Goal: Transaction & Acquisition: Purchase product/service

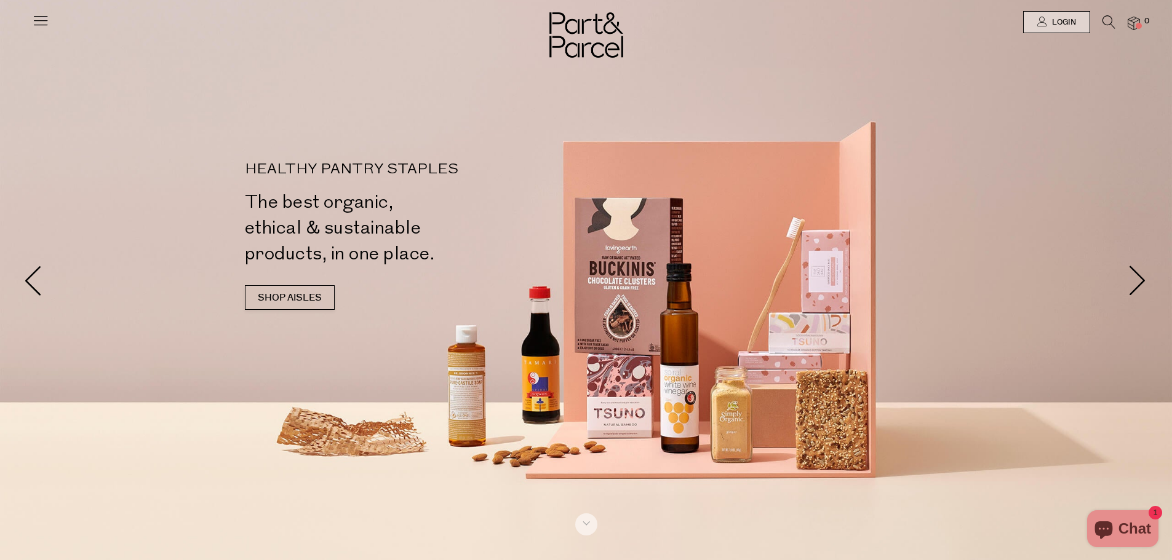
type input "[EMAIL_ADDRESS][DOMAIN_NAME]"
click at [1049, 23] on span "Login" at bounding box center [1062, 22] width 27 height 10
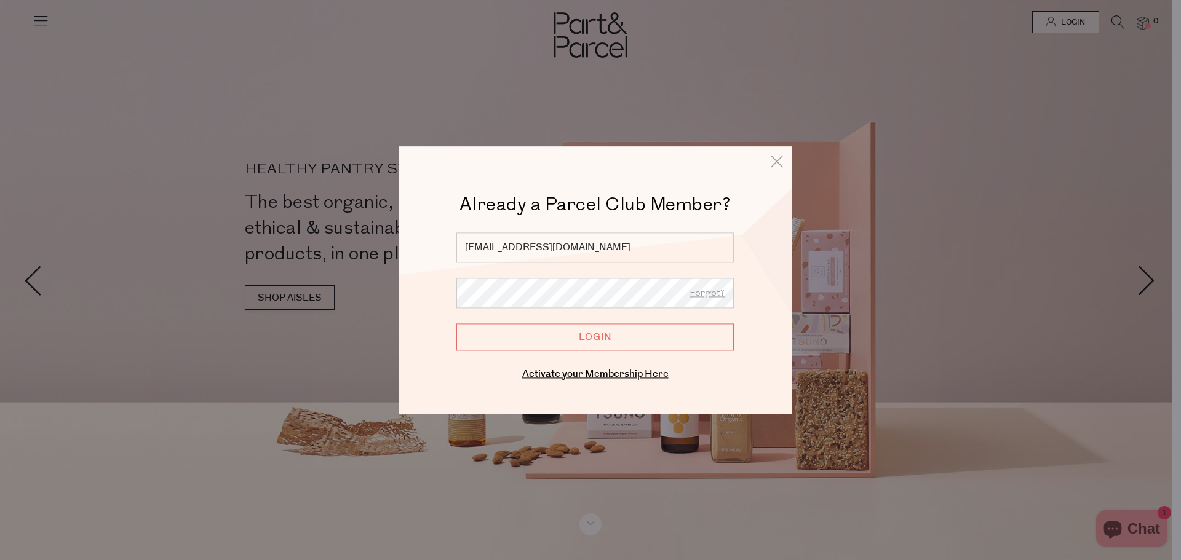
click at [618, 335] on input "Login" at bounding box center [594, 337] width 277 height 27
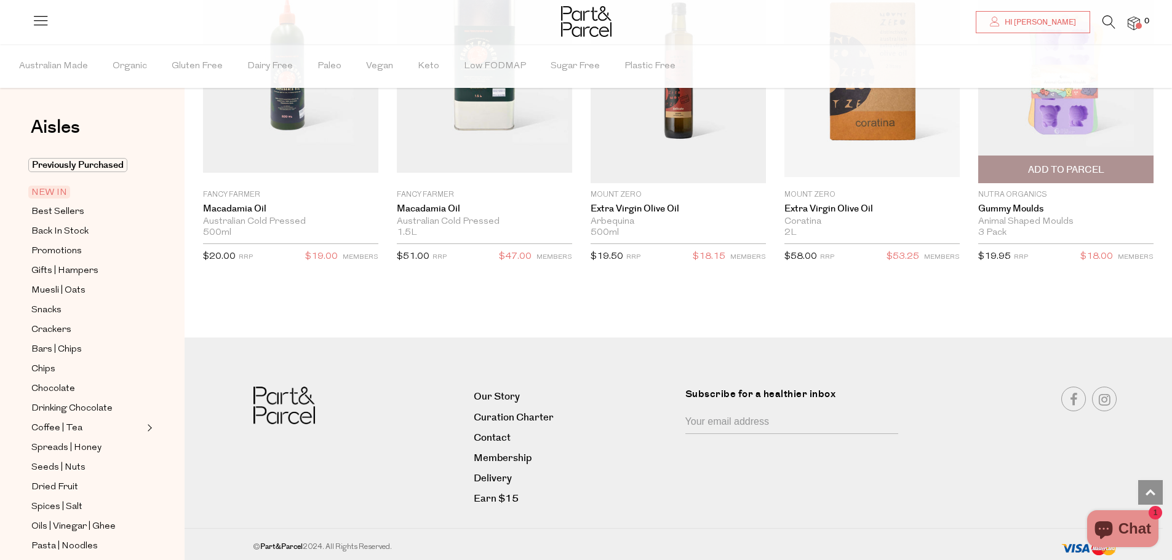
scroll to position [1710, 0]
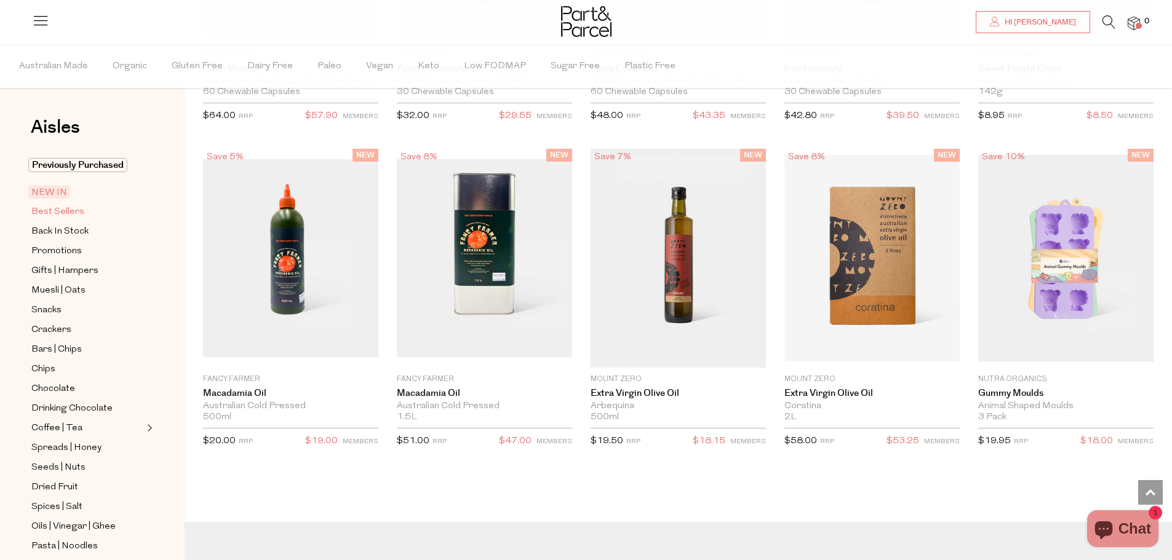
click at [73, 211] on span "Best Sellers" at bounding box center [57, 212] width 53 height 15
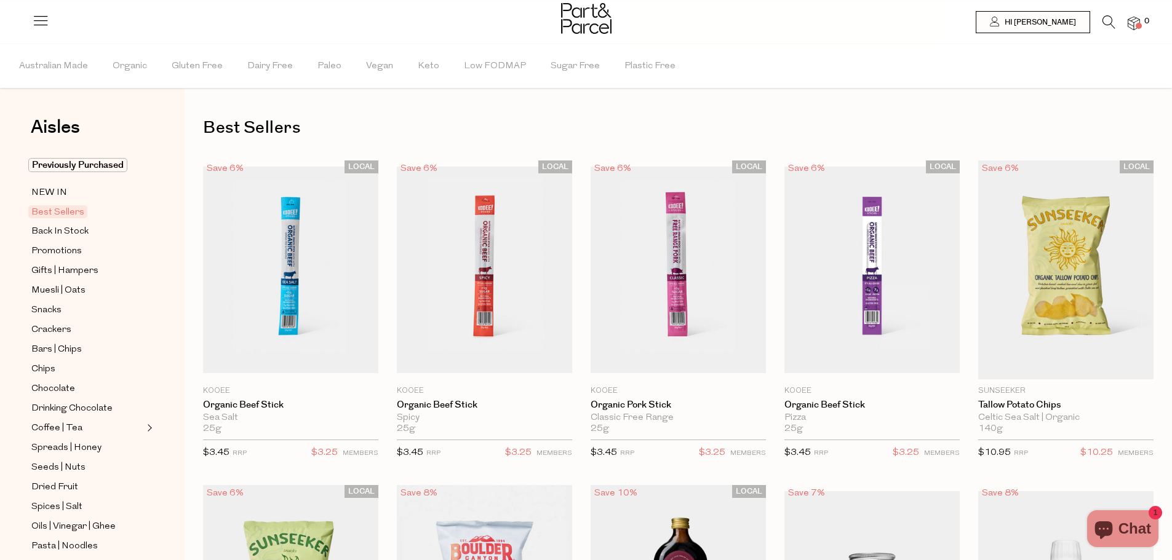
click at [1110, 25] on icon at bounding box center [1108, 22] width 13 height 14
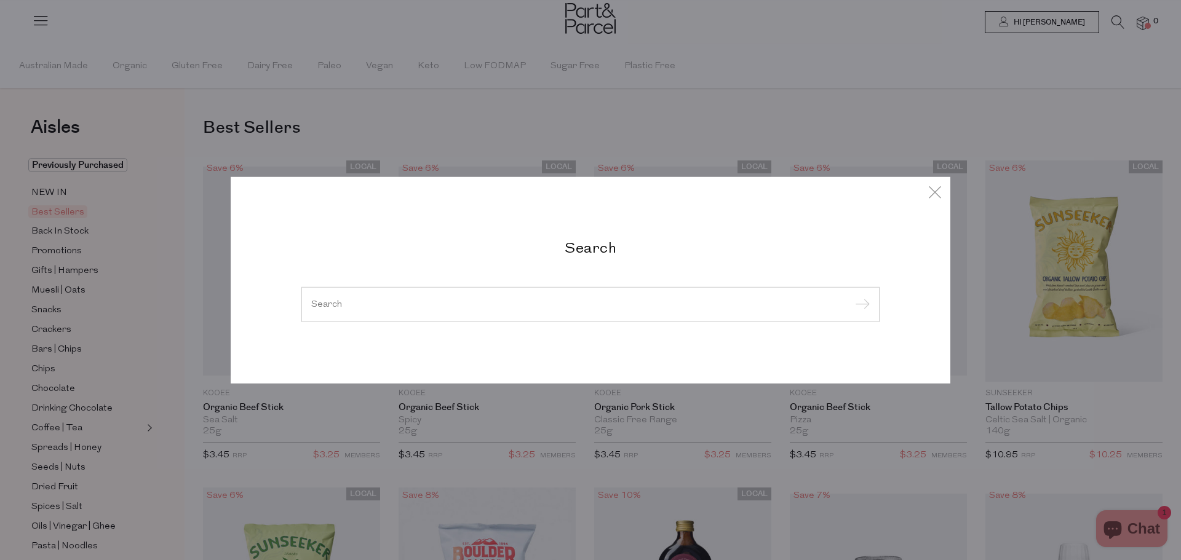
click at [537, 294] on div at bounding box center [590, 305] width 578 height 36
click at [525, 302] on input "search" at bounding box center [590, 304] width 559 height 9
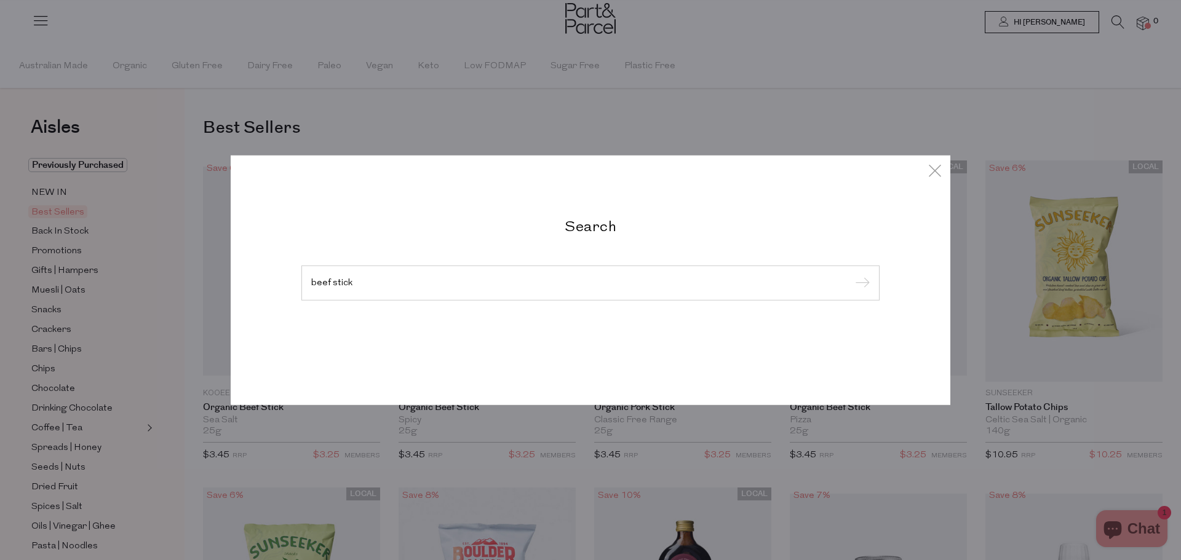
type input "beef stick"
click at [851, 274] on input "submit" at bounding box center [860, 283] width 18 height 18
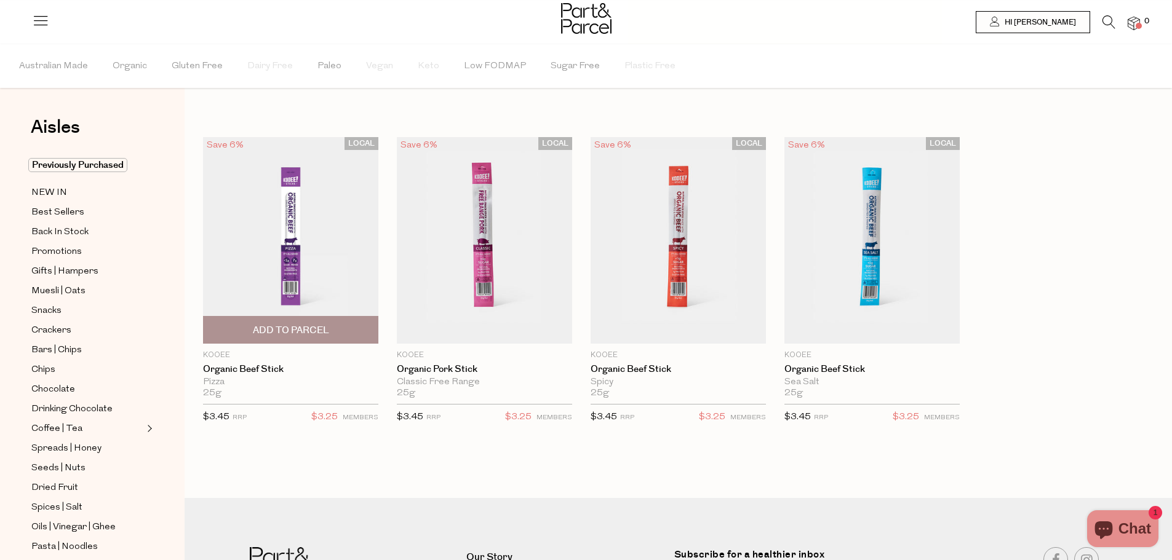
click at [305, 248] on img at bounding box center [290, 240] width 175 height 207
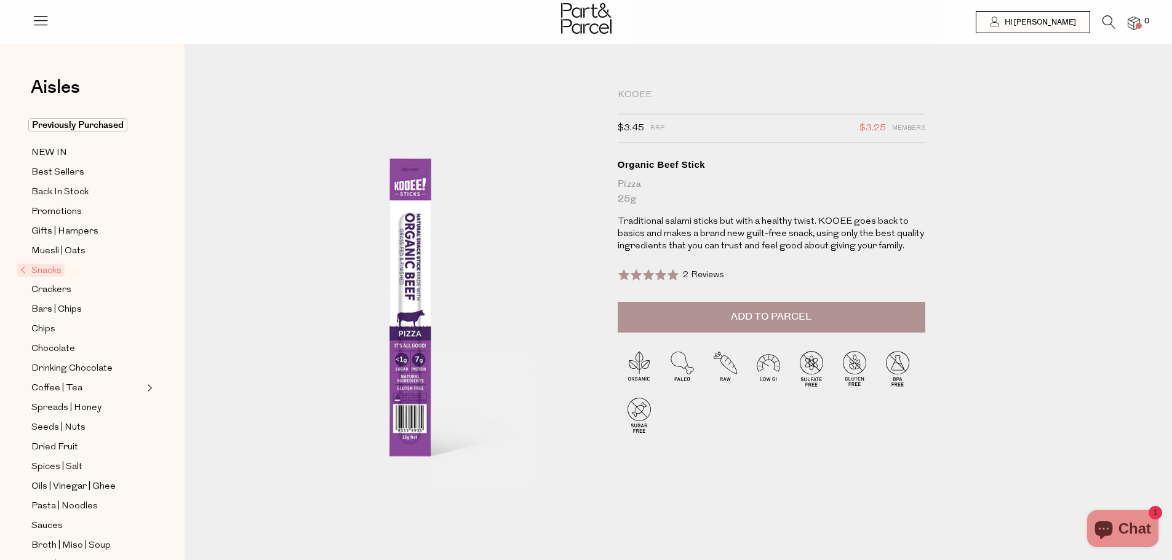
click at [763, 314] on span "Add to Parcel" at bounding box center [771, 317] width 81 height 14
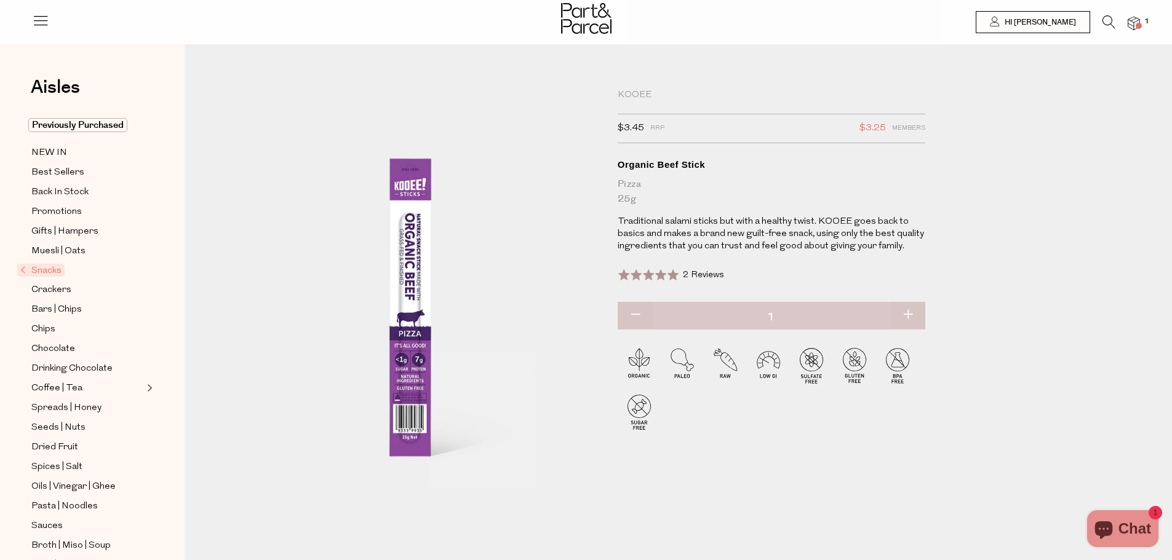
click at [912, 311] on button "button" at bounding box center [907, 315] width 35 height 27
type input "2"
click at [910, 313] on button "button" at bounding box center [907, 315] width 35 height 27
type input "3"
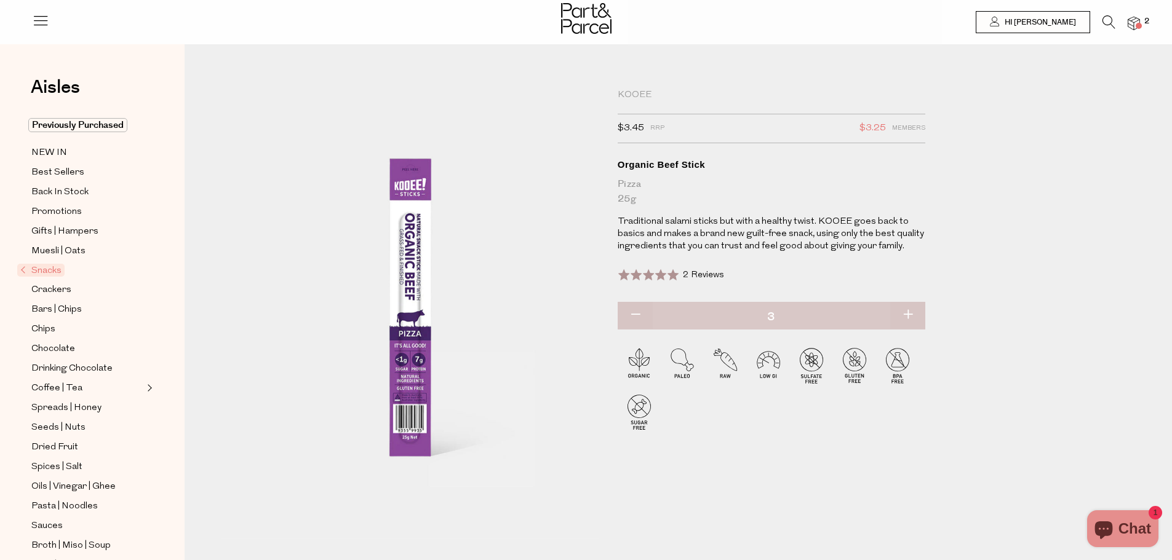
type input "3"
click at [911, 311] on button "button" at bounding box center [907, 315] width 35 height 27
type input "4"
click at [905, 313] on button "button" at bounding box center [907, 315] width 35 height 27
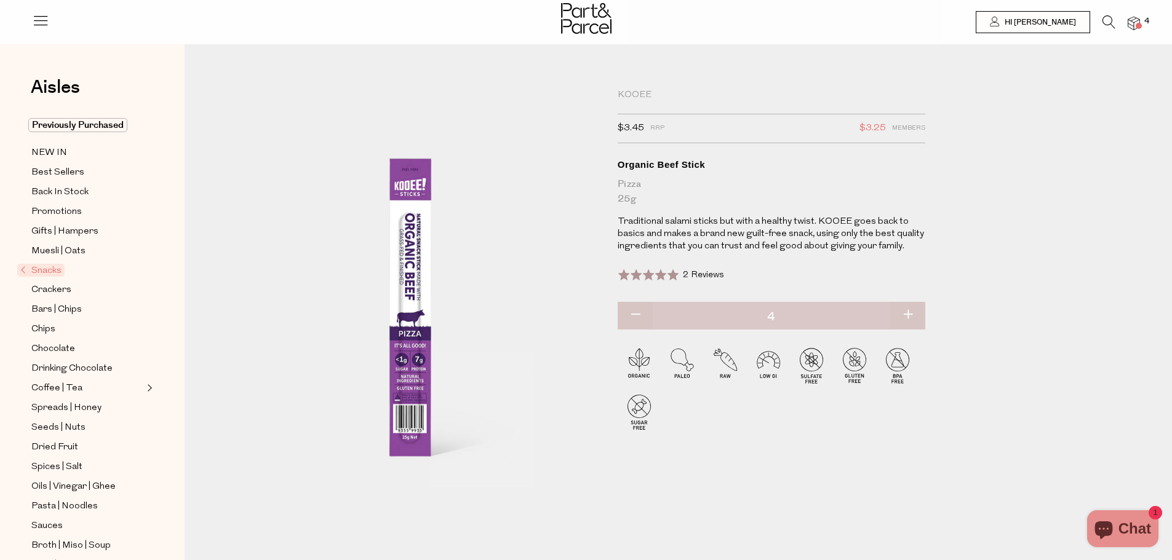
type input "5"
drag, startPoint x: 908, startPoint y: 311, endPoint x: 906, endPoint y: 318, distance: 7.6
click at [907, 310] on button "button" at bounding box center [907, 315] width 35 height 27
type input "6"
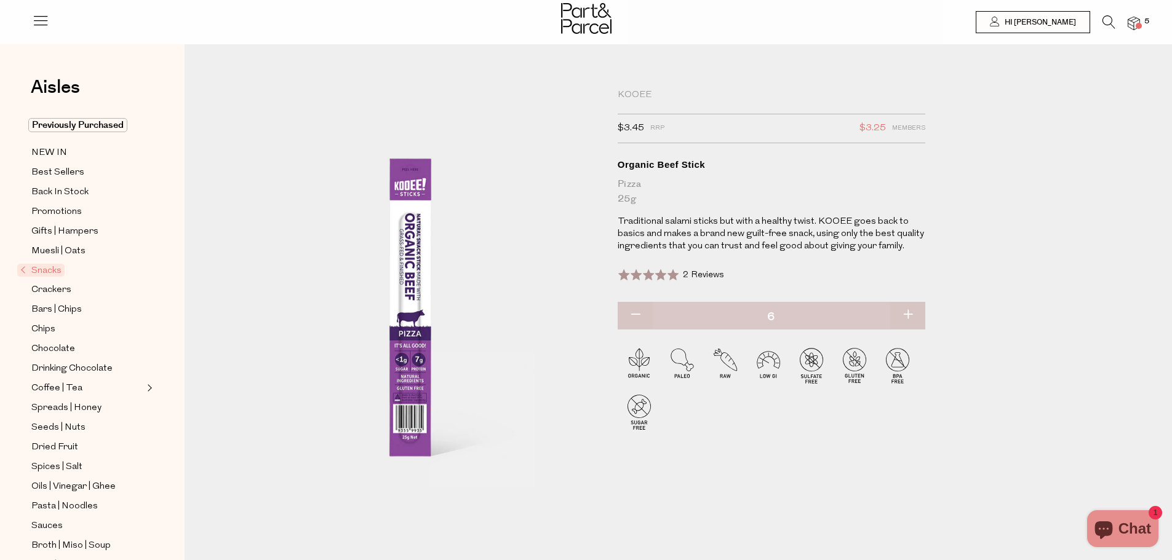
type input "6"
click at [910, 315] on button "button" at bounding box center [907, 315] width 35 height 27
type input "7"
click at [909, 314] on button "button" at bounding box center [907, 315] width 35 height 27
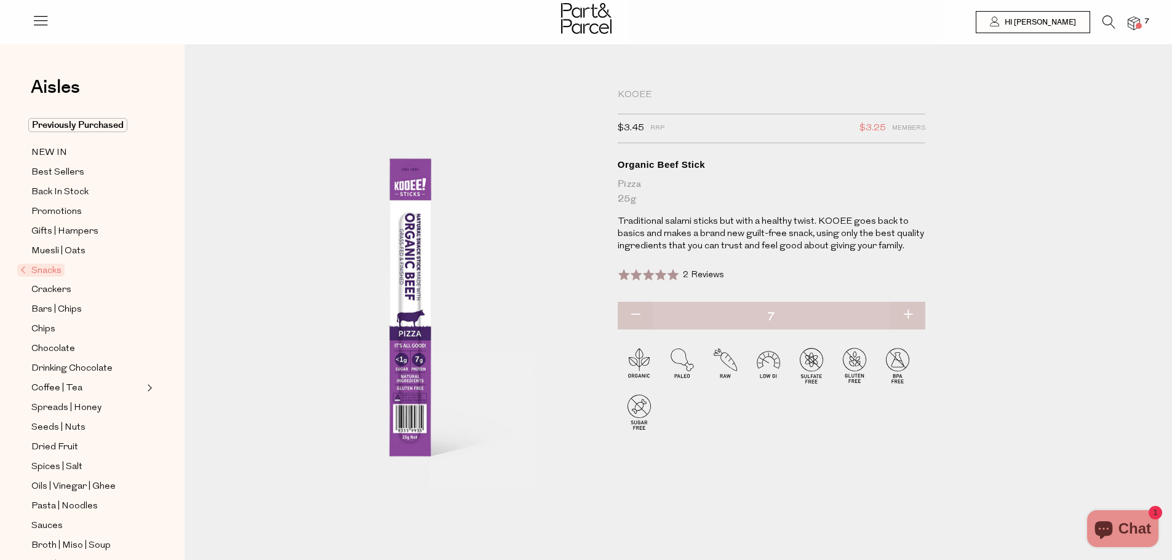
type input "8"
click at [909, 314] on button "button" at bounding box center [907, 315] width 35 height 27
type input "9"
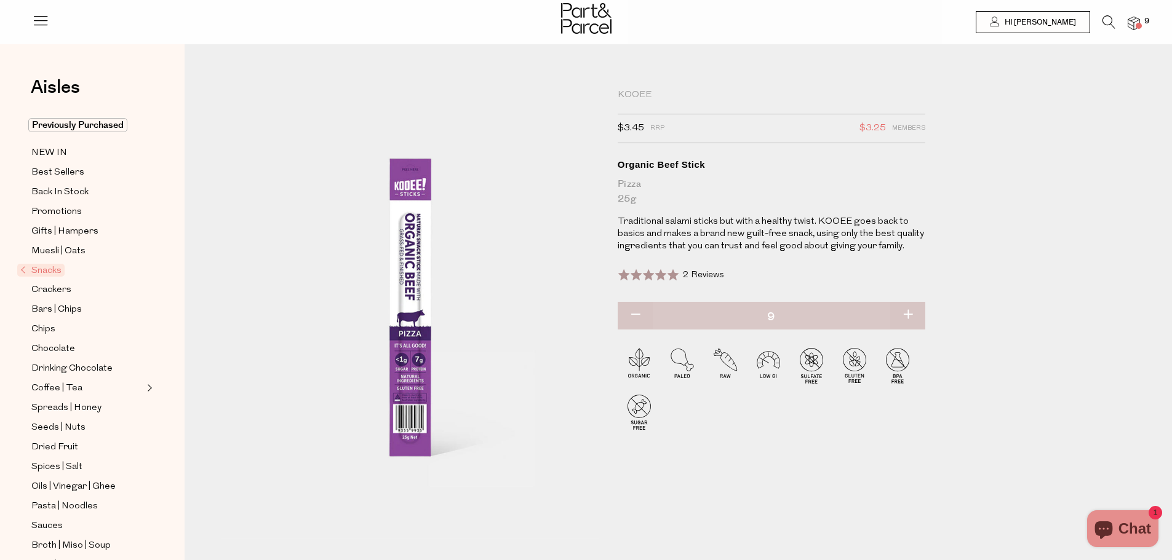
click at [906, 316] on button "button" at bounding box center [907, 315] width 35 height 27
type input "10"
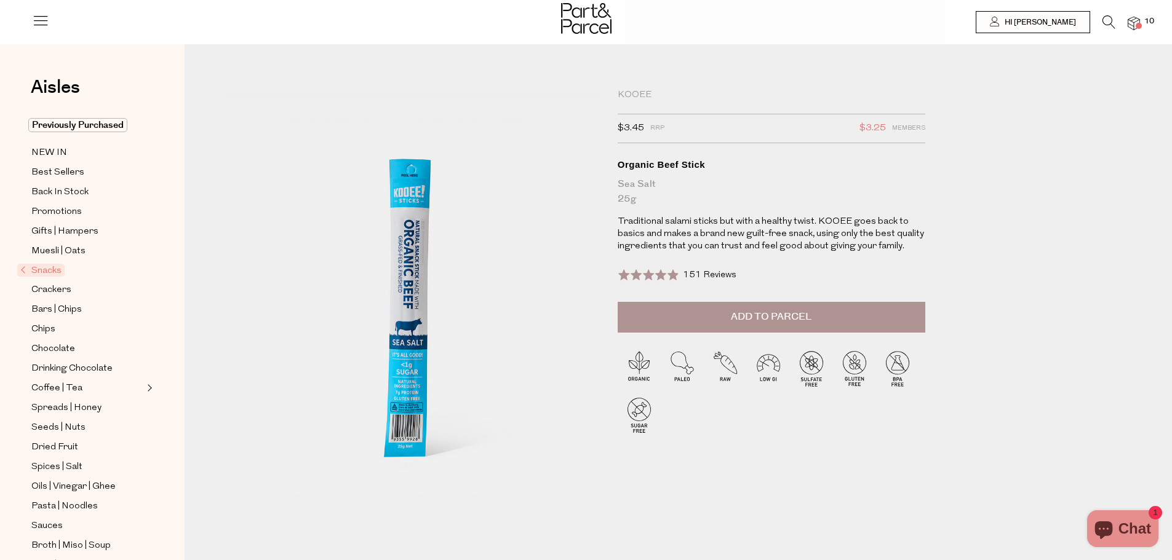
click at [822, 316] on button "Add to Parcel" at bounding box center [772, 317] width 308 height 31
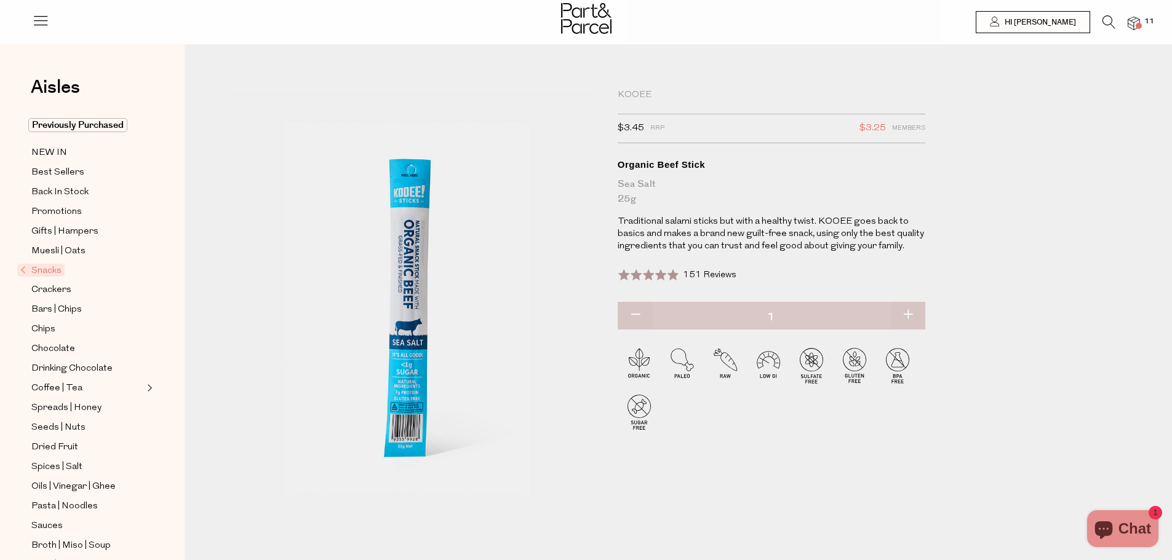
click at [907, 320] on button "button" at bounding box center [907, 315] width 35 height 27
type input "2"
click at [910, 314] on button "button" at bounding box center [907, 315] width 35 height 27
type input "3"
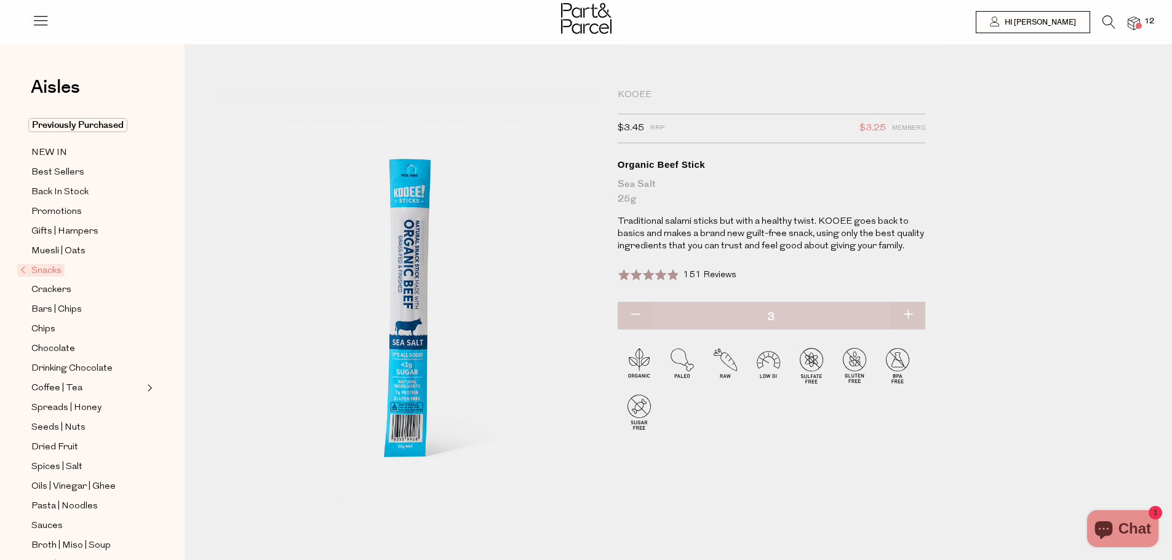
type input "3"
click at [910, 314] on button "button" at bounding box center [907, 315] width 35 height 27
click at [908, 314] on button "button" at bounding box center [907, 315] width 35 height 27
type input "5"
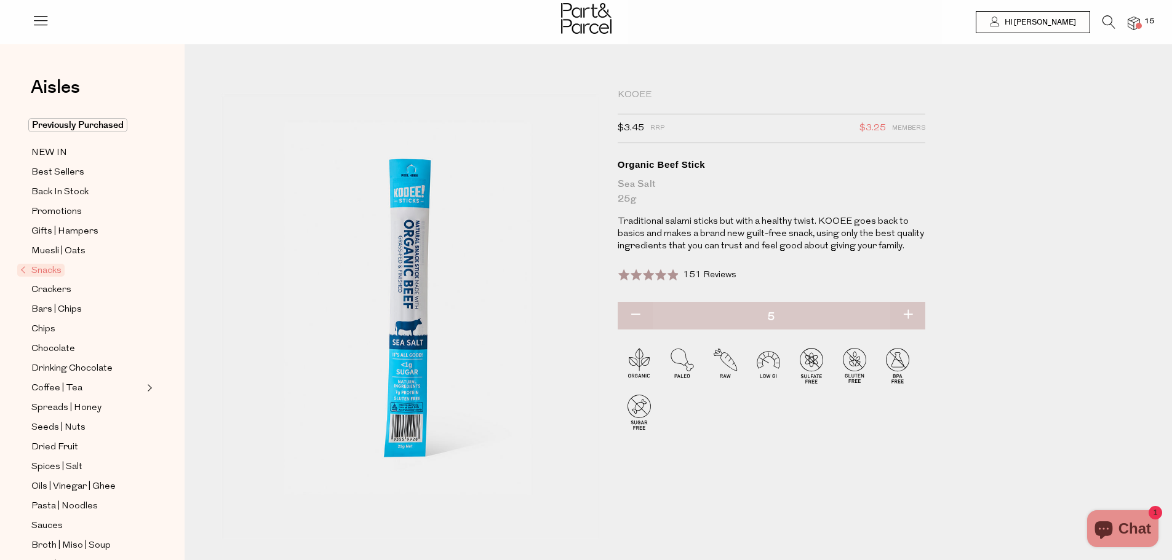
click at [908, 309] on button "button" at bounding box center [907, 315] width 35 height 27
type input "6"
click at [909, 314] on button "button" at bounding box center [907, 315] width 35 height 27
type input "7"
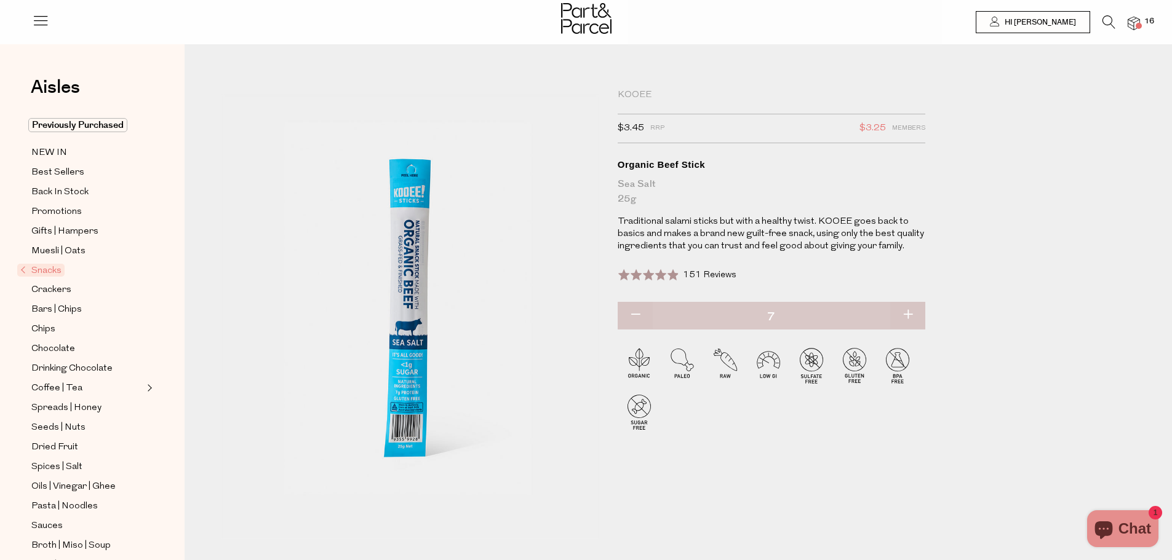
type input "7"
click at [908, 308] on button "button" at bounding box center [907, 315] width 35 height 27
type input "8"
click at [907, 308] on button "button" at bounding box center [907, 315] width 35 height 27
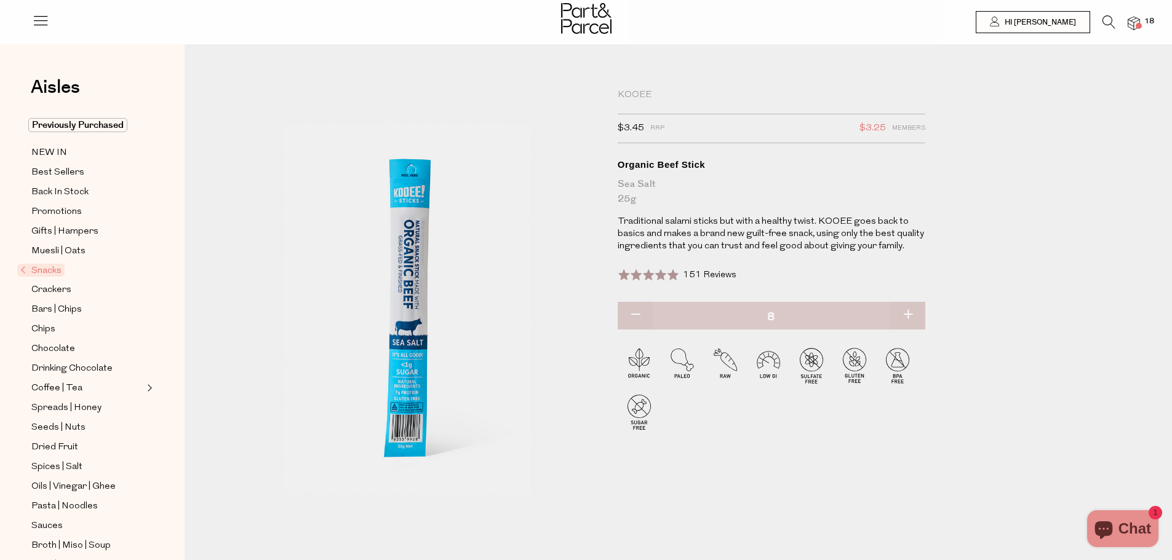
type input "9"
click at [907, 310] on button "button" at bounding box center [907, 315] width 35 height 27
type input "10"
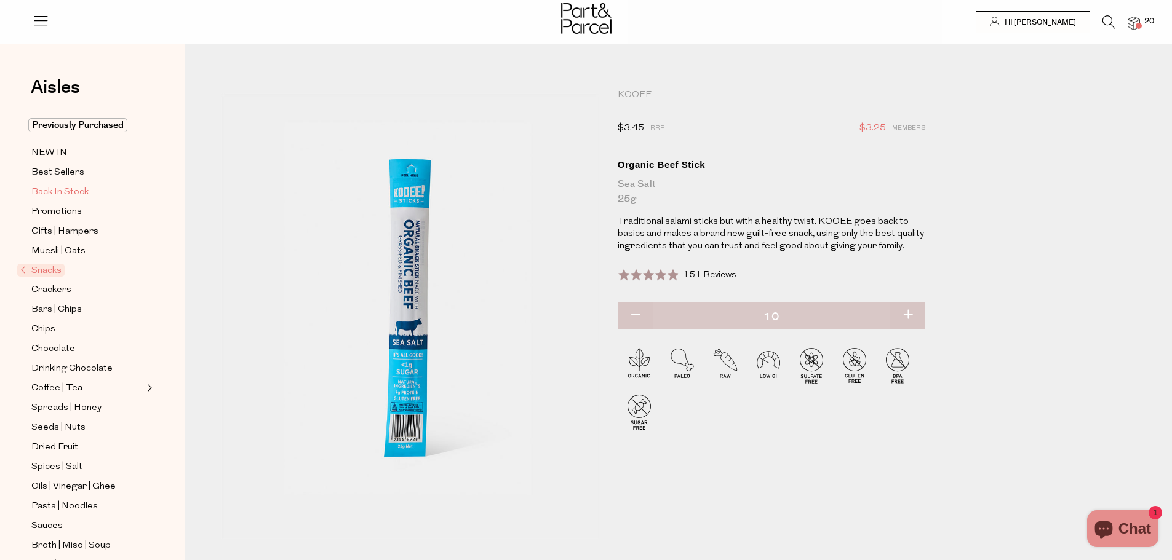
click at [58, 189] on span "Back In Stock" at bounding box center [59, 192] width 57 height 15
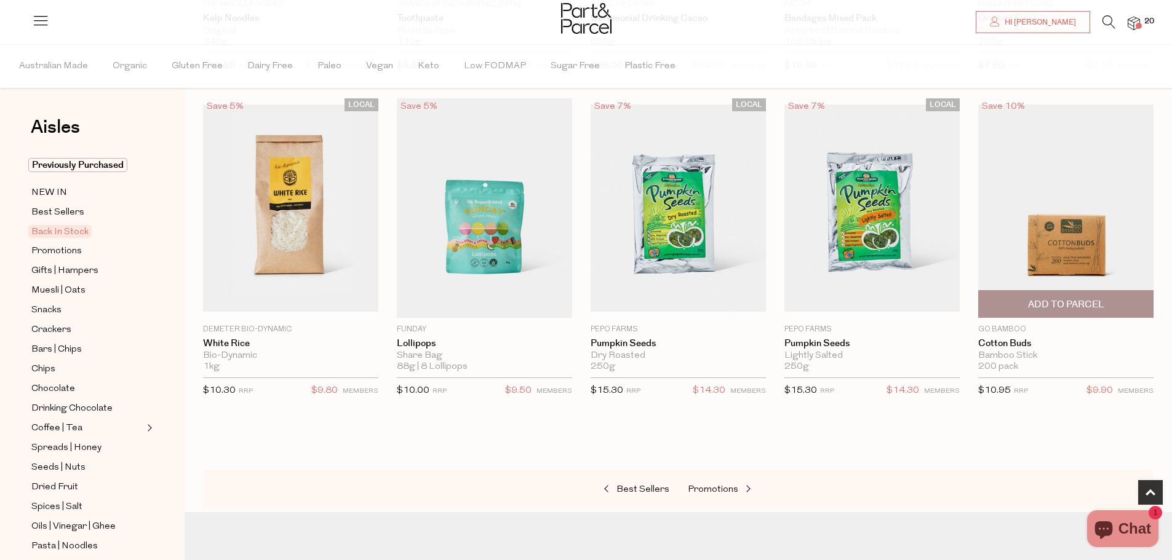
scroll to position [369, 0]
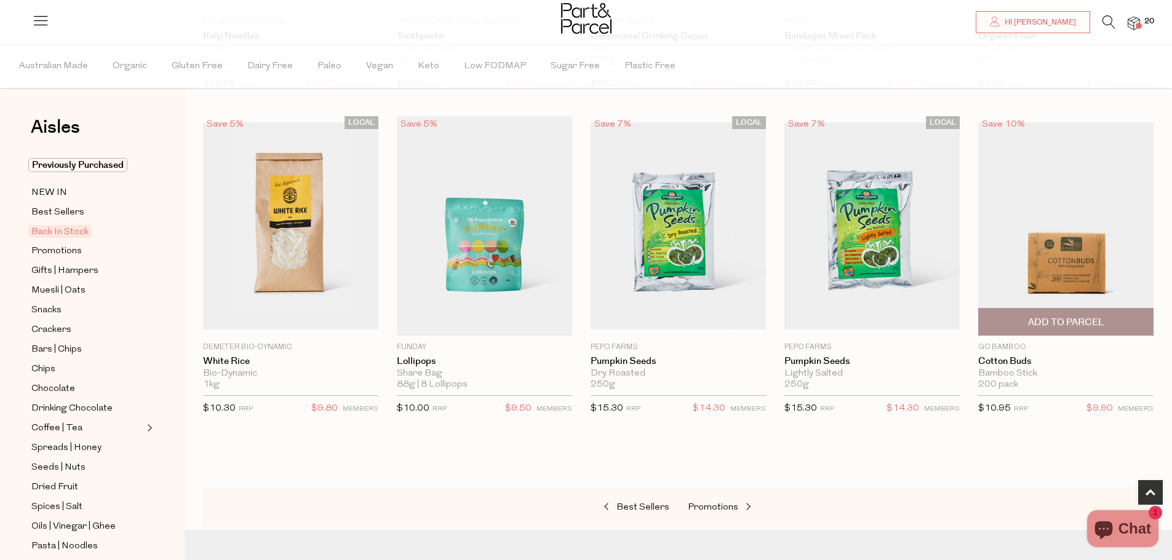
click at [1082, 317] on span "Add To Parcel" at bounding box center [1066, 322] width 76 height 13
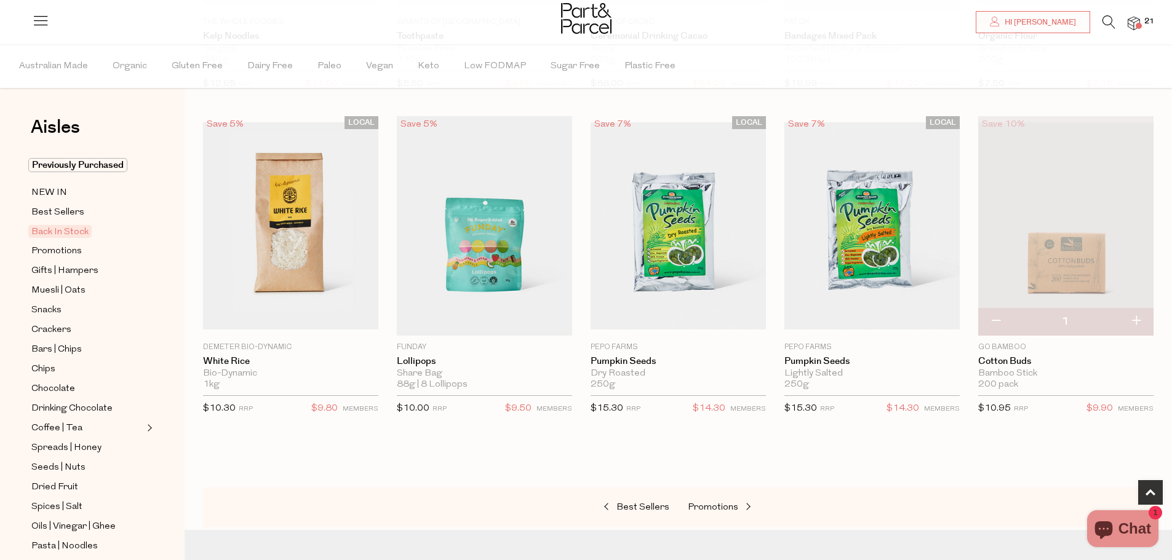
click at [1137, 318] on button "button" at bounding box center [1135, 321] width 35 height 27
type input "2"
click at [73, 250] on span "Promotions" at bounding box center [56, 251] width 50 height 15
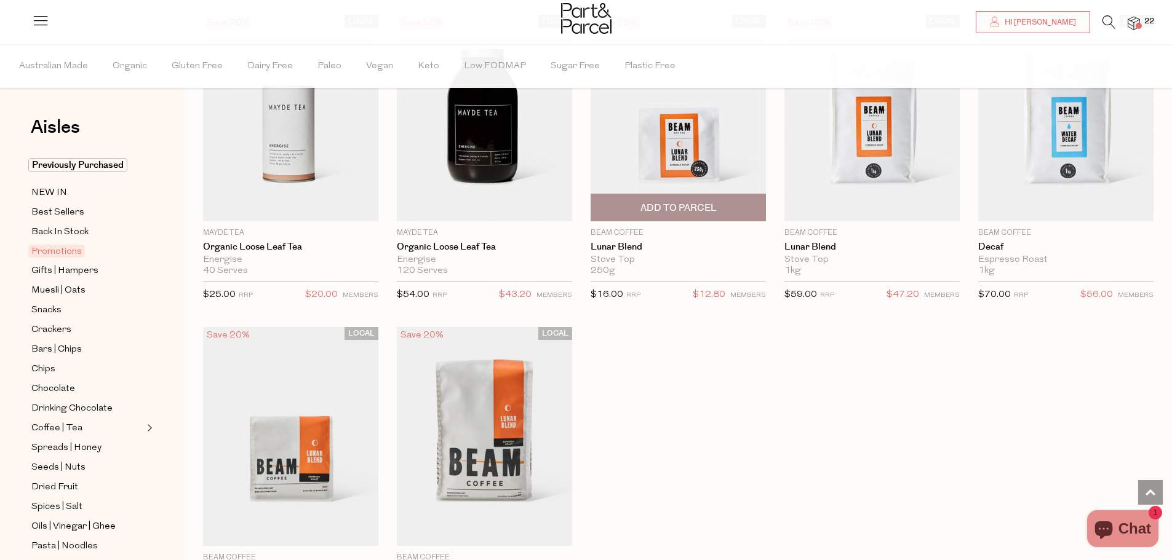
scroll to position [1107, 0]
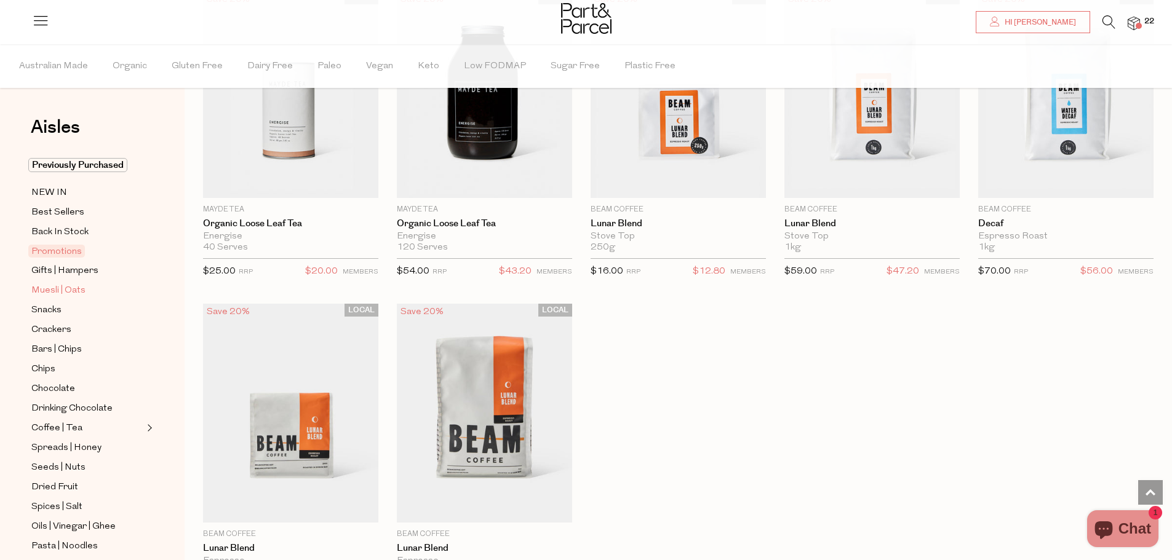
drag, startPoint x: 72, startPoint y: 287, endPoint x: 78, endPoint y: 292, distance: 7.4
click at [71, 287] on span "Muesli | Oats" at bounding box center [58, 291] width 54 height 15
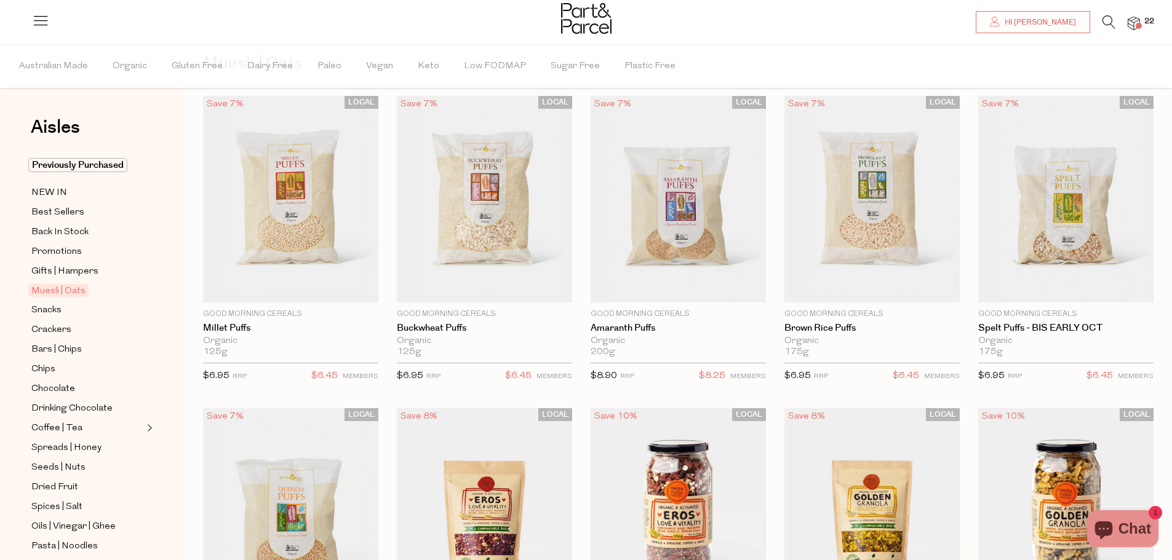
scroll to position [62, 0]
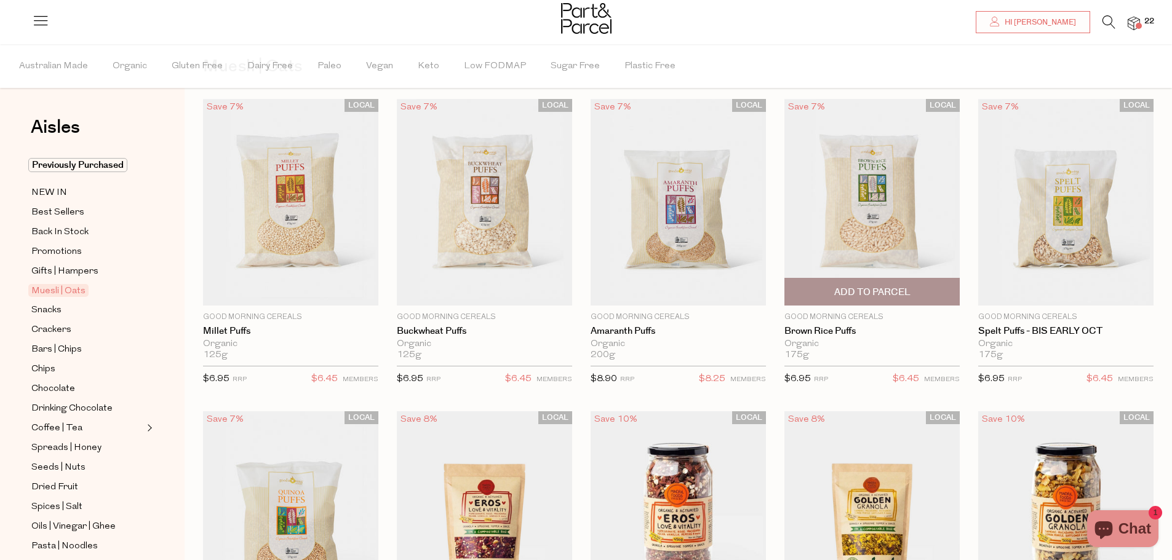
click at [902, 219] on img at bounding box center [871, 202] width 175 height 207
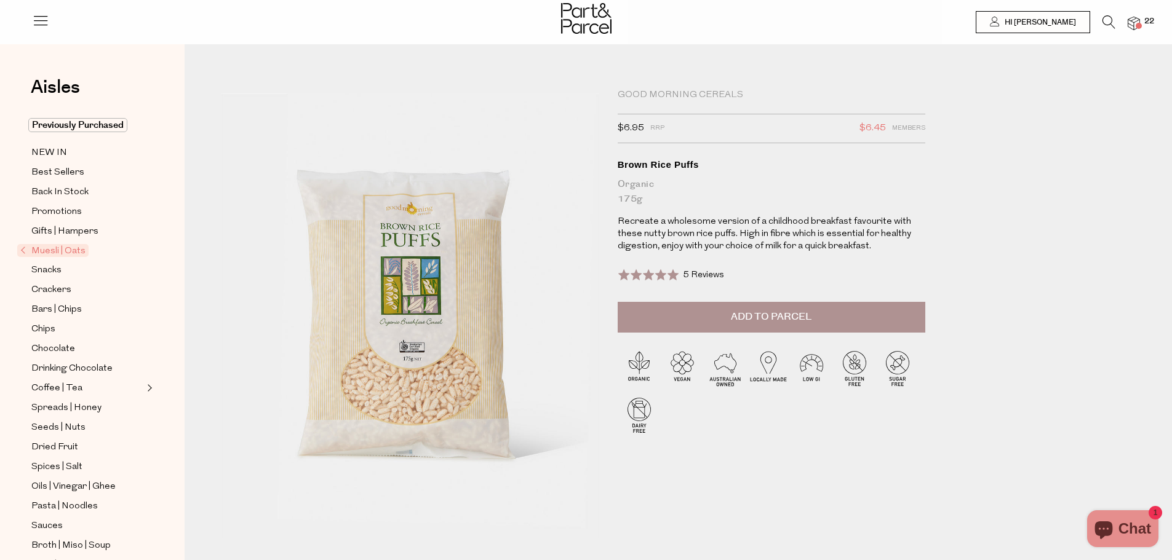
click at [767, 312] on span "Add to Parcel" at bounding box center [771, 317] width 81 height 14
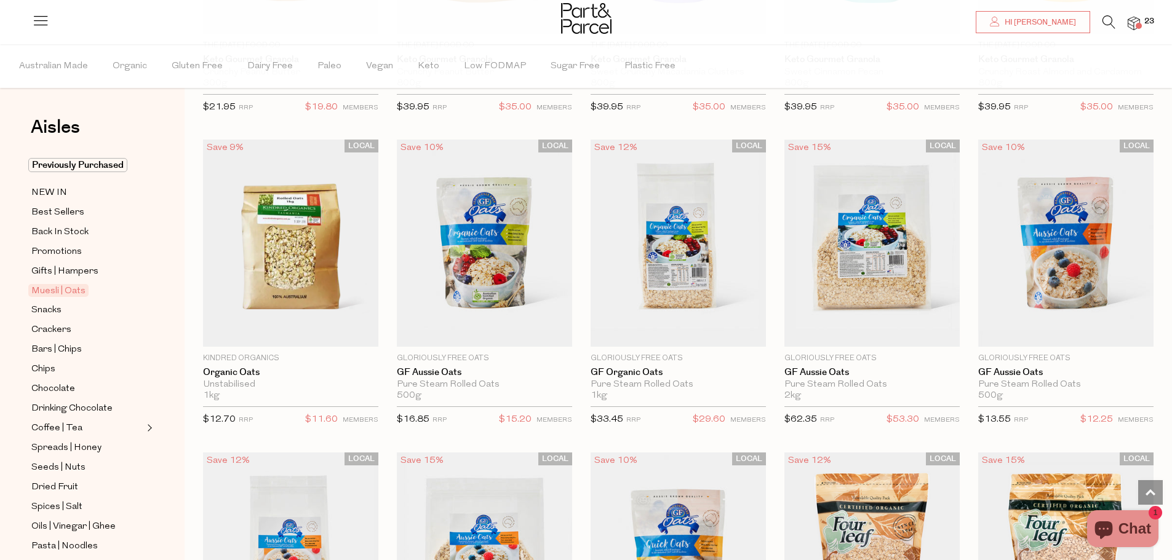
scroll to position [2581, 0]
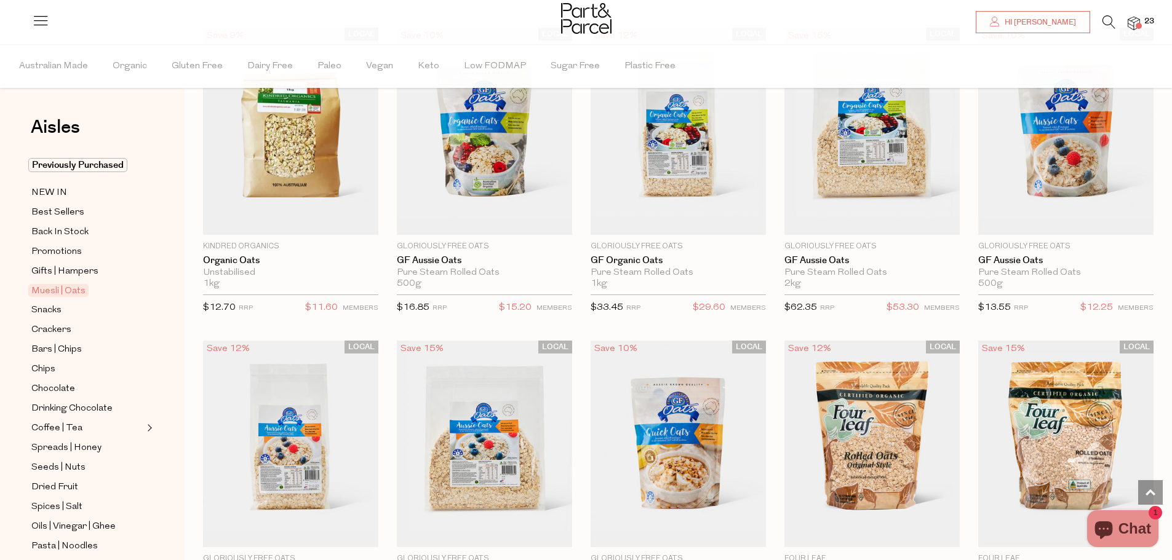
scroll to position [2642, 0]
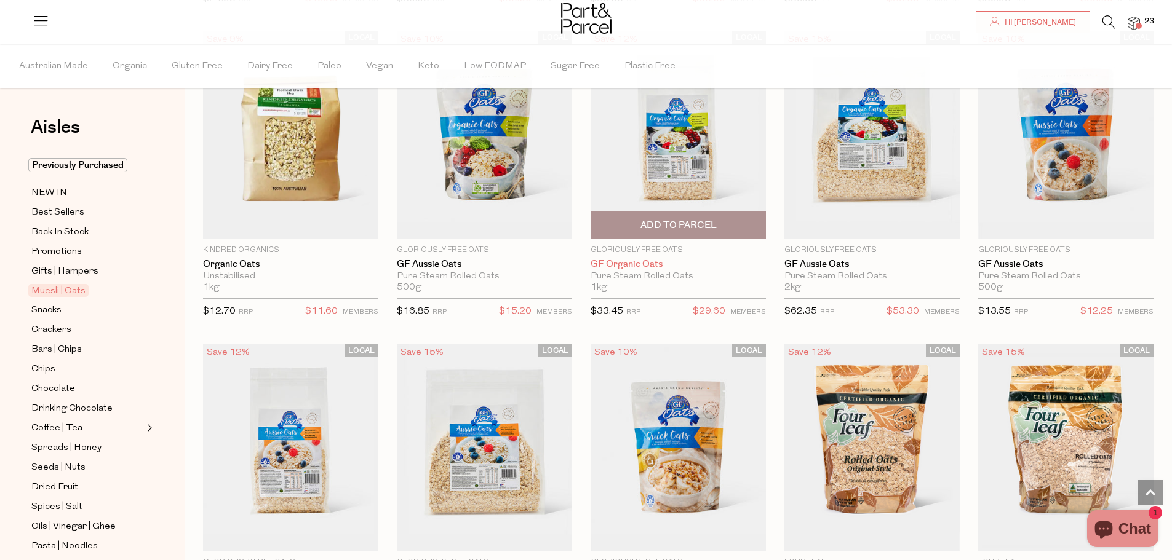
drag, startPoint x: 707, startPoint y: 215, endPoint x: 740, endPoint y: 258, distance: 54.0
click at [707, 219] on span "Add To Parcel" at bounding box center [678, 225] width 76 height 13
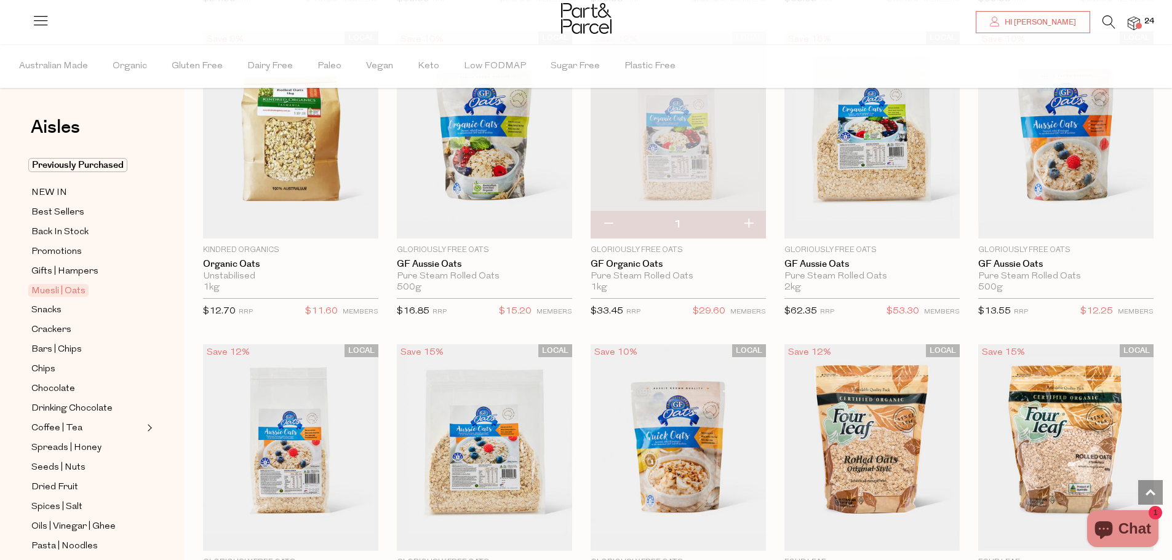
click at [749, 214] on button "button" at bounding box center [748, 224] width 35 height 27
type input "2"
click at [749, 217] on button "button" at bounding box center [748, 224] width 35 height 27
type input "3"
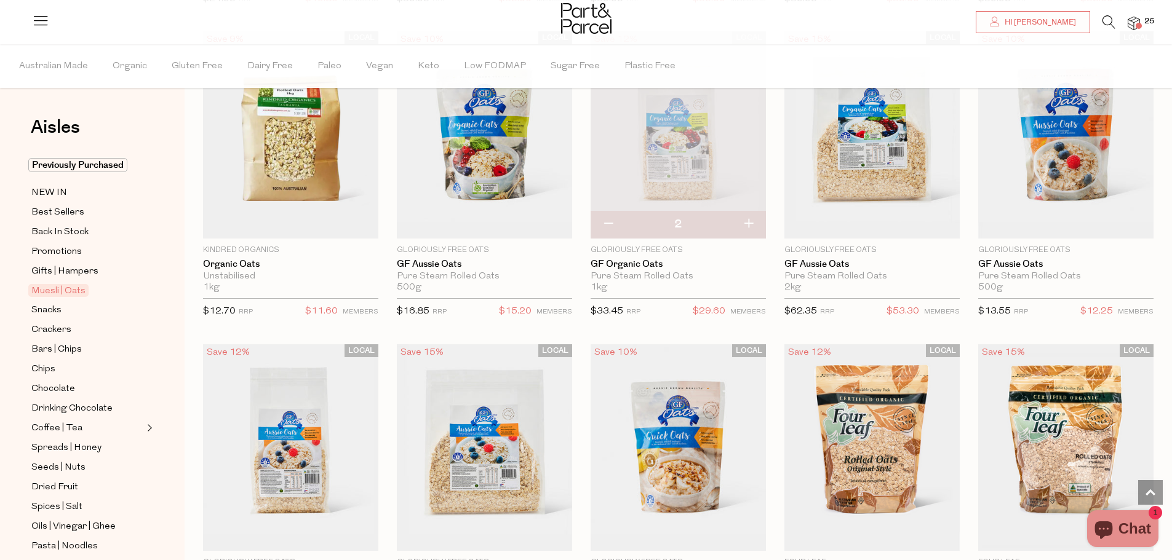
type input "3"
click at [747, 213] on button "button" at bounding box center [748, 224] width 35 height 27
type input "4"
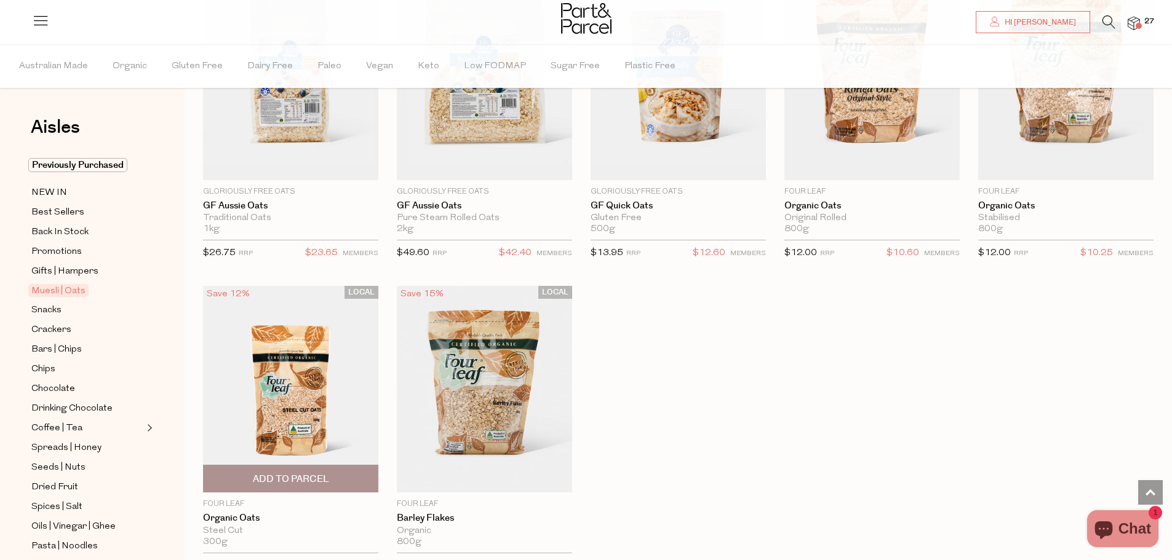
scroll to position [3011, 0]
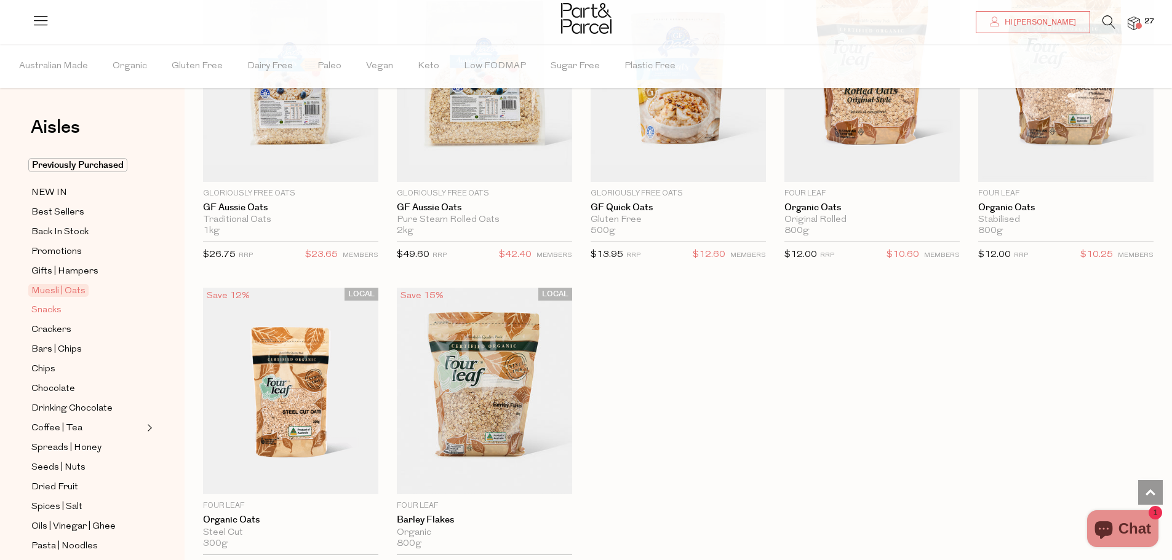
click at [52, 303] on span "Snacks" at bounding box center [46, 310] width 30 height 15
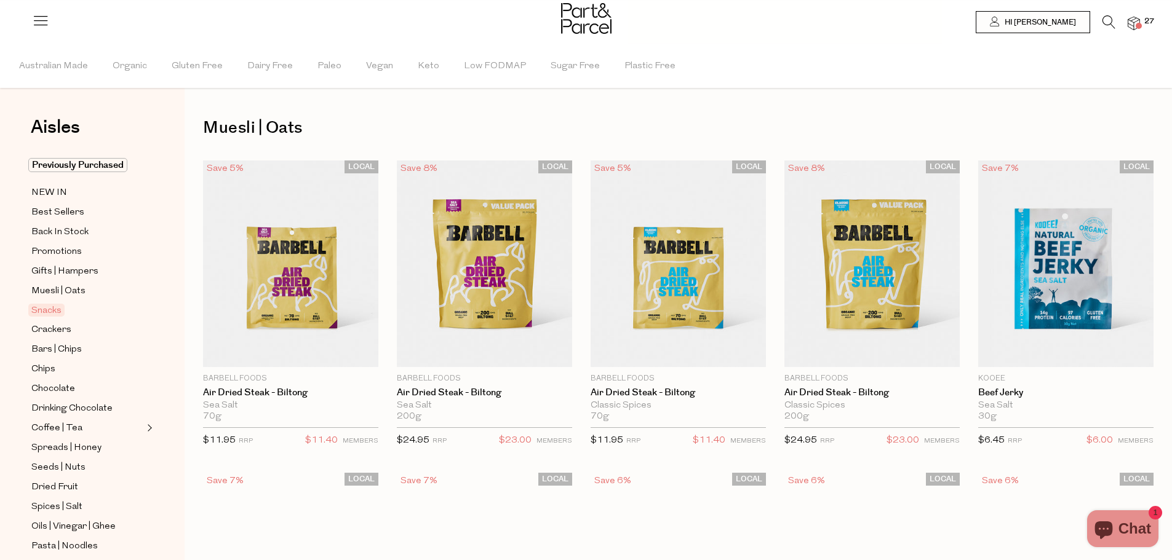
type input "10"
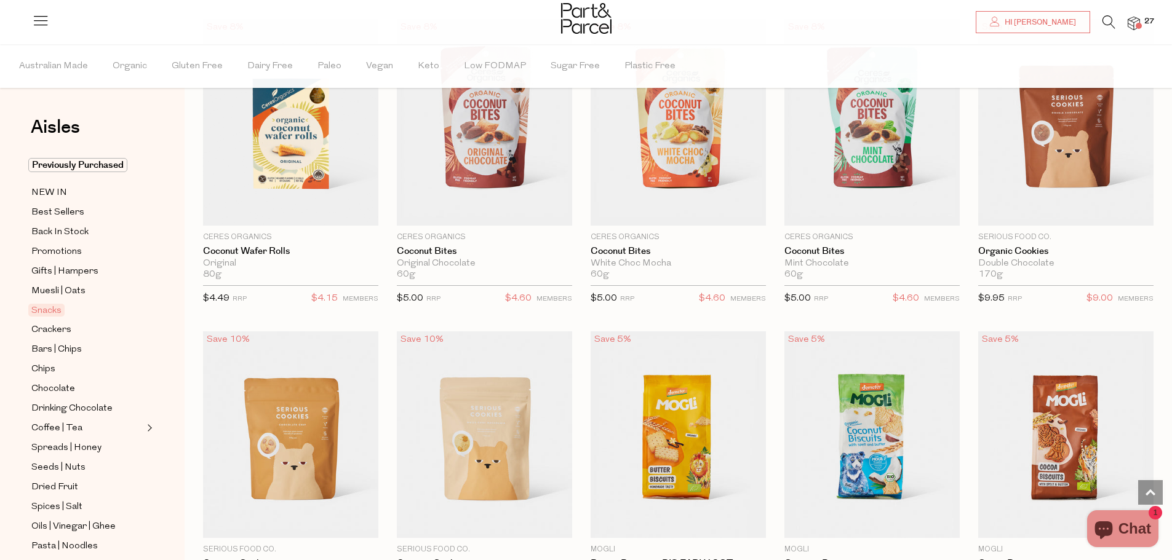
scroll to position [2337, 0]
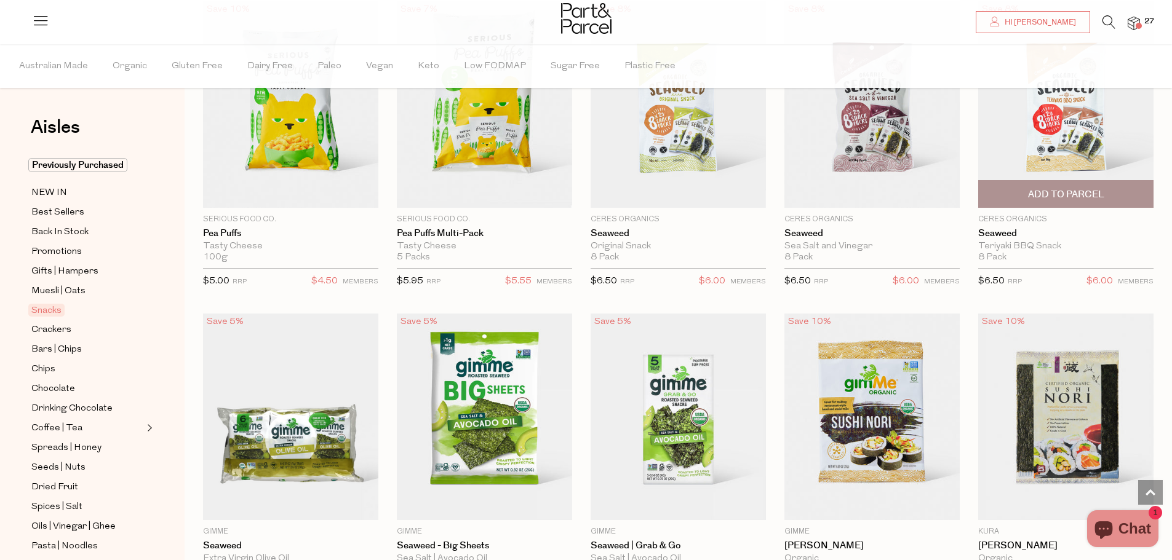
scroll to position [3383, 0]
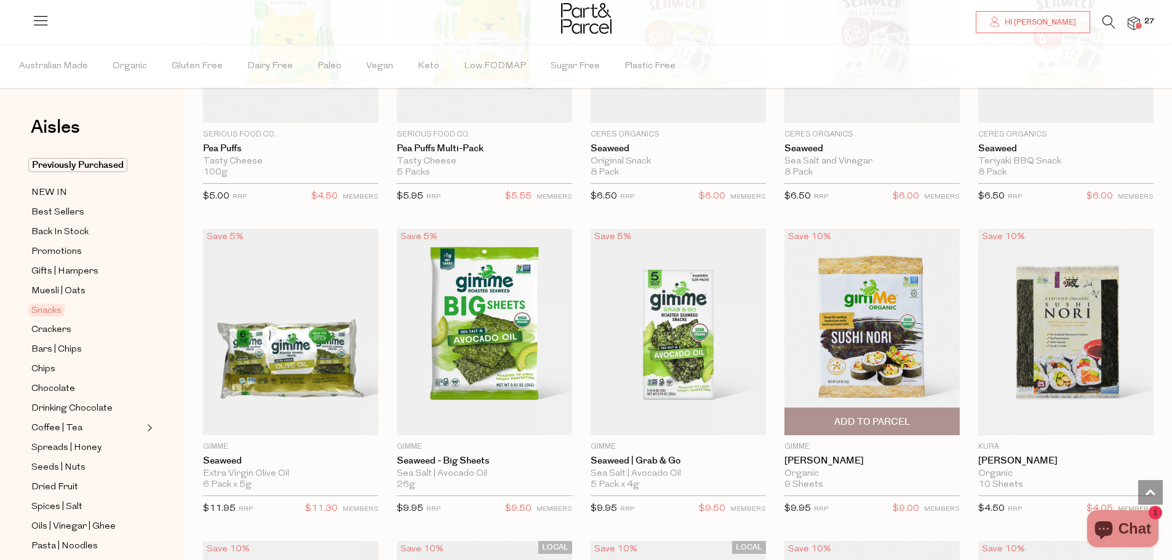
click at [875, 321] on img at bounding box center [871, 332] width 175 height 207
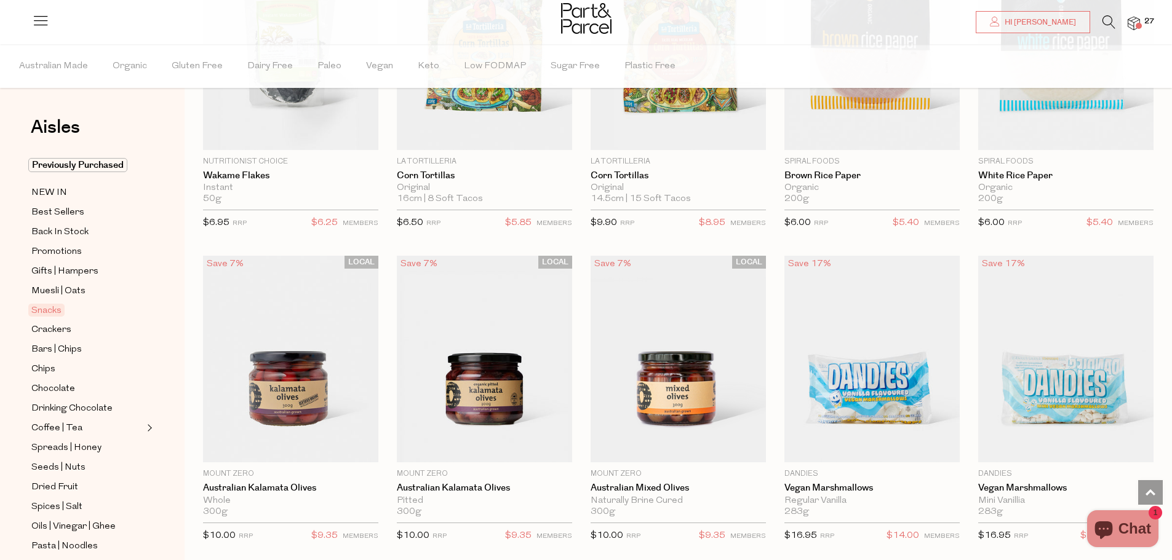
scroll to position [838, 0]
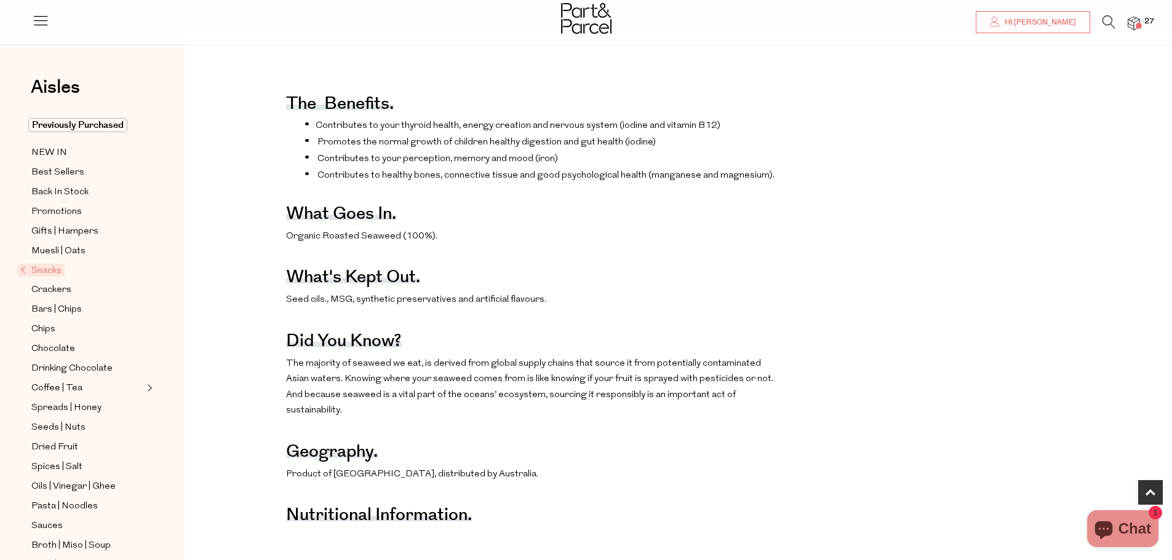
scroll to position [615, 0]
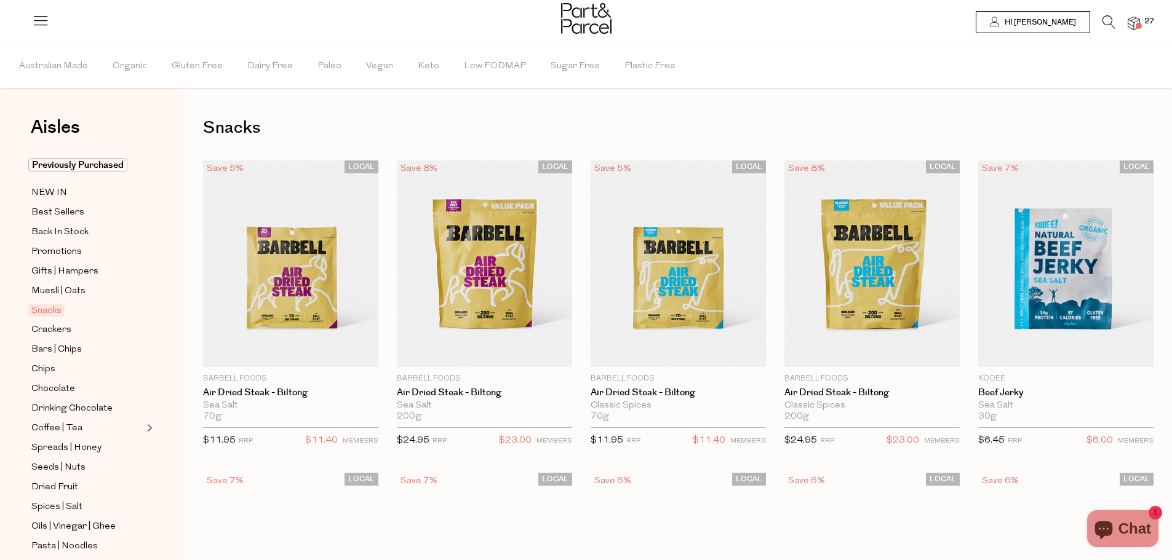
type input "10"
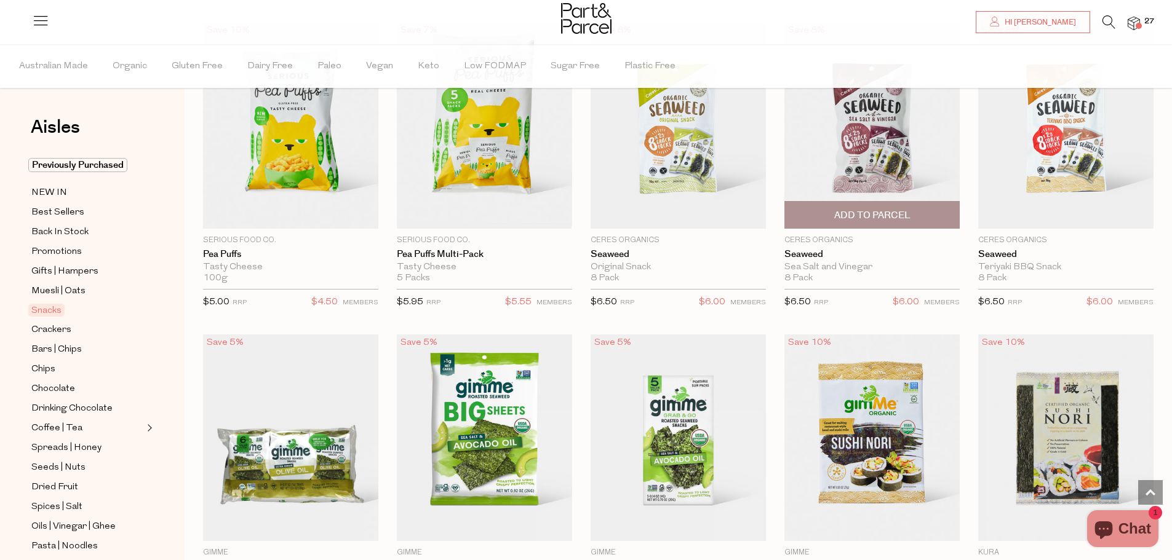
scroll to position [3343, 0]
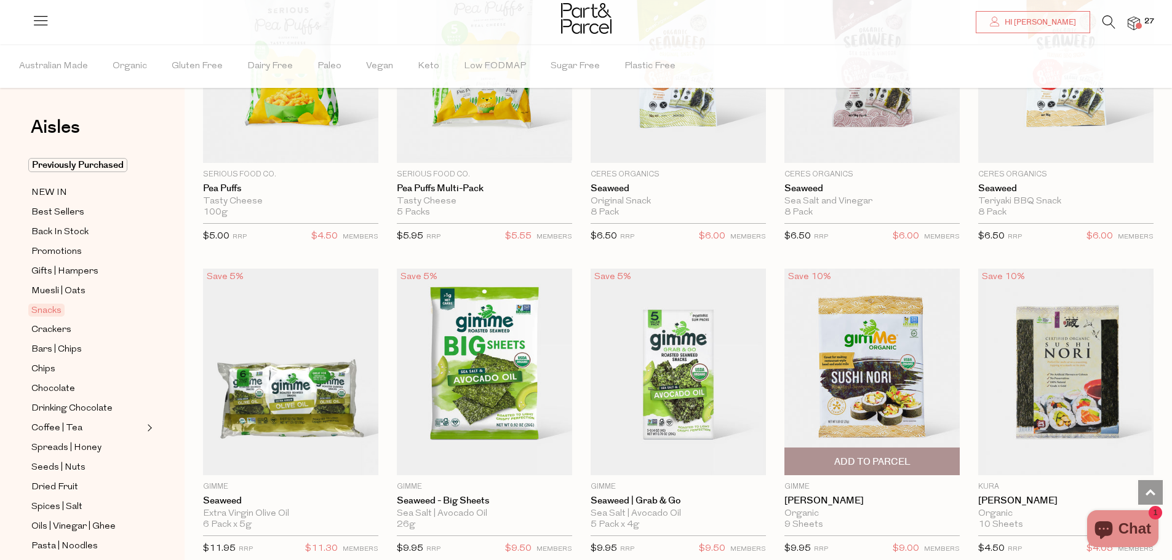
click at [881, 413] on img at bounding box center [871, 372] width 175 height 207
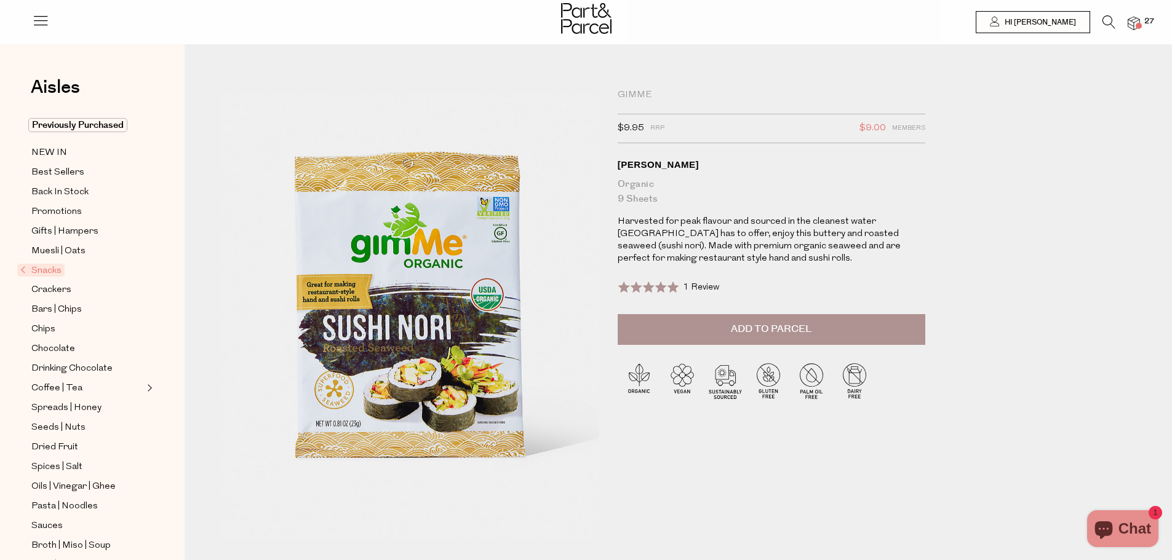
click at [812, 328] on button "Add to Parcel" at bounding box center [772, 329] width 308 height 31
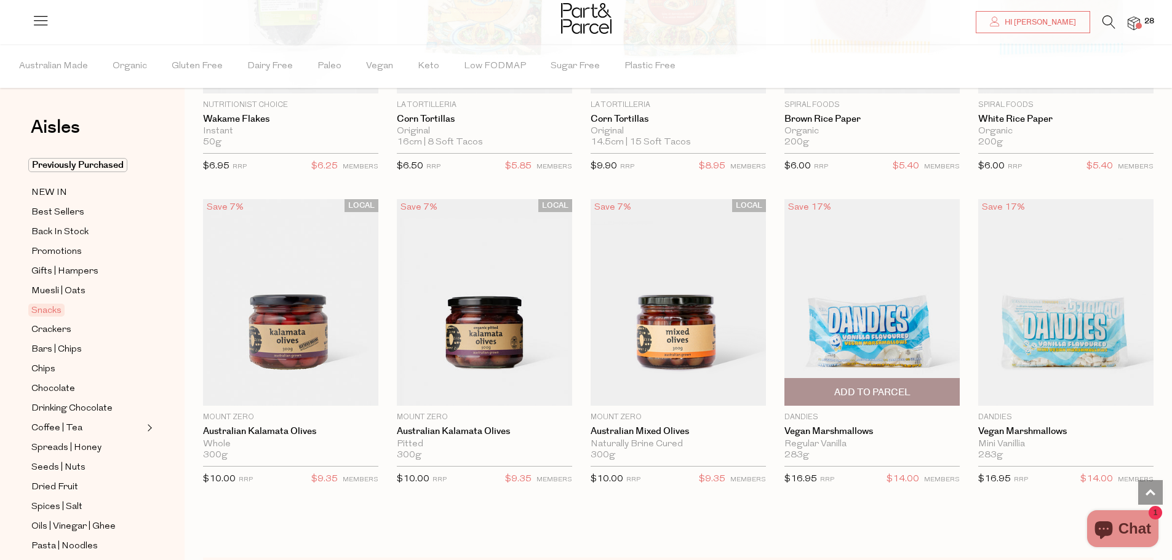
scroll to position [961, 0]
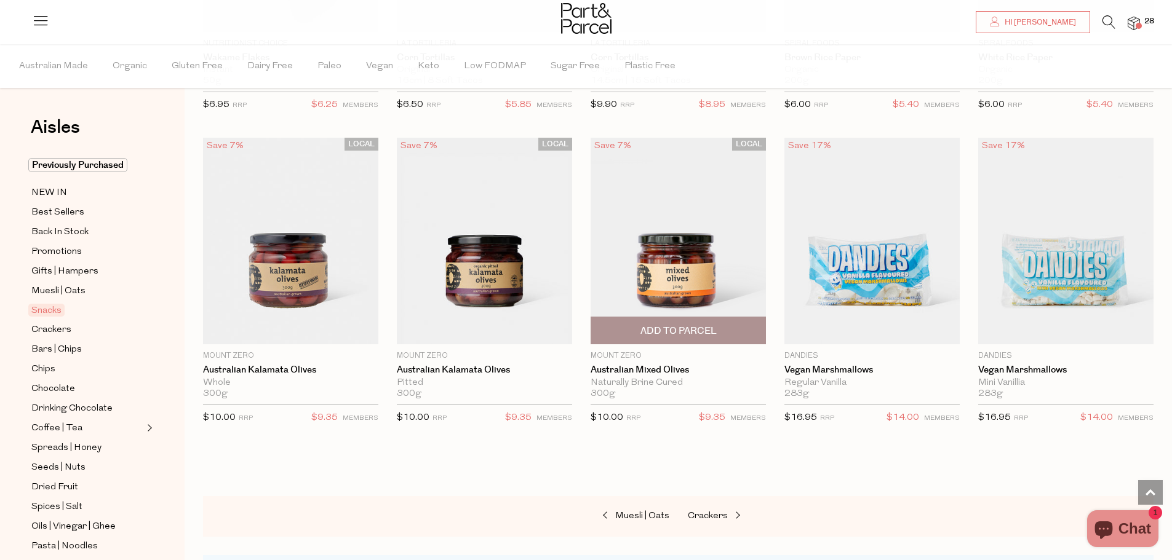
click at [686, 327] on span "Add To Parcel" at bounding box center [678, 331] width 76 height 13
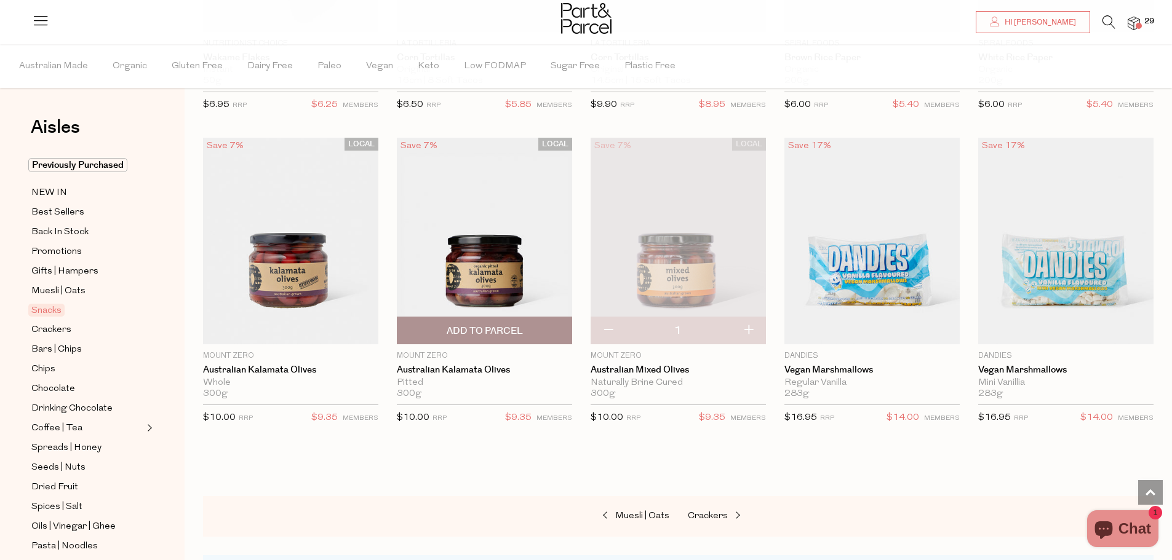
click at [481, 327] on span "Add To Parcel" at bounding box center [485, 331] width 76 height 13
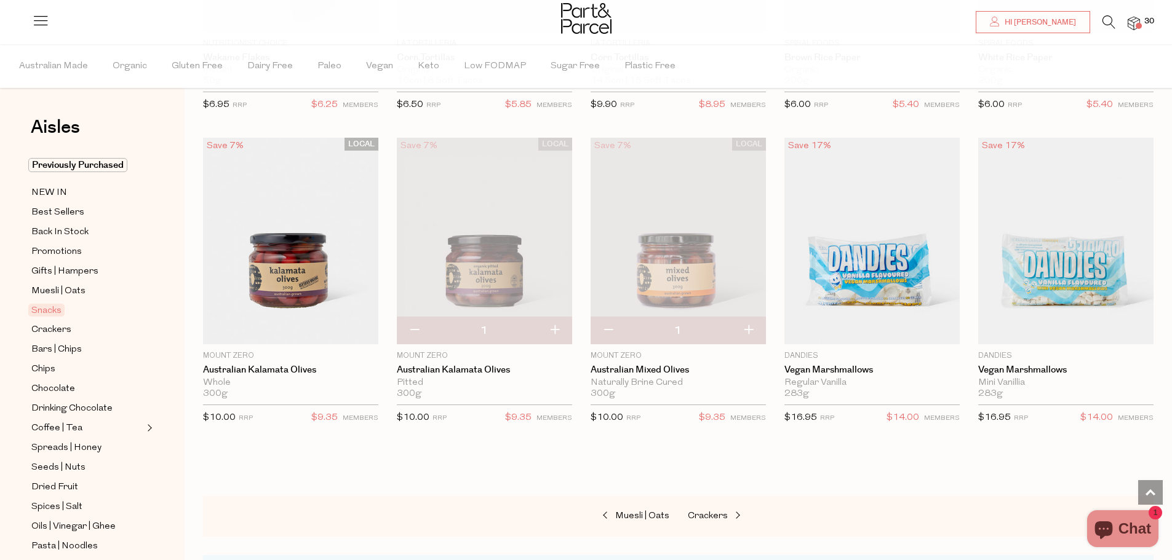
scroll to position [1145, 0]
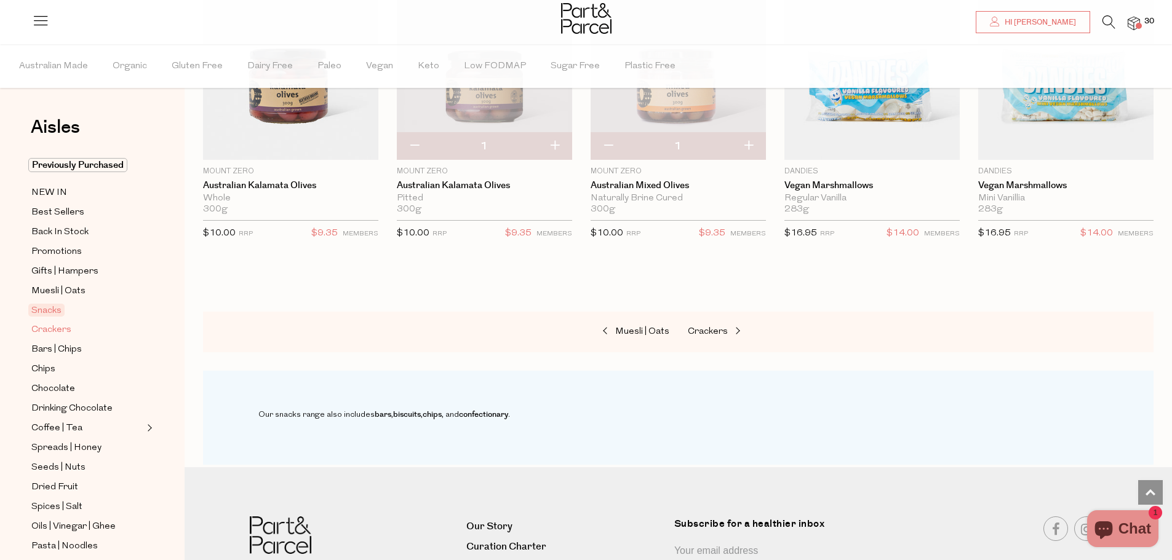
click at [55, 327] on span "Crackers" at bounding box center [51, 330] width 40 height 15
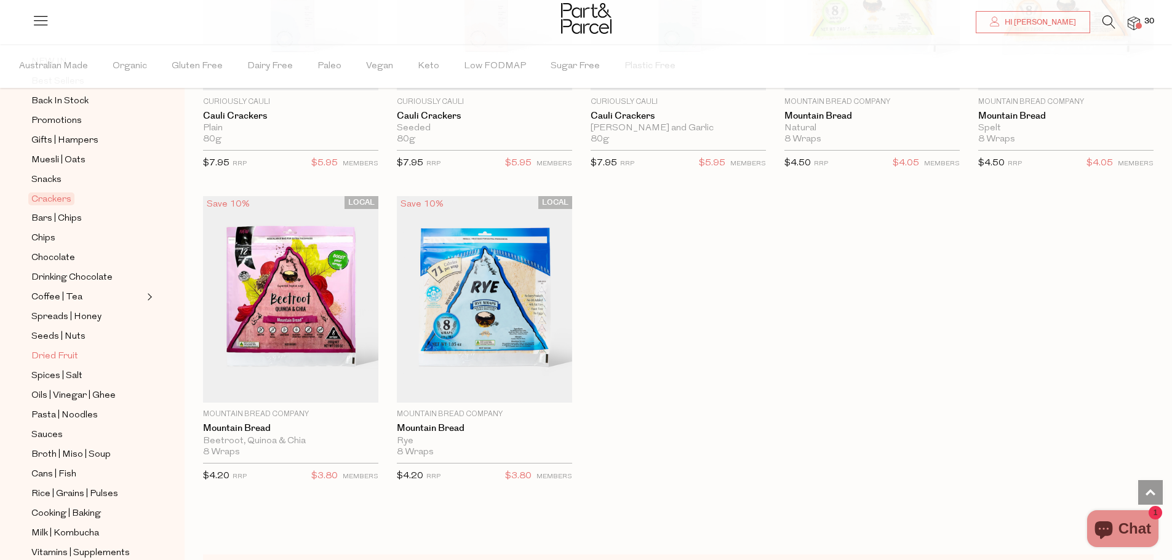
scroll to position [185, 0]
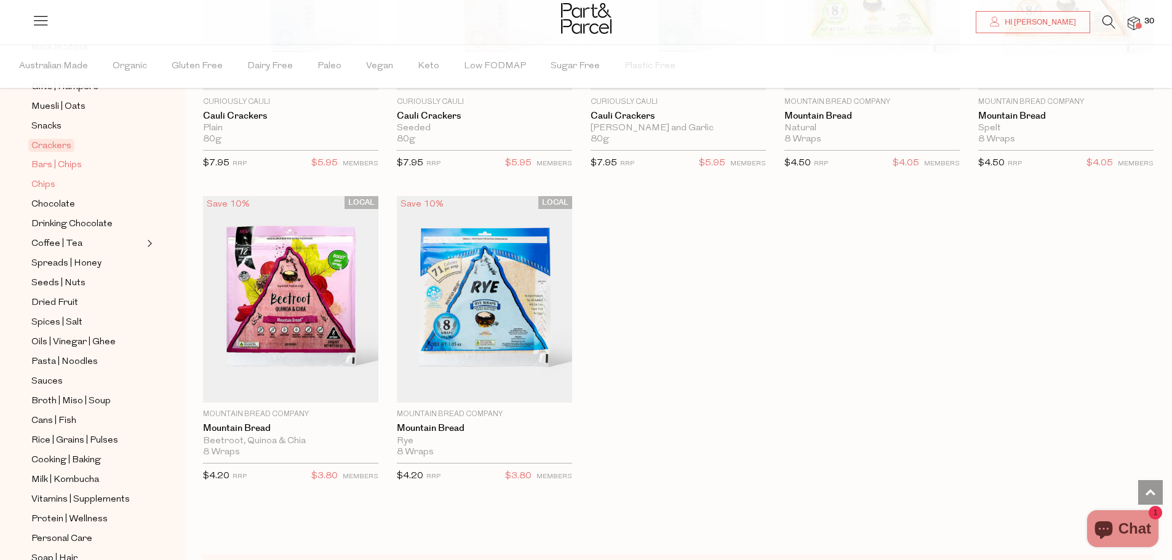
click at [68, 161] on span "Bars | Chips" at bounding box center [56, 165] width 50 height 15
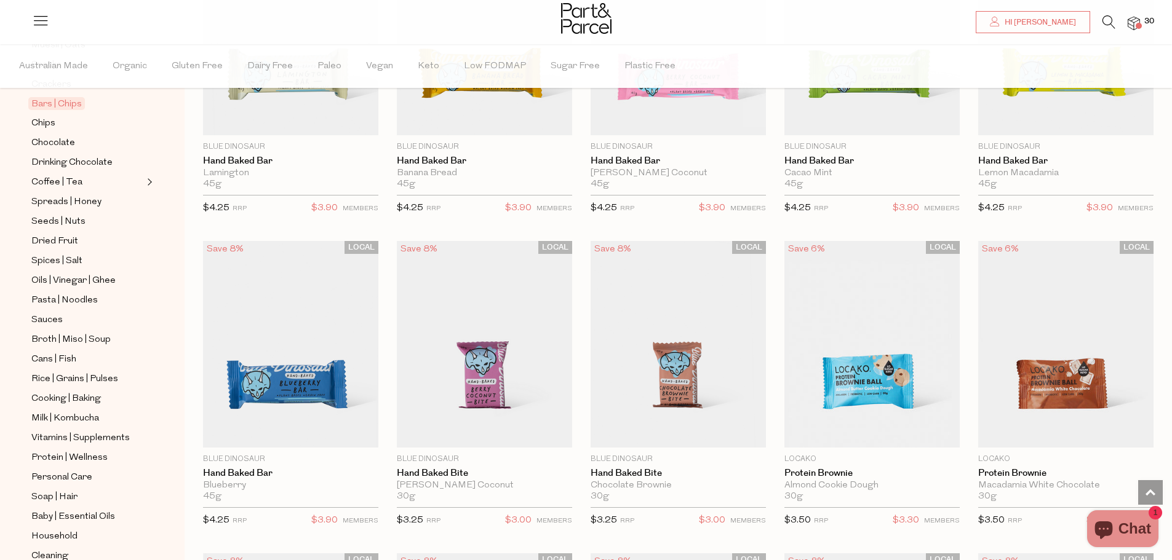
scroll to position [1661, 0]
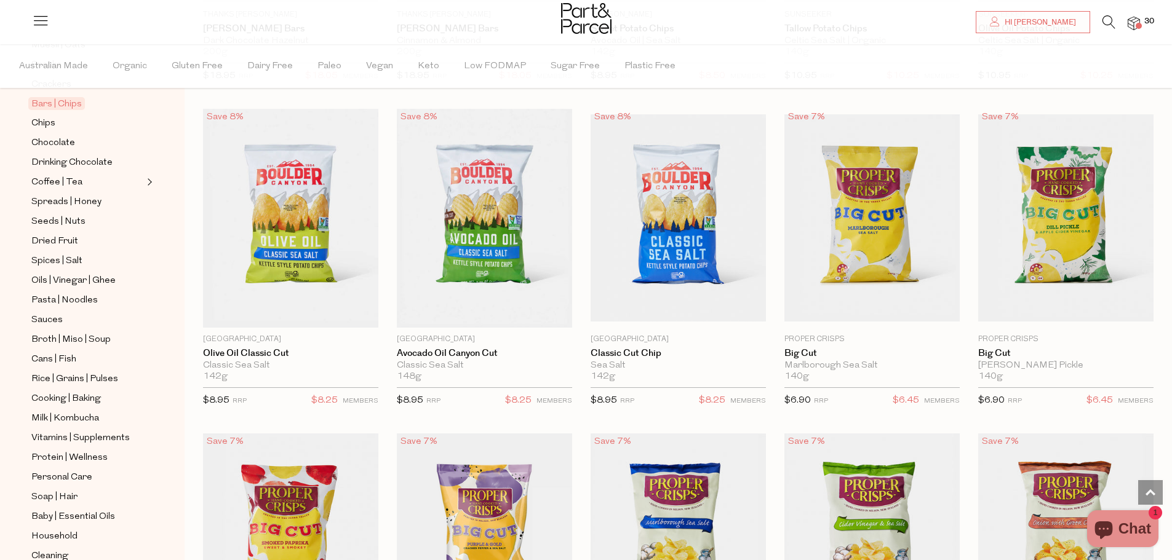
scroll to position [3506, 0]
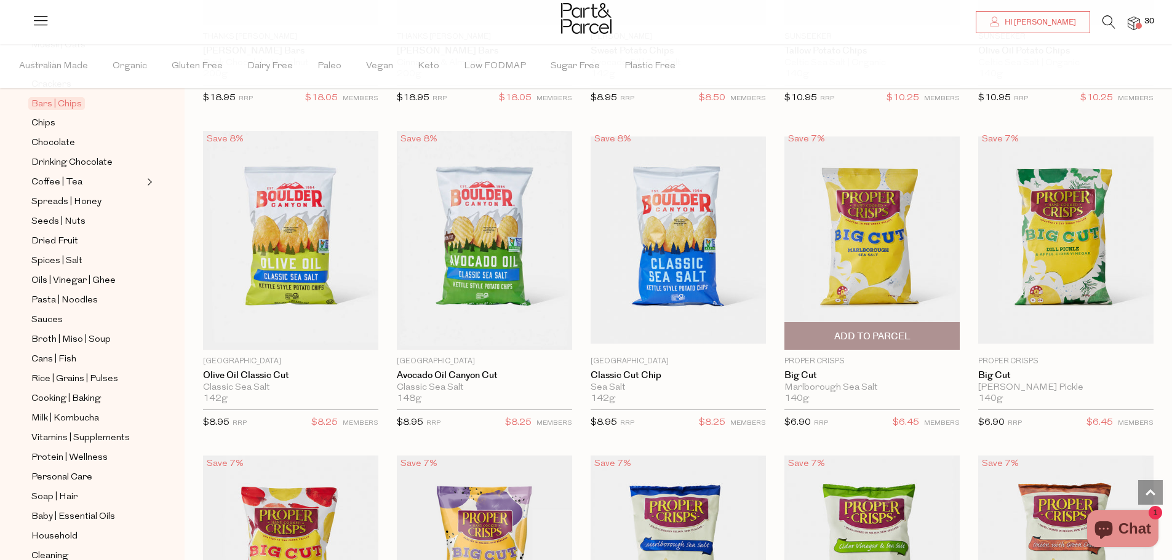
click at [865, 330] on span "Add To Parcel" at bounding box center [872, 336] width 76 height 13
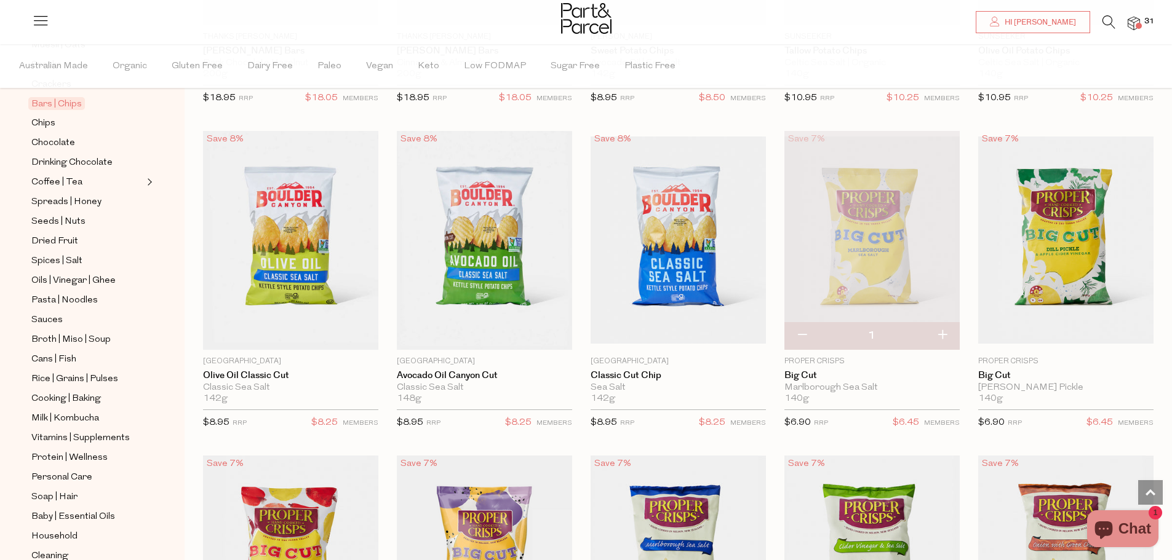
click at [946, 326] on button "button" at bounding box center [941, 335] width 35 height 27
type input "2"
click at [943, 326] on button "button" at bounding box center [941, 335] width 35 height 27
type input "3"
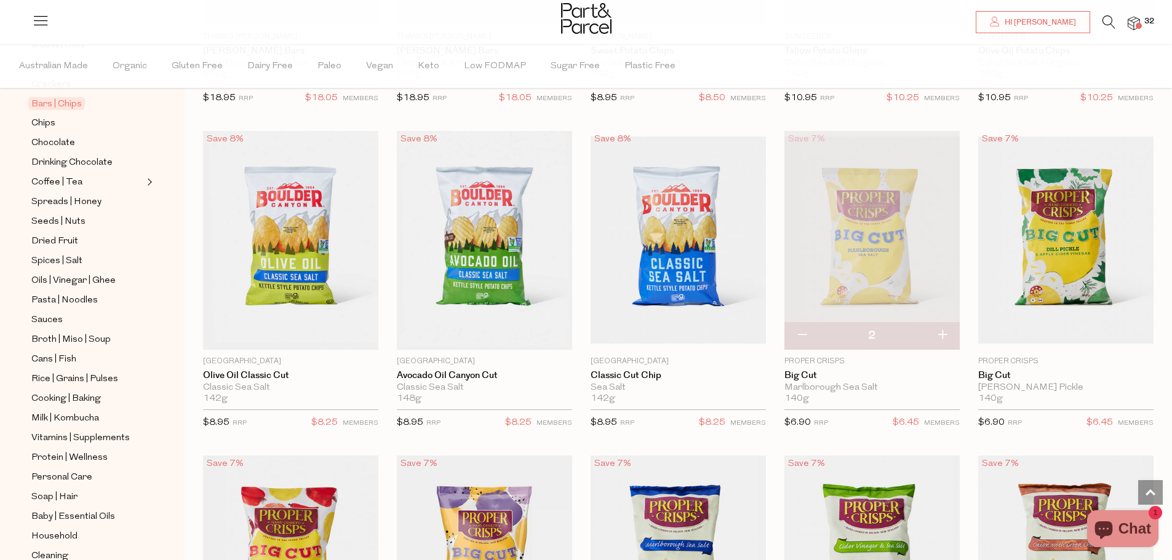
type input "3"
click at [944, 327] on button "button" at bounding box center [941, 335] width 35 height 27
type input "4"
click at [1060, 330] on span "Add To Parcel" at bounding box center [1066, 336] width 76 height 13
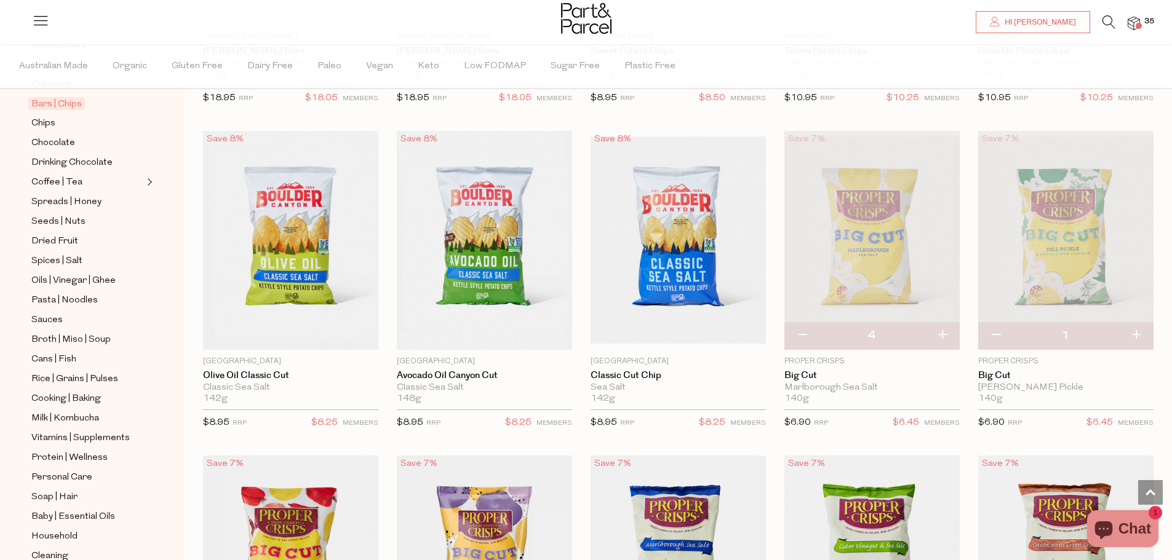
click at [1135, 325] on button "button" at bounding box center [1135, 335] width 35 height 27
type input "2"
click at [1137, 328] on button "button" at bounding box center [1135, 335] width 35 height 27
type input "3"
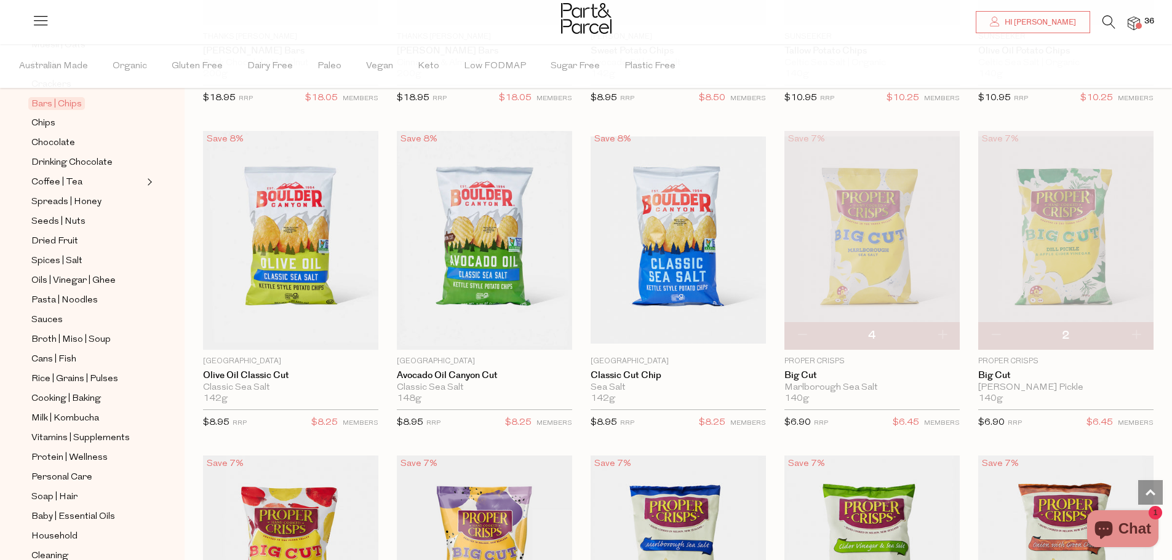
type input "3"
click at [1140, 322] on button "button" at bounding box center [1135, 335] width 35 height 27
type input "4"
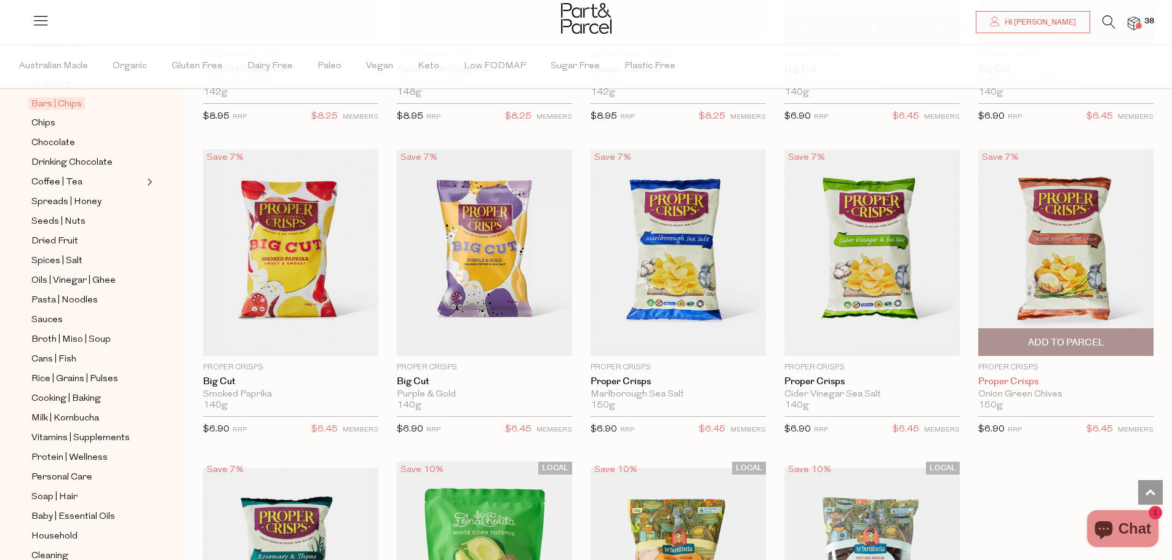
scroll to position [3814, 0]
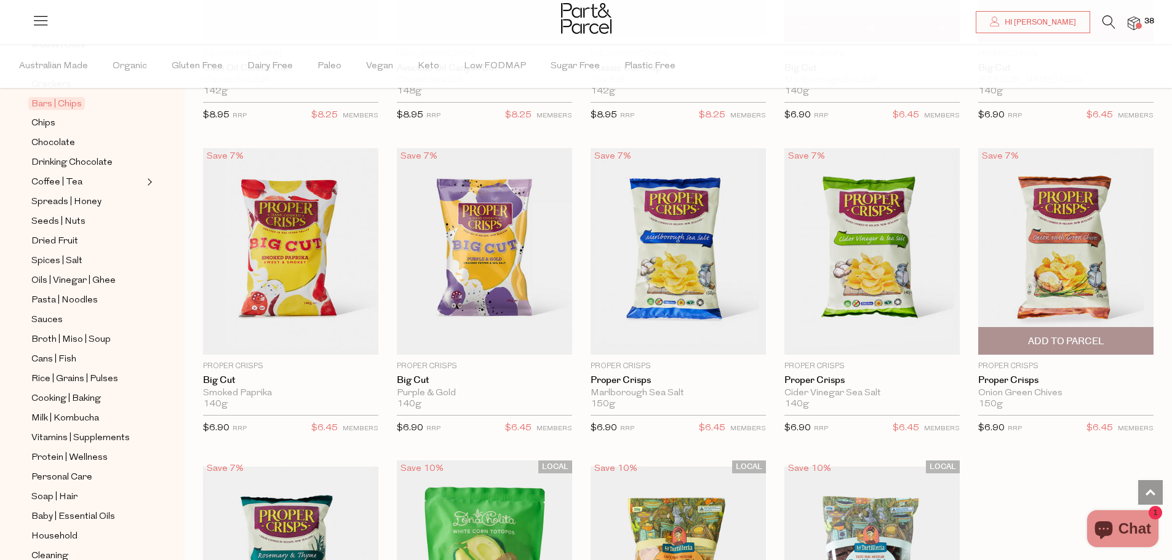
click at [1093, 335] on span "Add To Parcel" at bounding box center [1066, 341] width 76 height 13
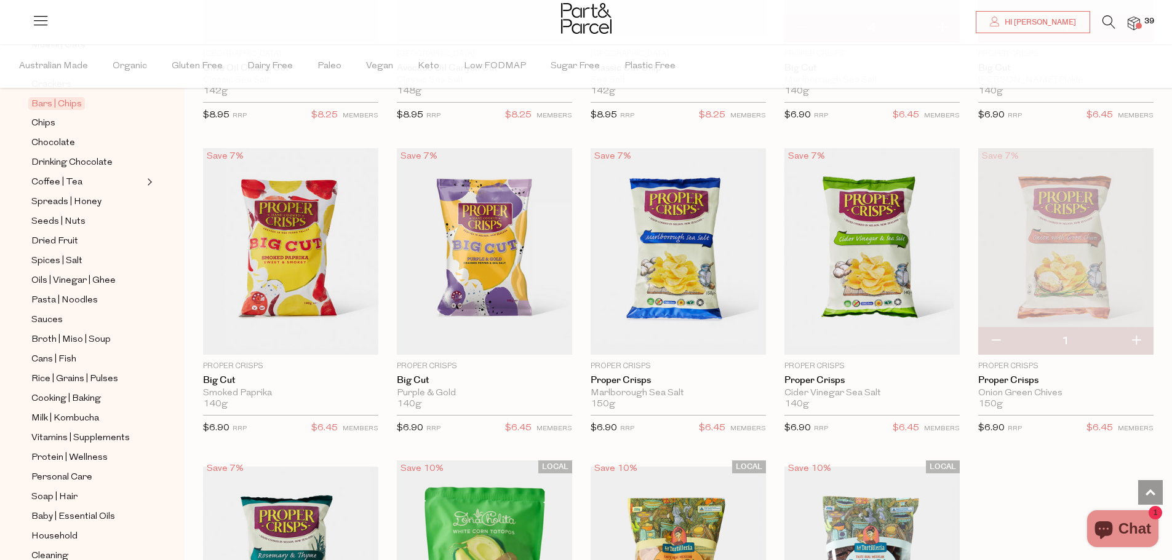
click at [1136, 331] on button "button" at bounding box center [1135, 341] width 35 height 27
type input "2"
click at [1135, 332] on button "button" at bounding box center [1135, 341] width 35 height 27
type input "3"
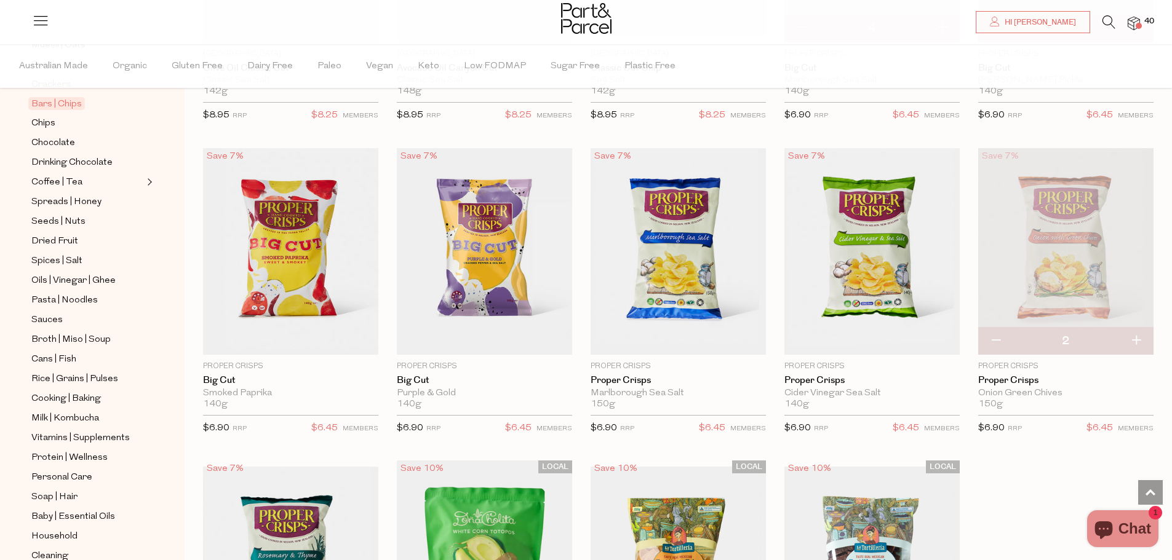
type input "3"
click at [1135, 330] on button "button" at bounding box center [1135, 341] width 35 height 27
type input "4"
click at [1137, 330] on button "button" at bounding box center [1135, 341] width 35 height 27
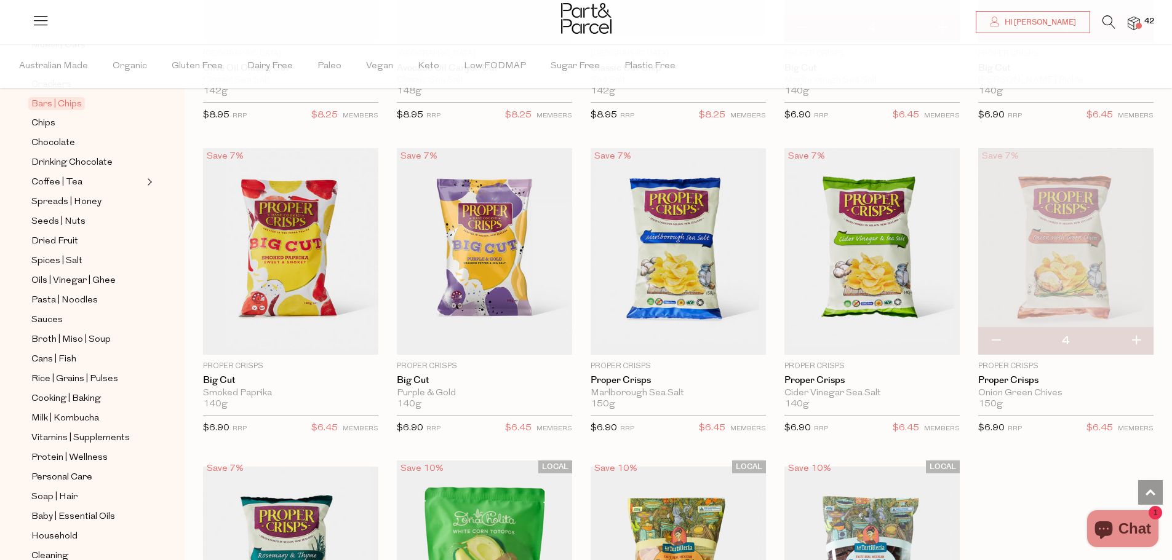
type input "5"
click at [1137, 329] on button "button" at bounding box center [1135, 341] width 35 height 27
type input "6"
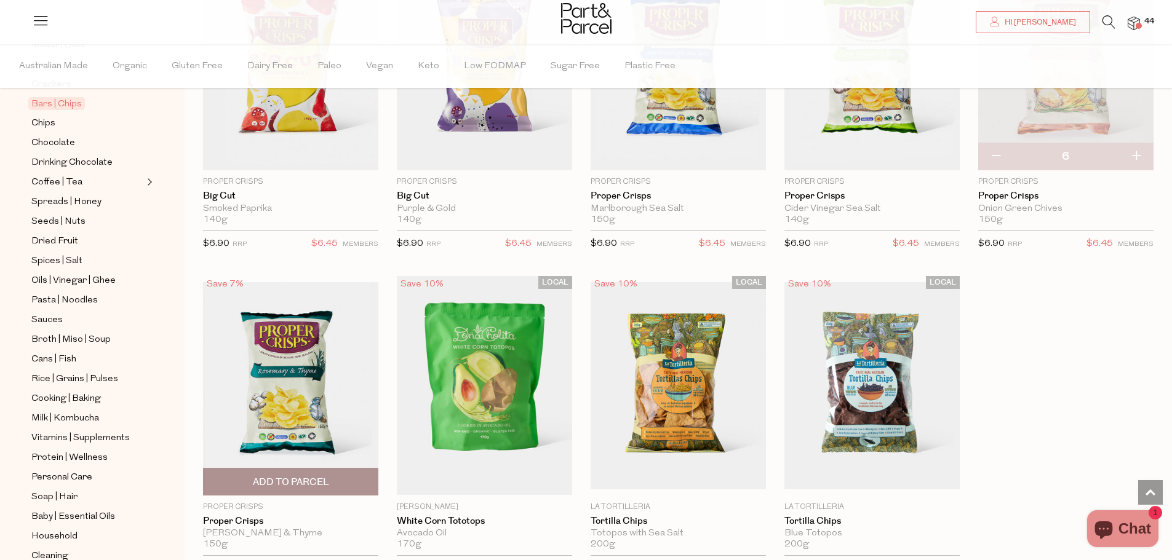
scroll to position [4121, 0]
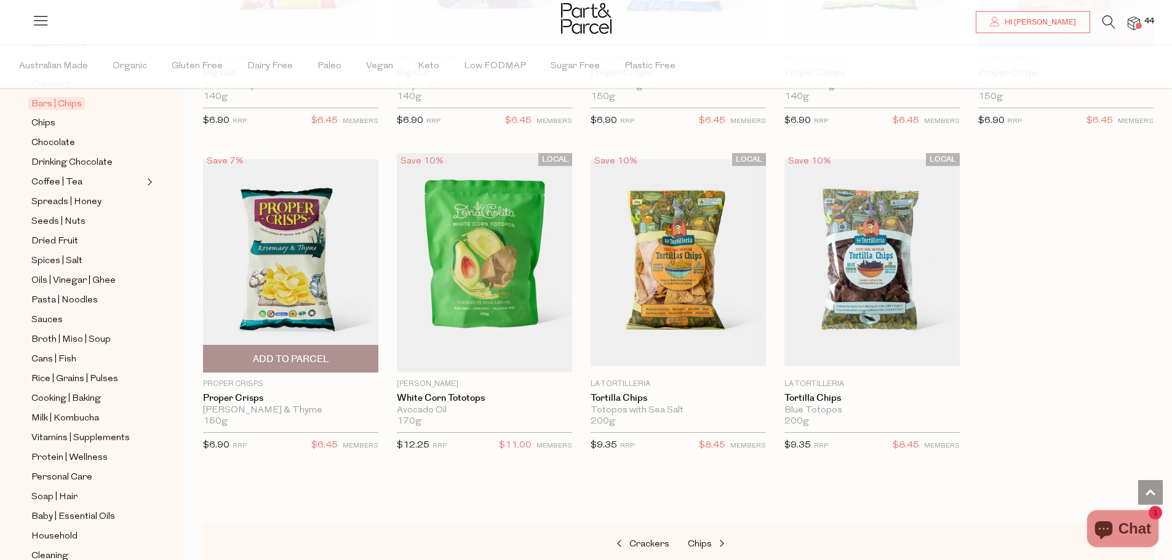
click at [344, 349] on span "Add To Parcel" at bounding box center [291, 359] width 168 height 26
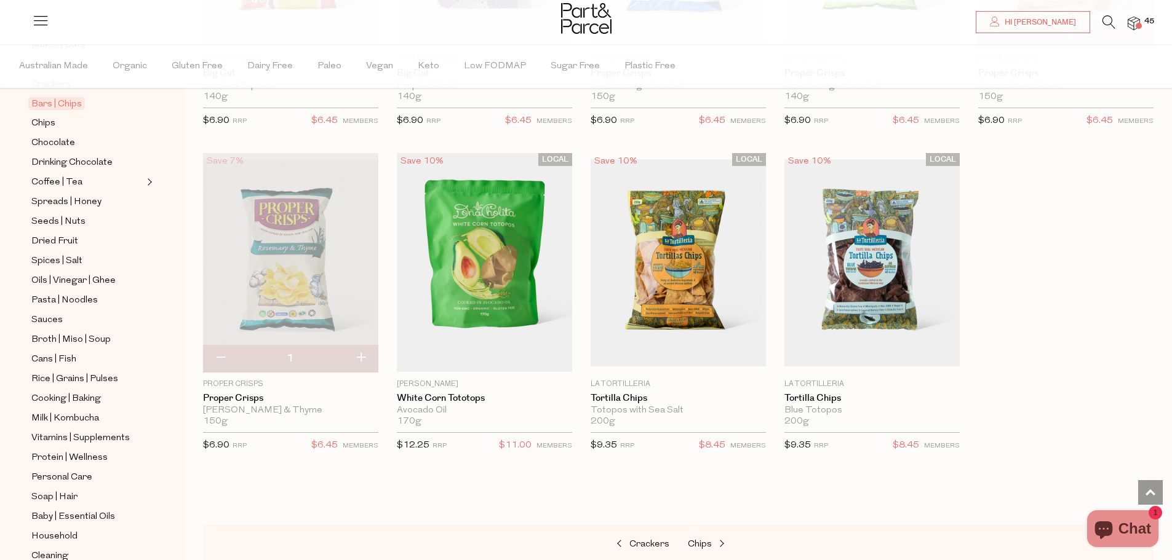
click at [364, 349] on button "button" at bounding box center [360, 358] width 35 height 27
type input "2"
click at [359, 345] on button "button" at bounding box center [360, 358] width 35 height 27
type input "3"
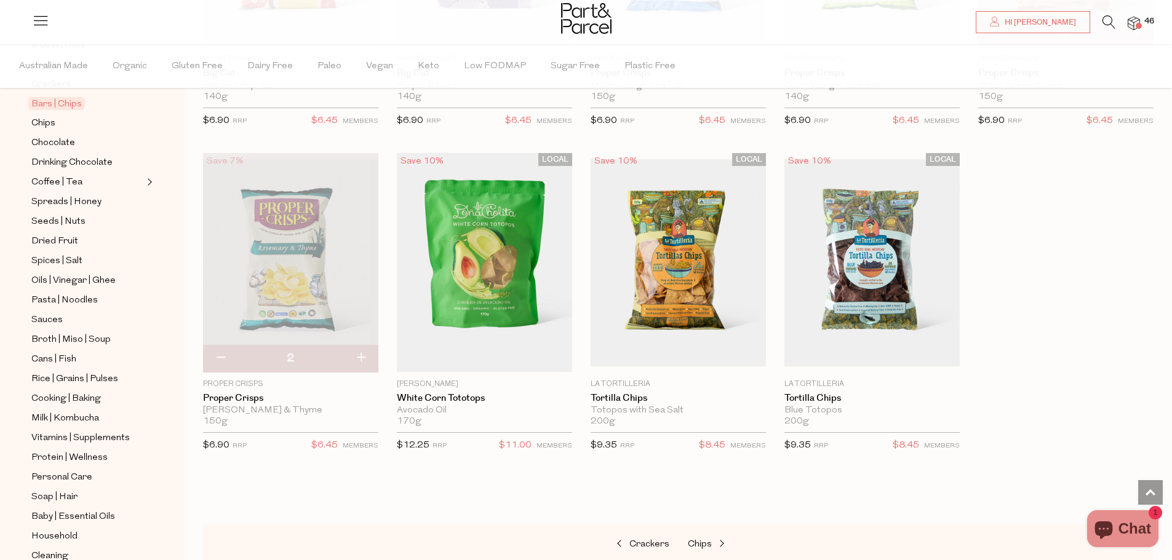
type input "3"
click at [359, 349] on button "button" at bounding box center [360, 358] width 35 height 27
type input "4"
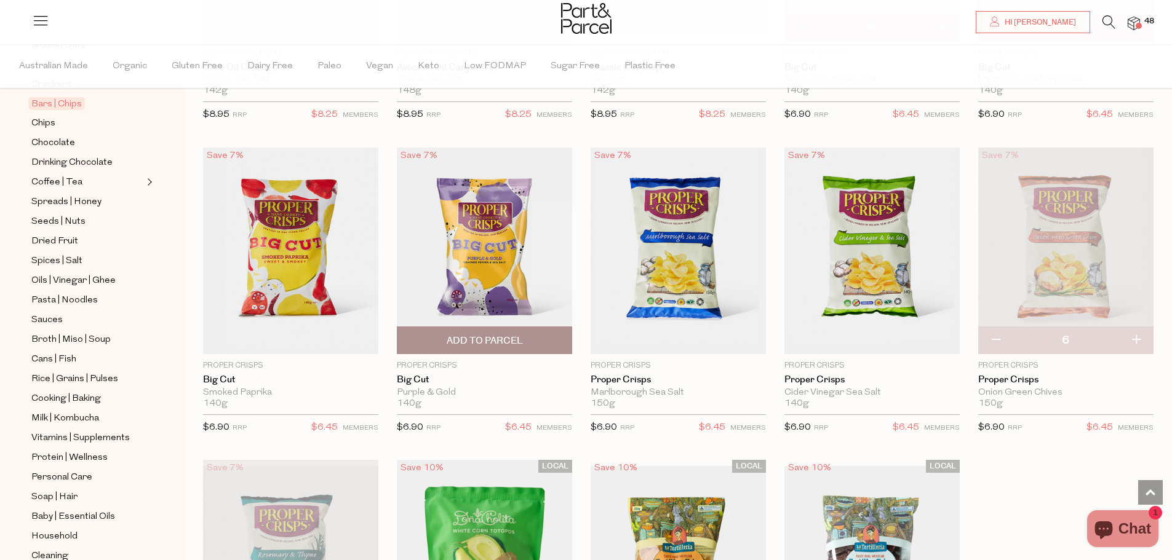
scroll to position [3814, 0]
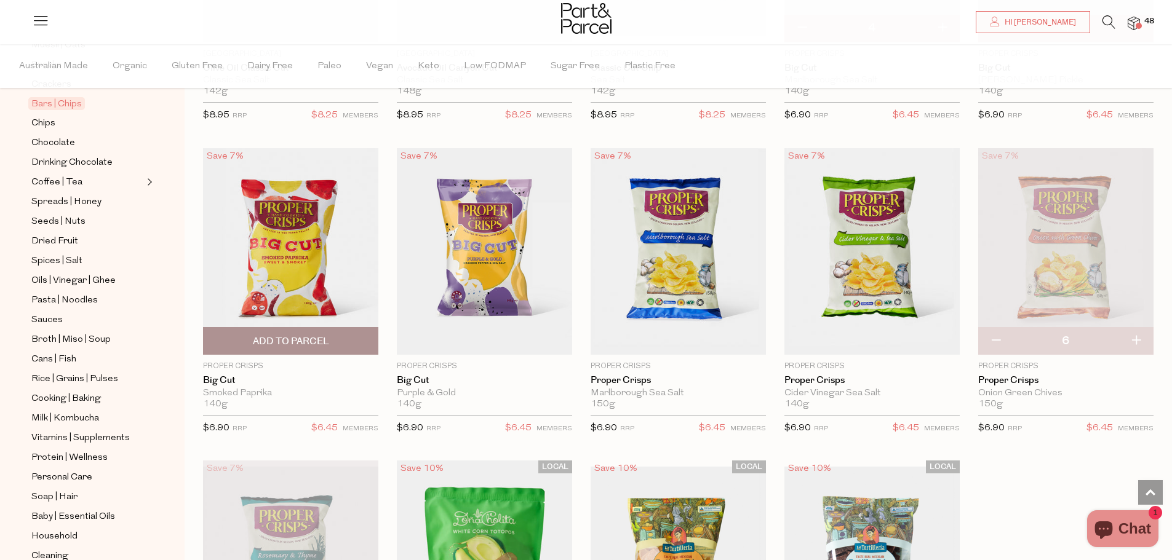
click at [317, 335] on span "Add To Parcel" at bounding box center [291, 341] width 76 height 13
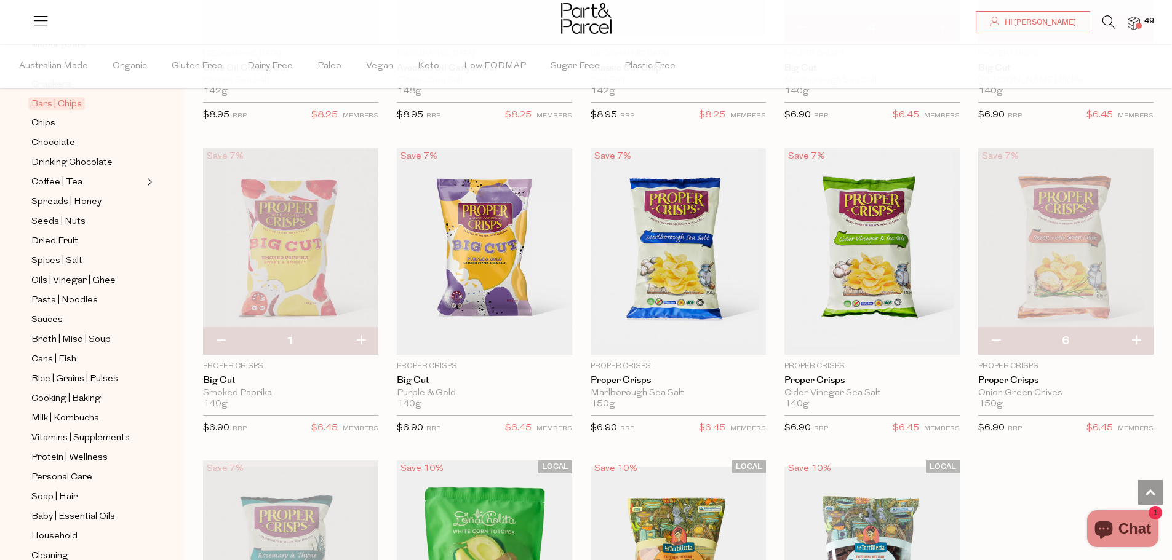
click at [364, 333] on button "button" at bounding box center [360, 341] width 35 height 27
type input "2"
click at [359, 332] on button "button" at bounding box center [360, 341] width 35 height 27
type input "3"
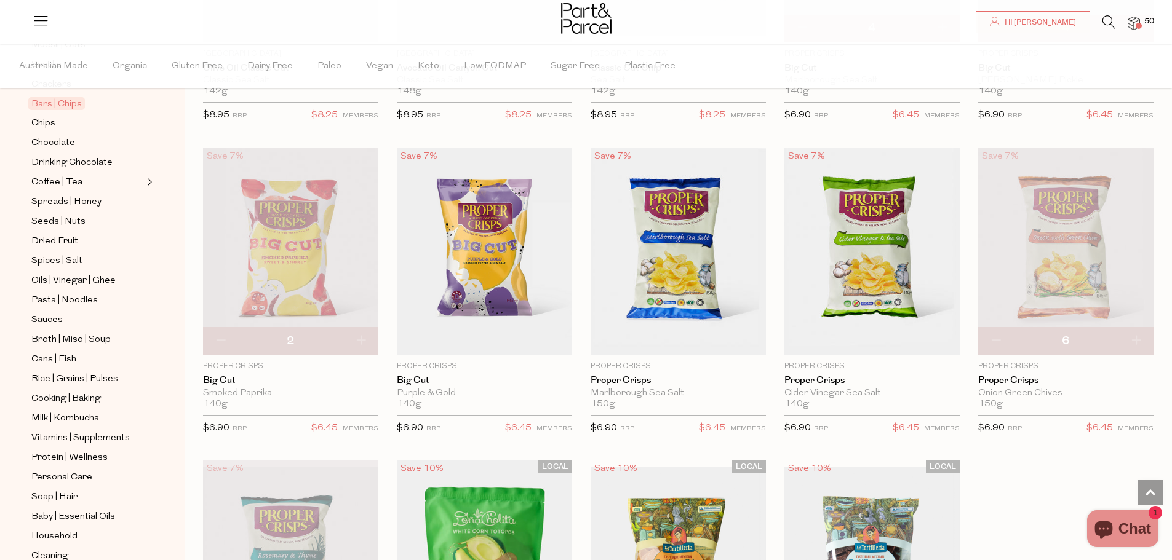
type input "3"
click at [360, 334] on button "button" at bounding box center [360, 341] width 35 height 27
type input "4"
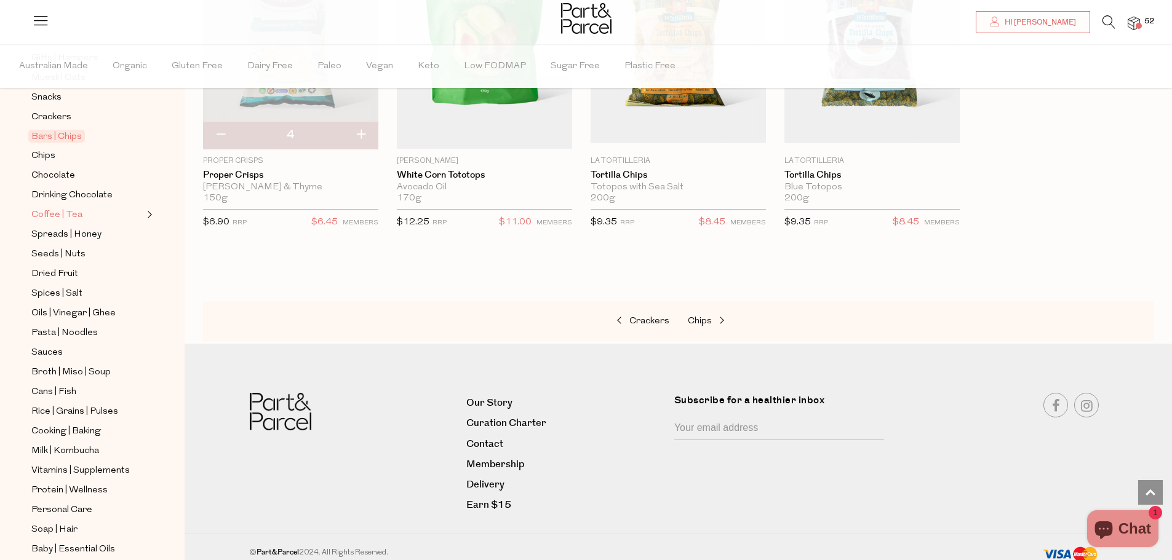
scroll to position [185, 0]
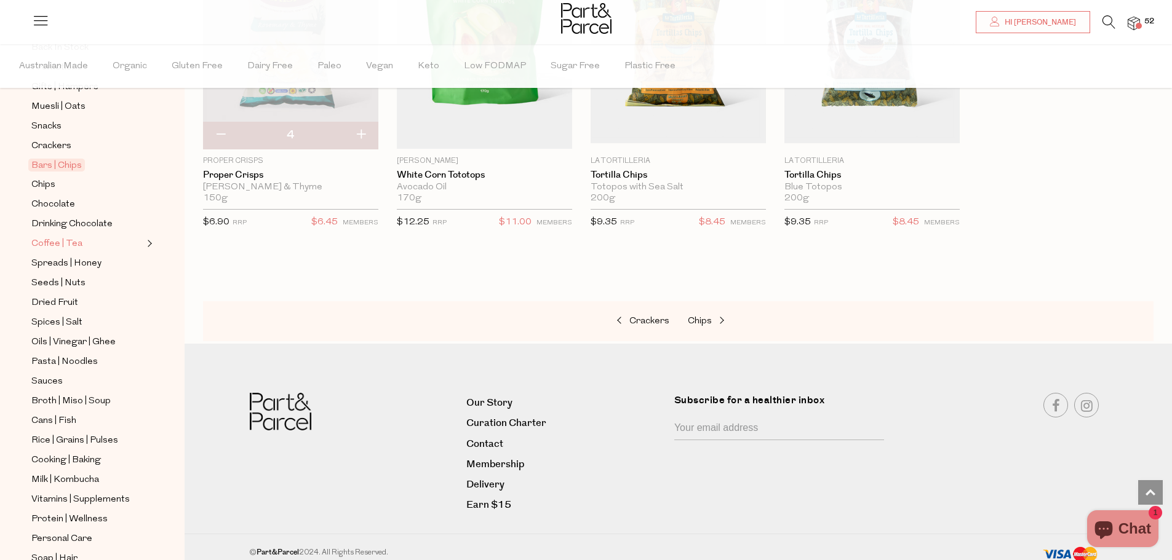
click at [63, 237] on span "Coffee | Tea" at bounding box center [56, 244] width 51 height 15
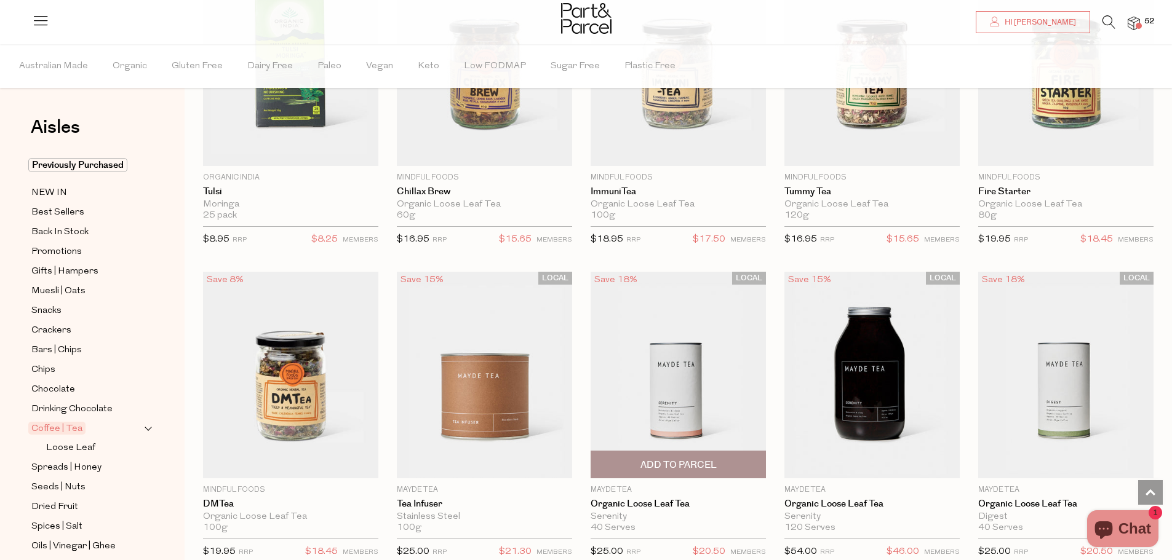
scroll to position [2153, 0]
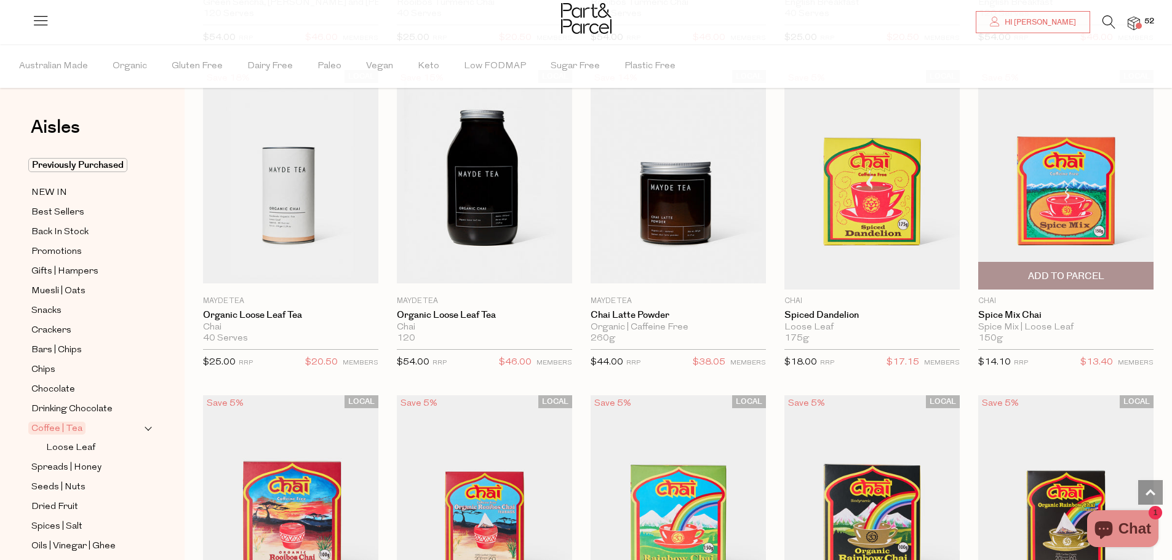
scroll to position [3383, 0]
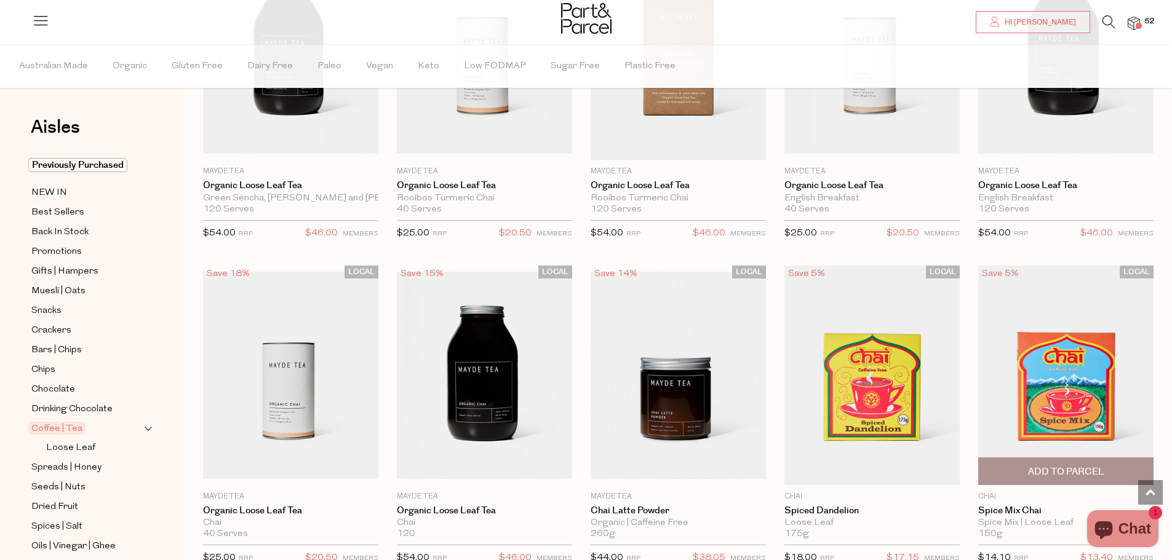
click at [1075, 381] on img at bounding box center [1065, 375] width 175 height 219
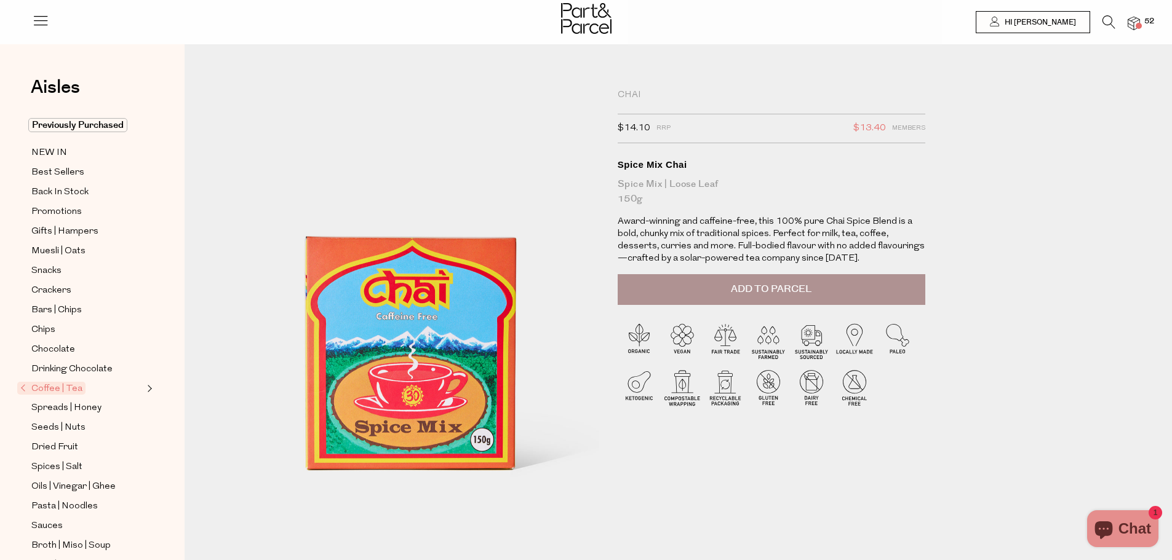
click at [765, 290] on span "Add to Parcel" at bounding box center [771, 289] width 81 height 14
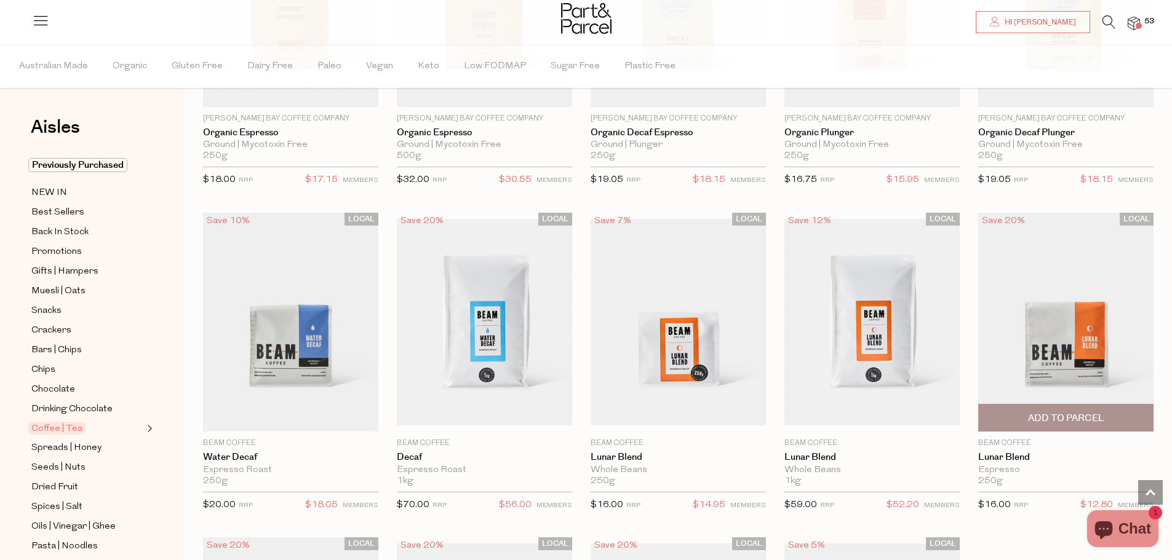
scroll to position [1746, 0]
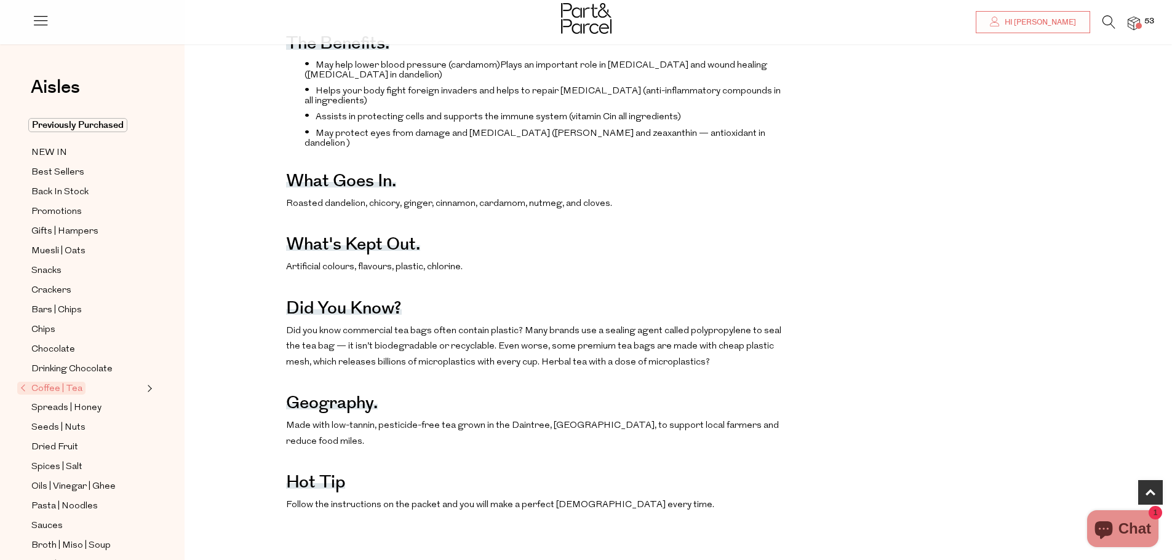
scroll to position [615, 0]
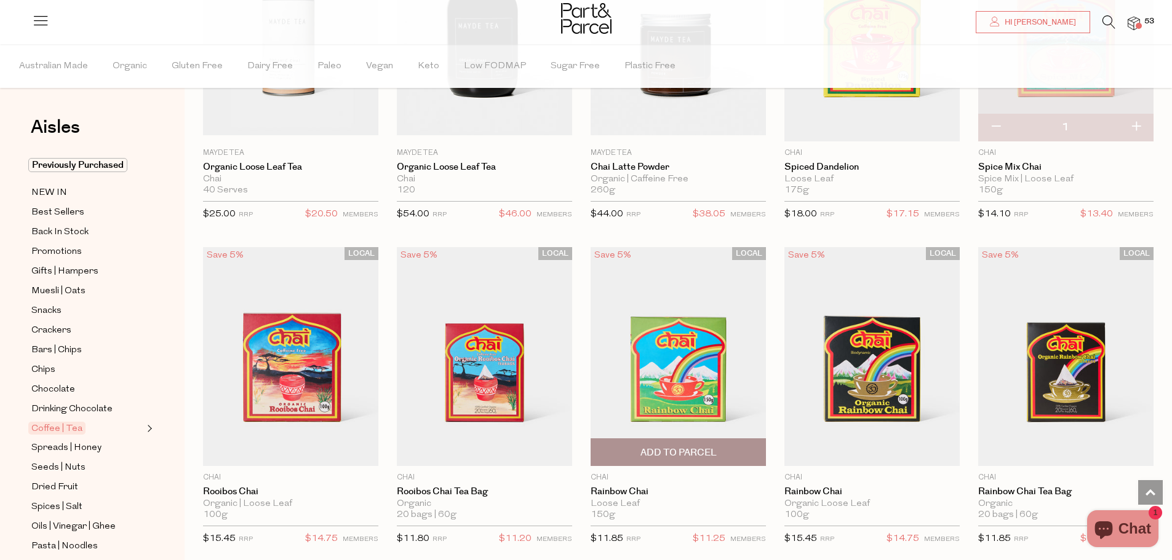
scroll to position [593, 0]
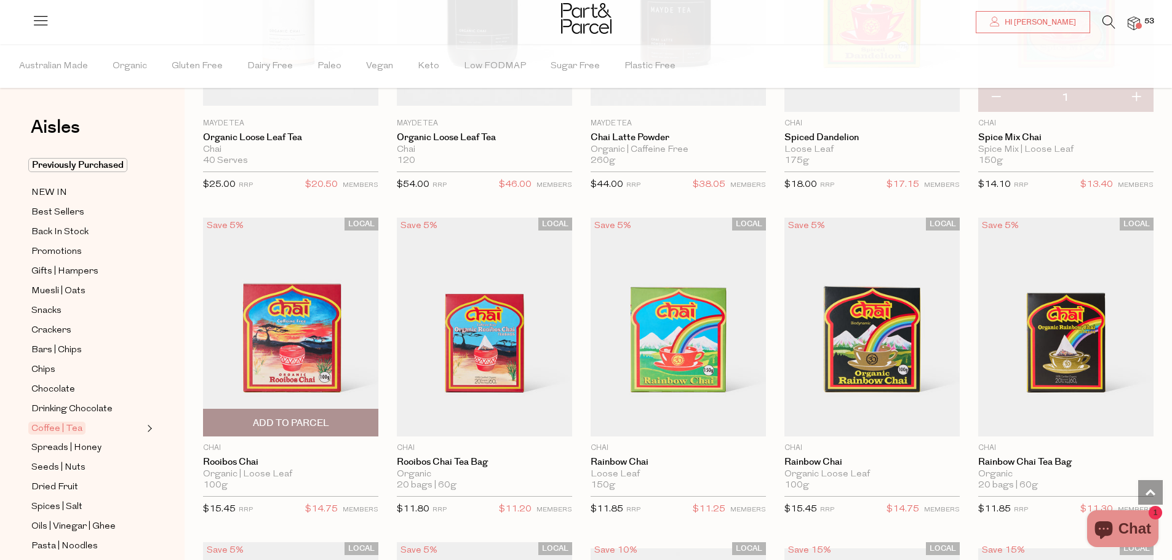
click at [292, 346] on img at bounding box center [290, 327] width 175 height 219
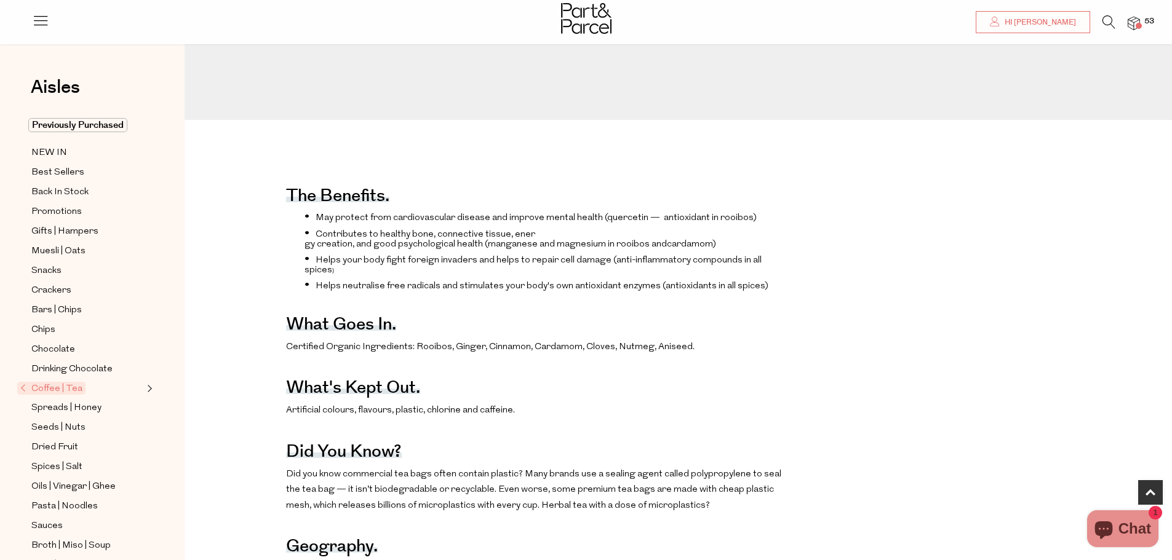
scroll to position [431, 0]
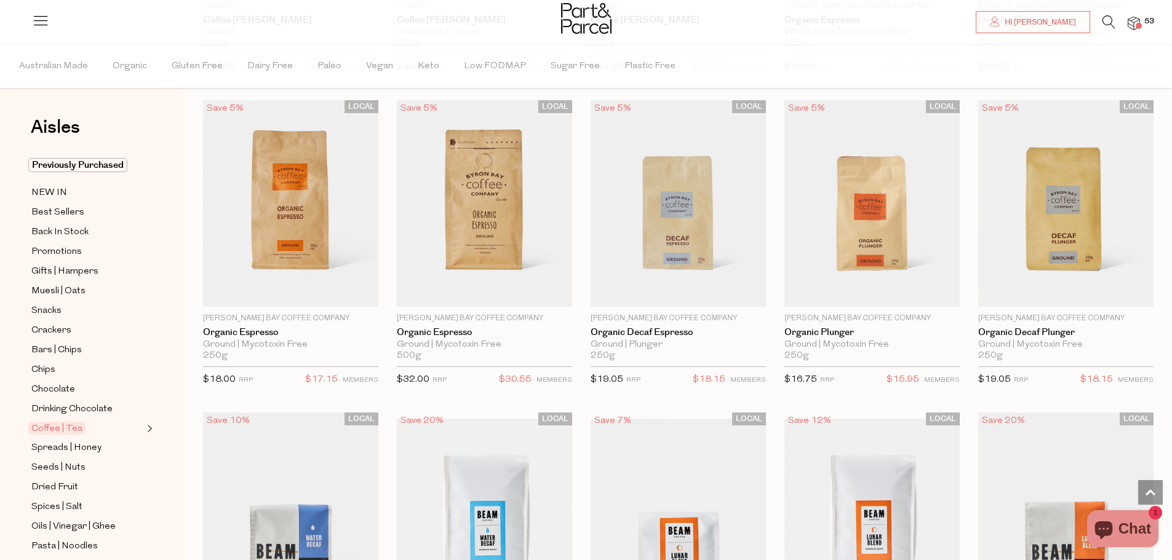
scroll to position [1597, 0]
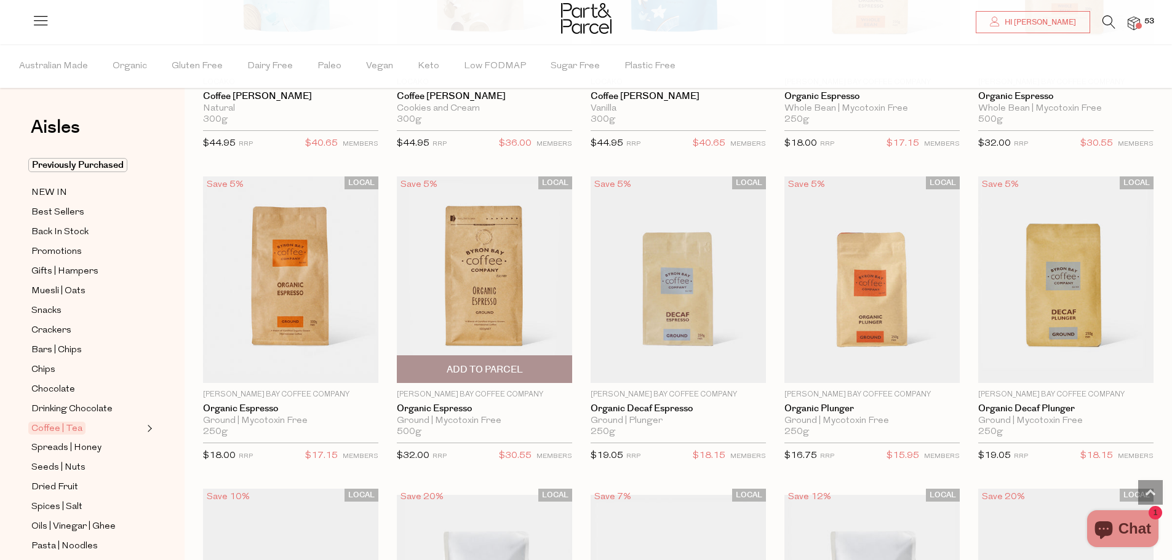
click at [495, 364] on span "Add To Parcel" at bounding box center [485, 370] width 76 height 13
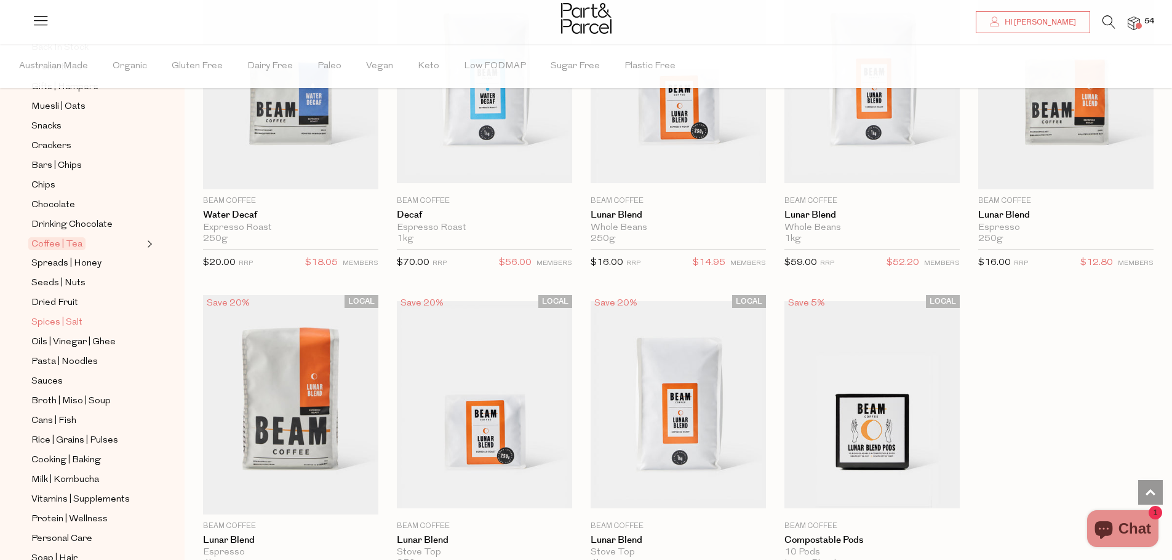
scroll to position [246, 0]
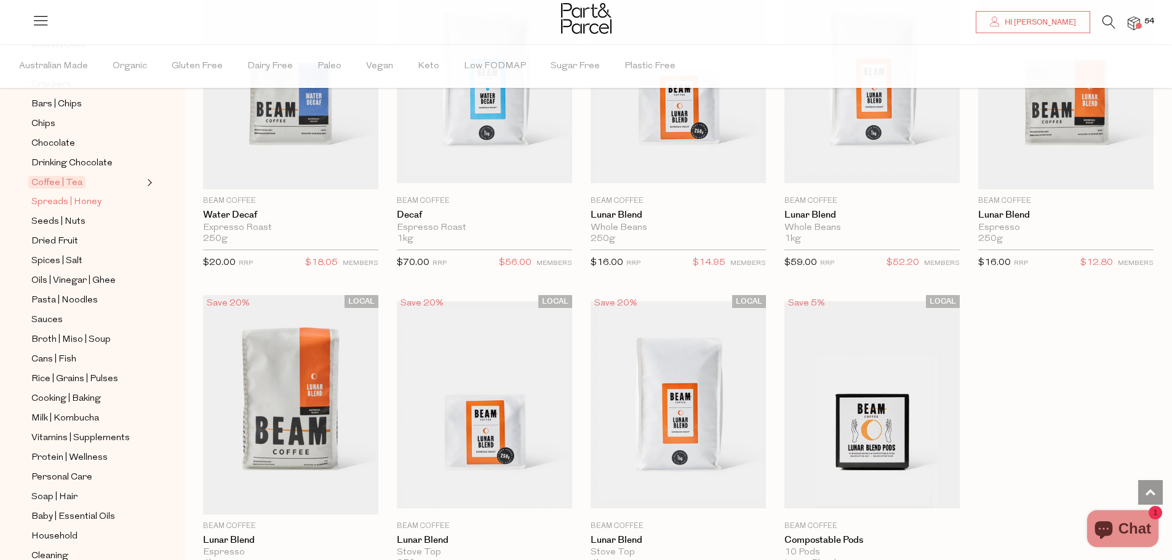
click at [85, 195] on span "Spreads | Honey" at bounding box center [66, 202] width 70 height 15
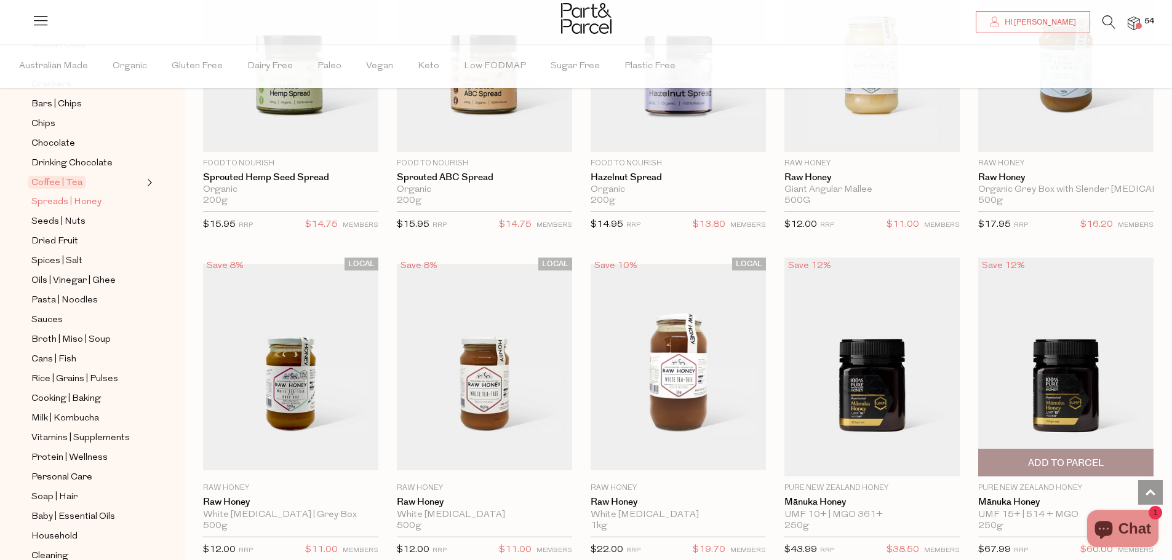
scroll to position [2153, 0]
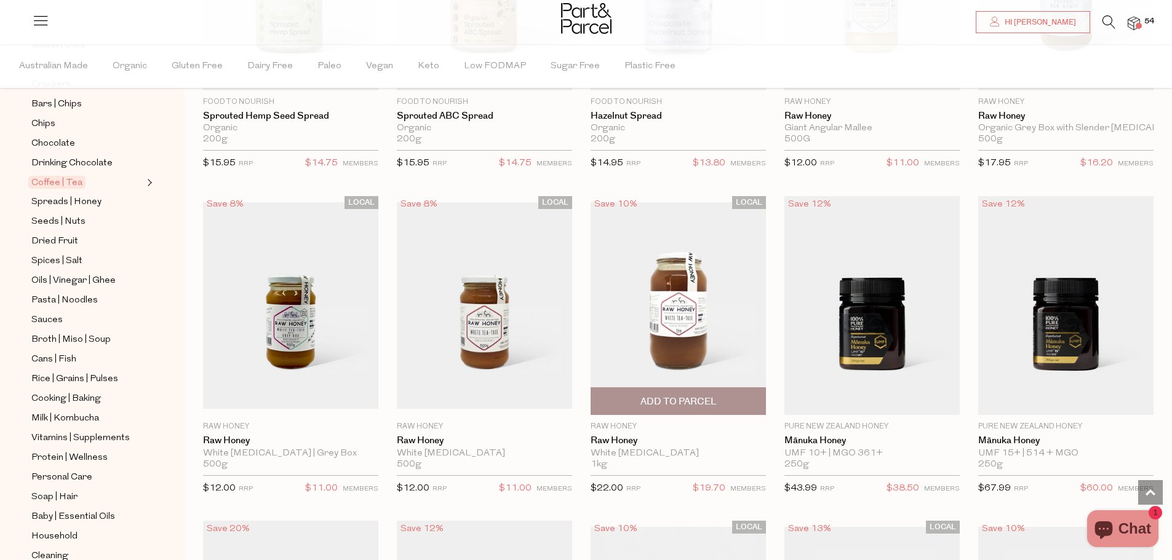
click at [684, 397] on span "Add To Parcel" at bounding box center [678, 402] width 76 height 13
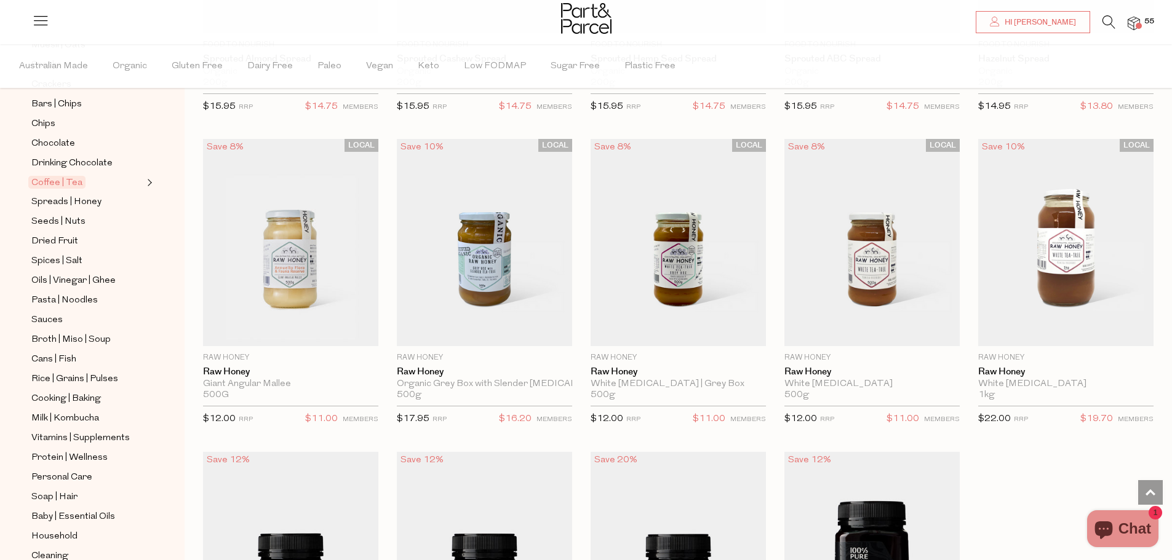
scroll to position [4736, 0]
click at [325, 326] on span "Add To Parcel" at bounding box center [291, 332] width 76 height 13
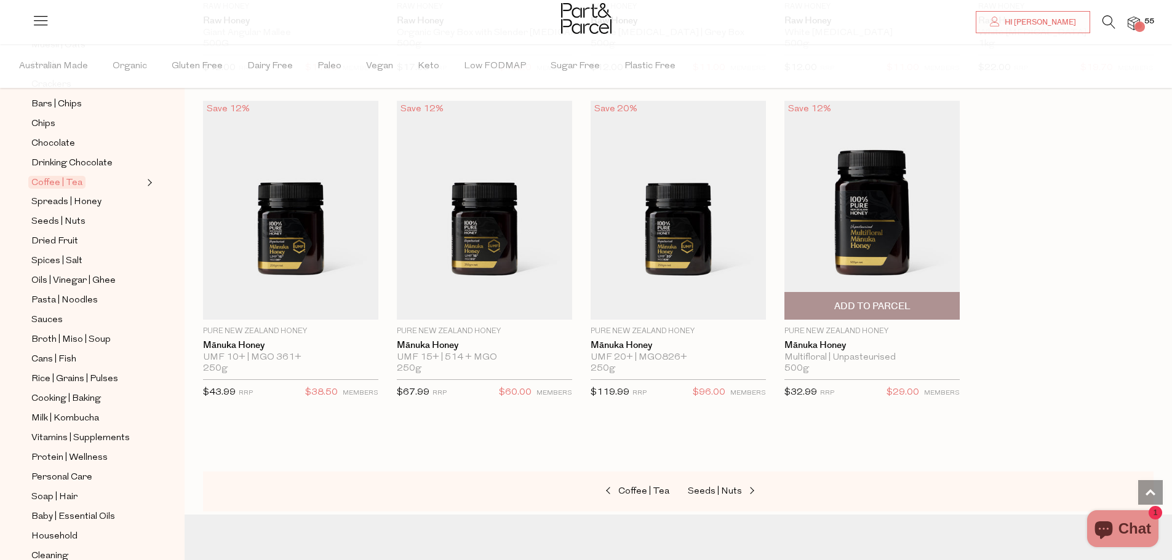
scroll to position [5255, 0]
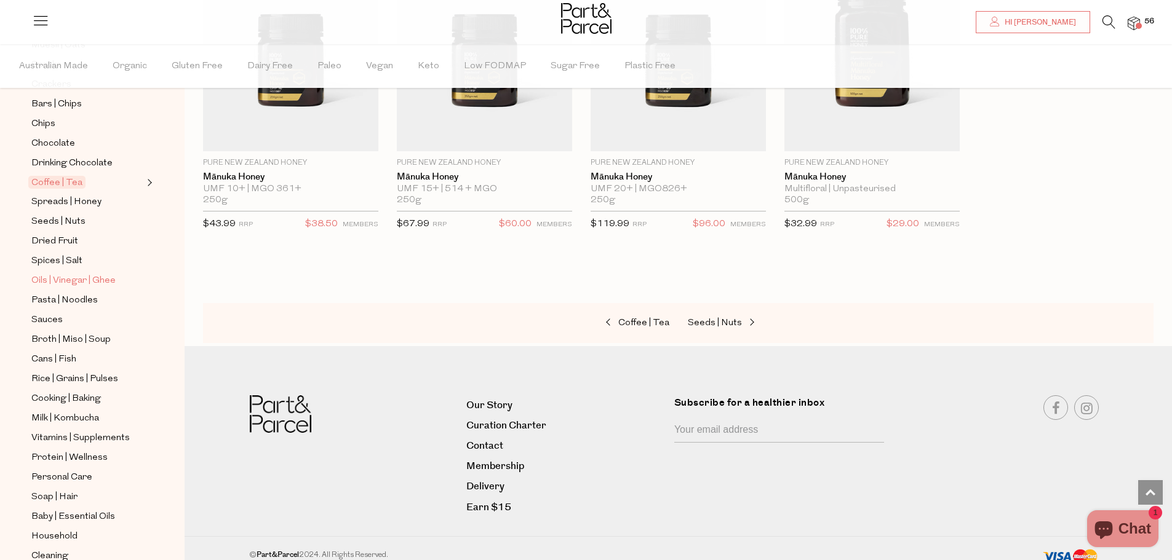
click at [49, 274] on span "Oils | Vinegar | Ghee" at bounding box center [73, 281] width 84 height 15
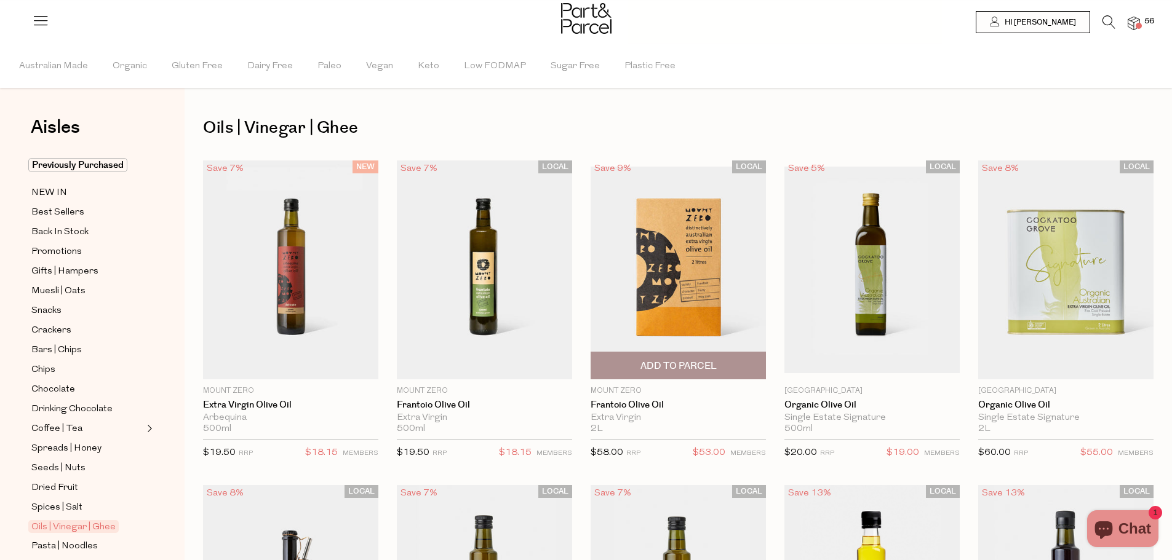
click at [688, 363] on span "Add To Parcel" at bounding box center [678, 366] width 76 height 13
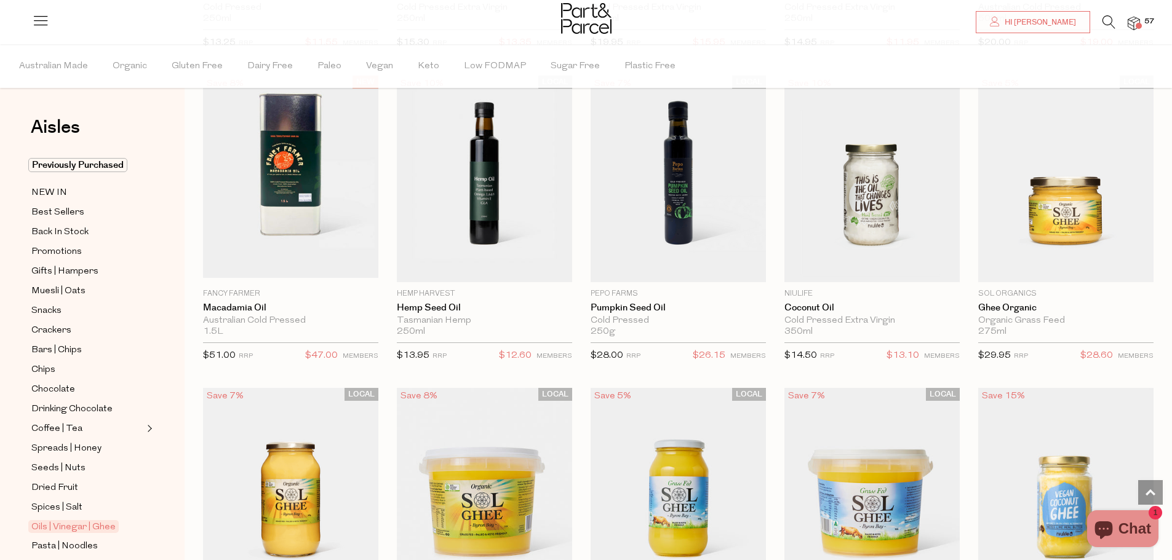
scroll to position [923, 0]
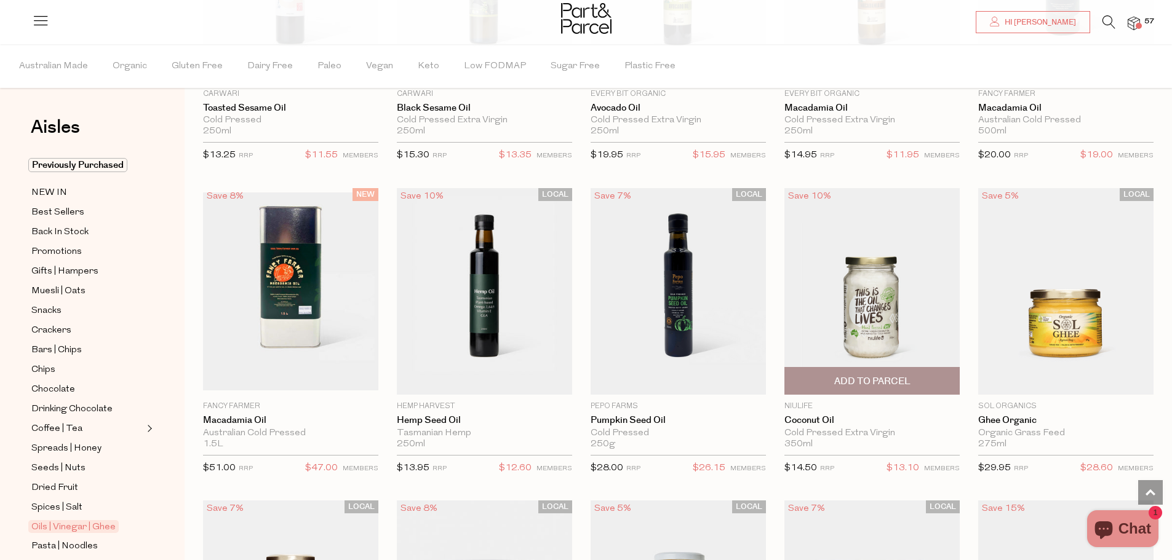
click at [885, 378] on span "Add To Parcel" at bounding box center [872, 381] width 76 height 13
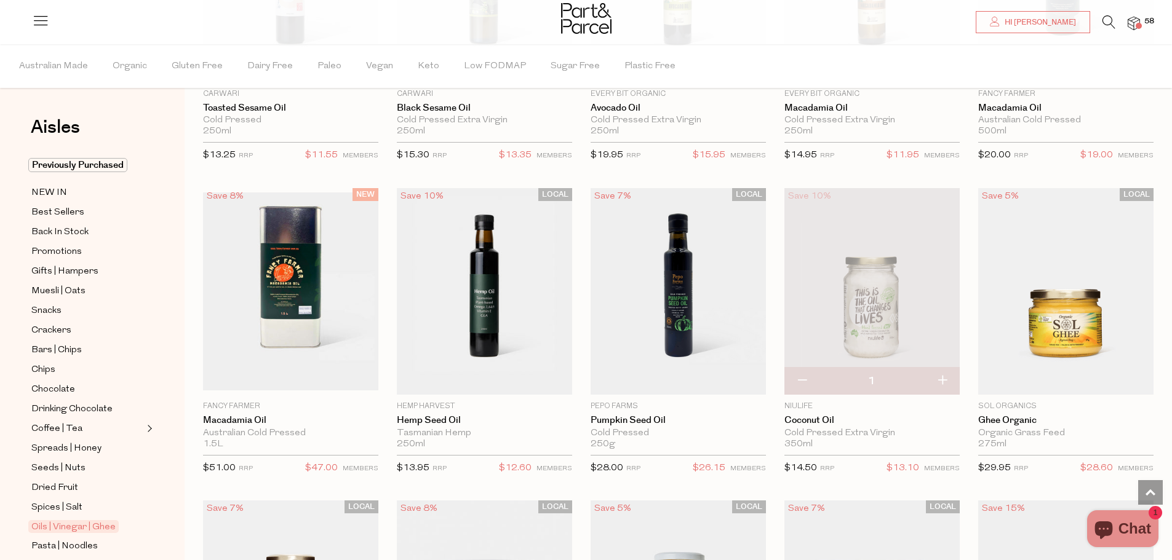
click at [940, 377] on button "button" at bounding box center [941, 381] width 35 height 27
type input "2"
click at [943, 377] on button "button" at bounding box center [941, 381] width 35 height 27
type input "3"
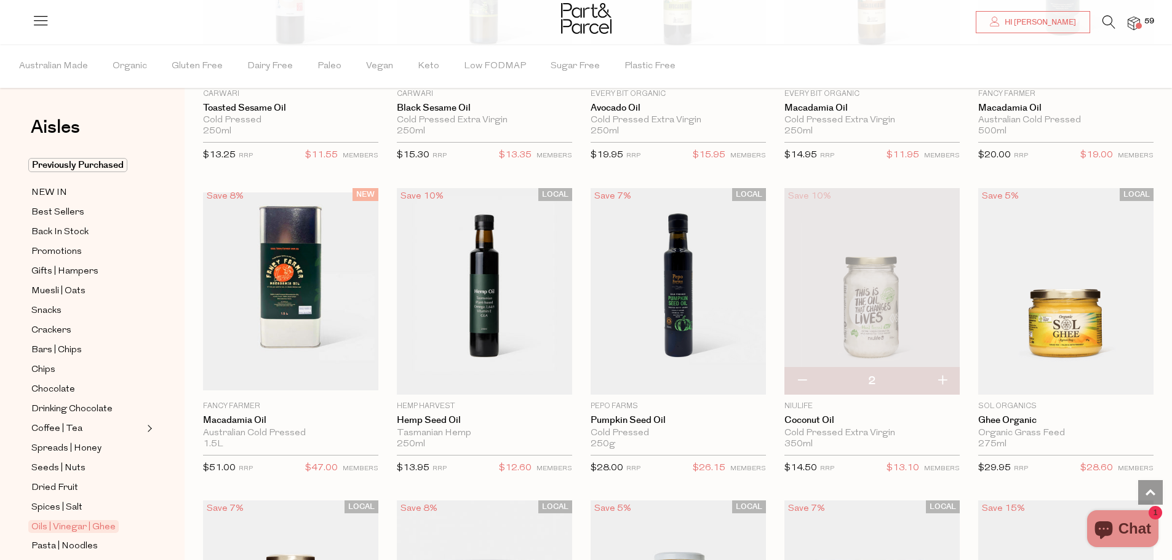
type input "3"
click at [944, 378] on button "button" at bounding box center [941, 381] width 35 height 27
type input "4"
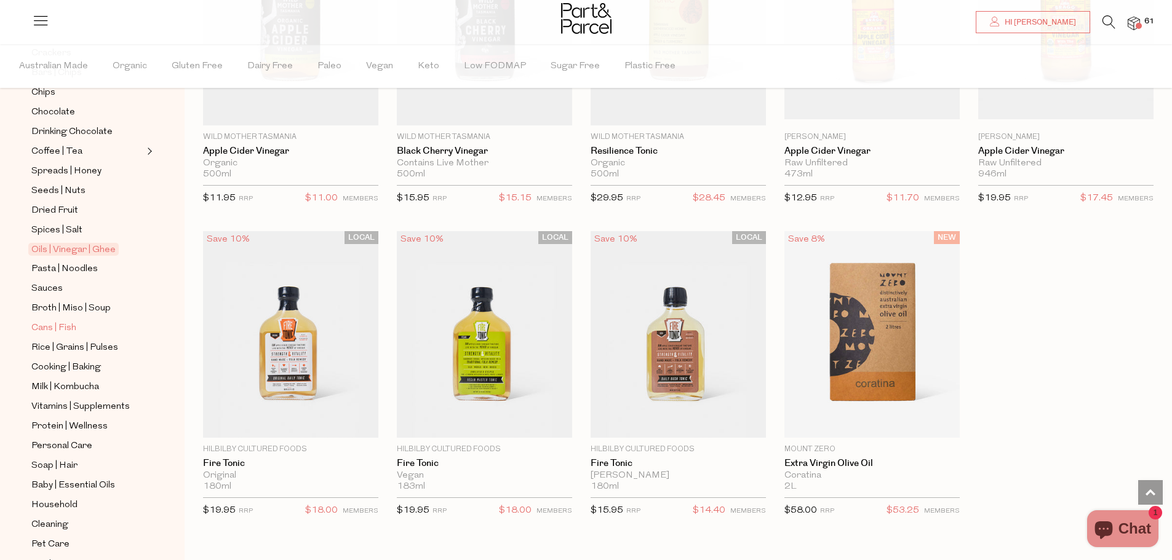
scroll to position [308, 0]
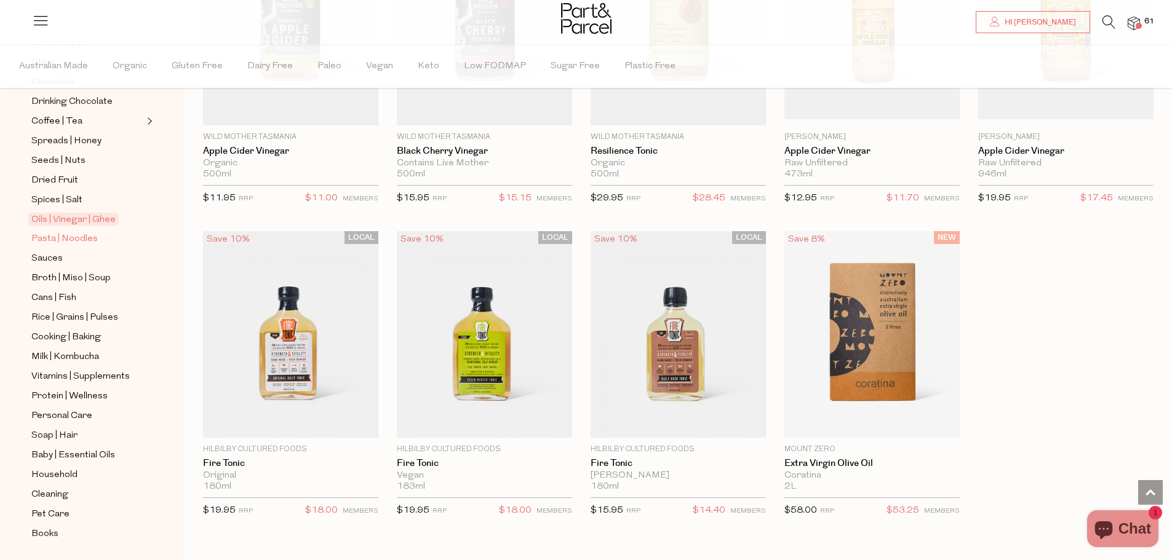
click at [77, 232] on span "Pasta | Noodles" at bounding box center [64, 239] width 66 height 15
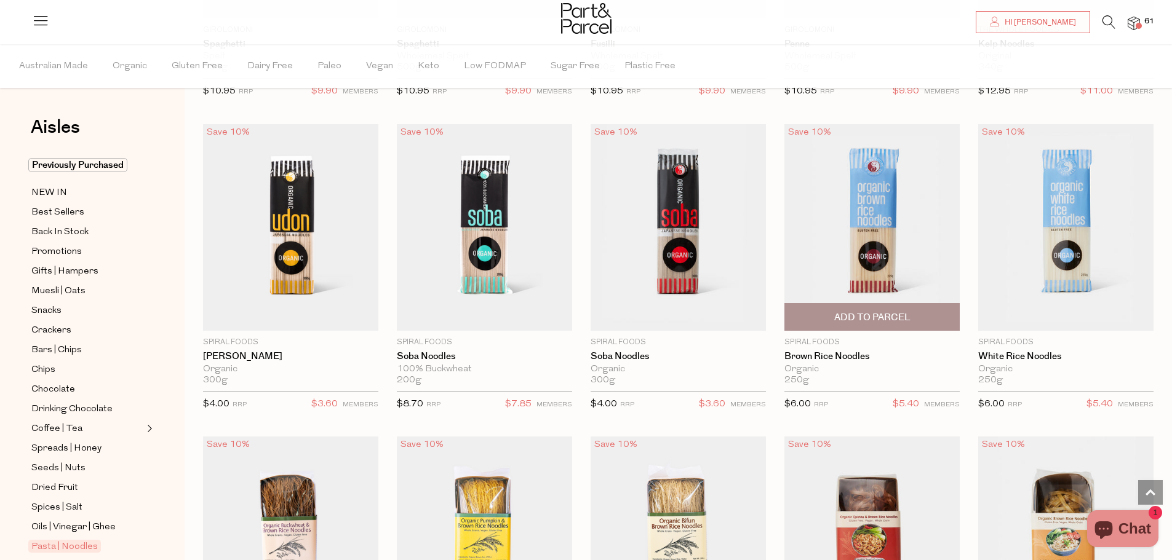
scroll to position [2460, 0]
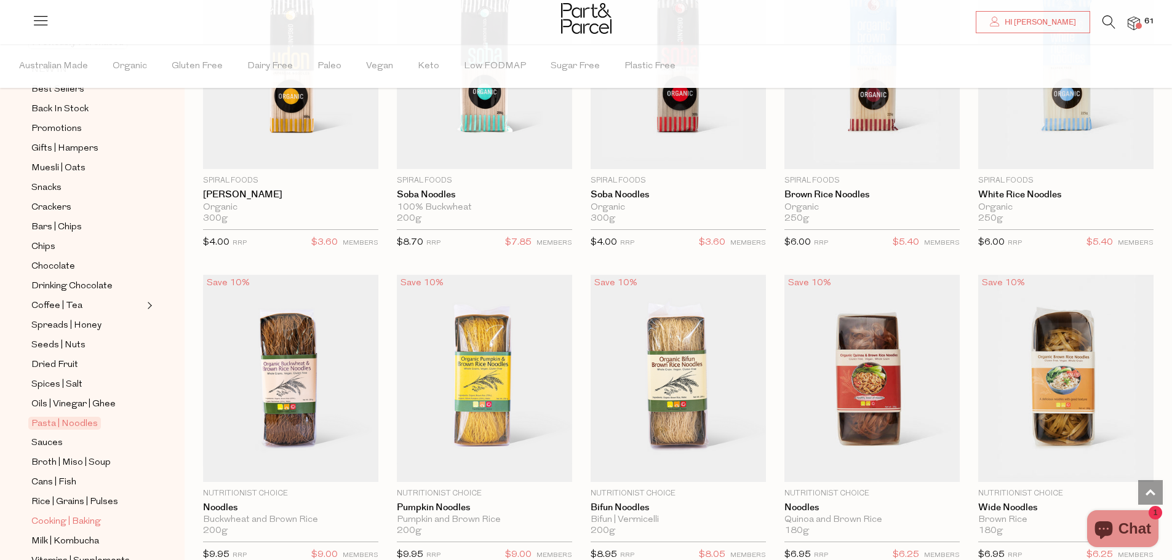
scroll to position [308, 0]
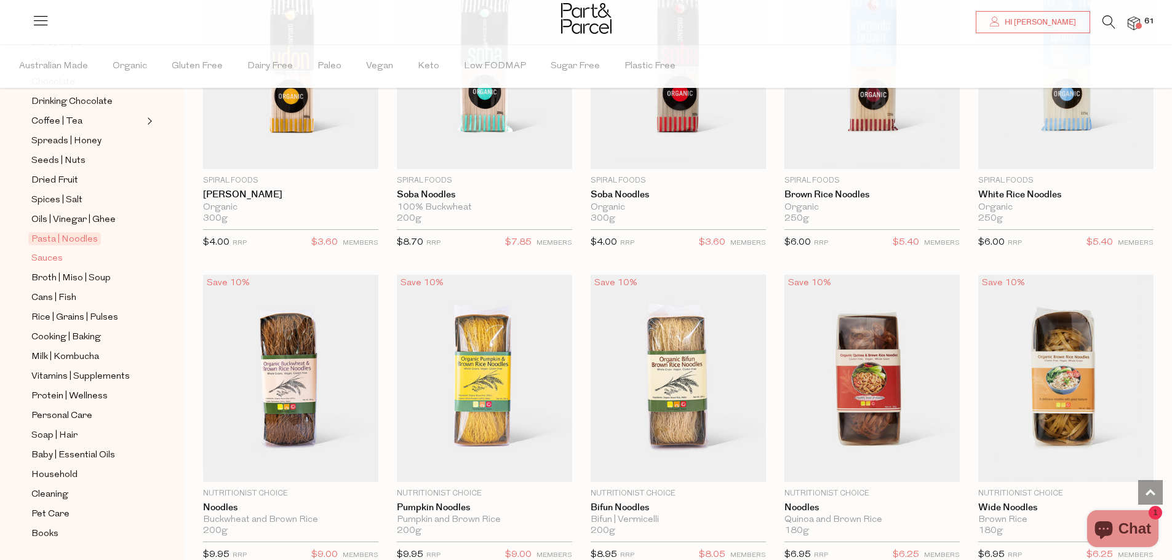
click at [47, 252] on span "Sauces" at bounding box center [46, 259] width 31 height 15
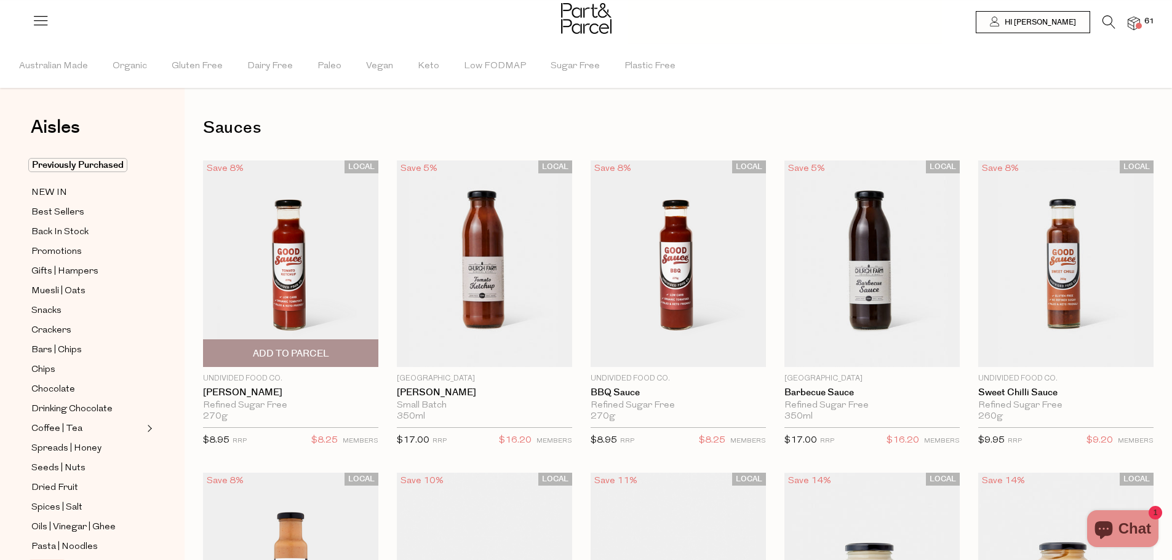
click at [319, 309] on img at bounding box center [290, 264] width 175 height 207
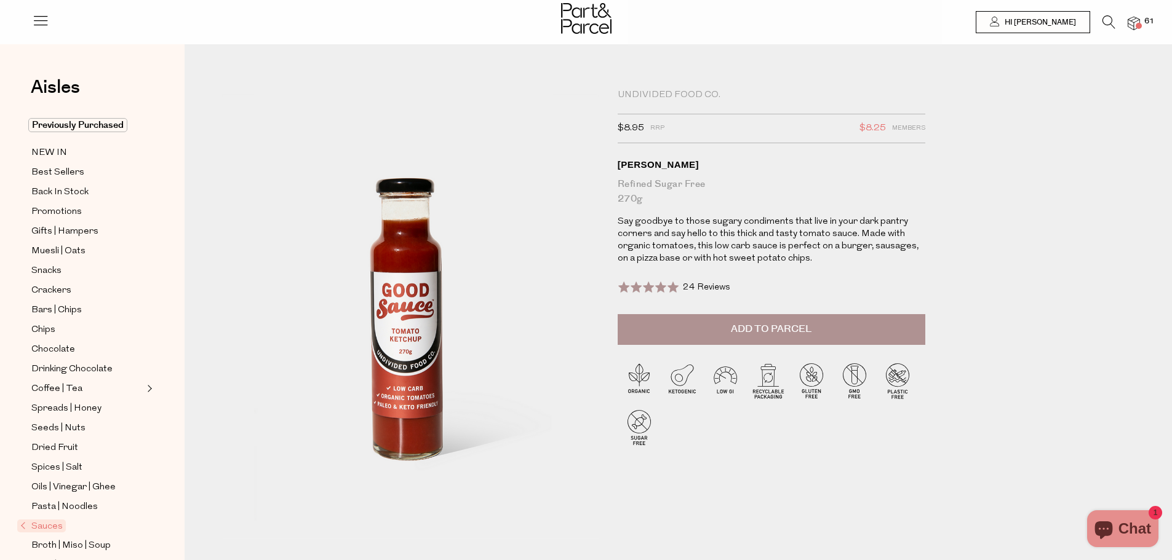
click at [698, 327] on button "Add to Parcel" at bounding box center [772, 329] width 308 height 31
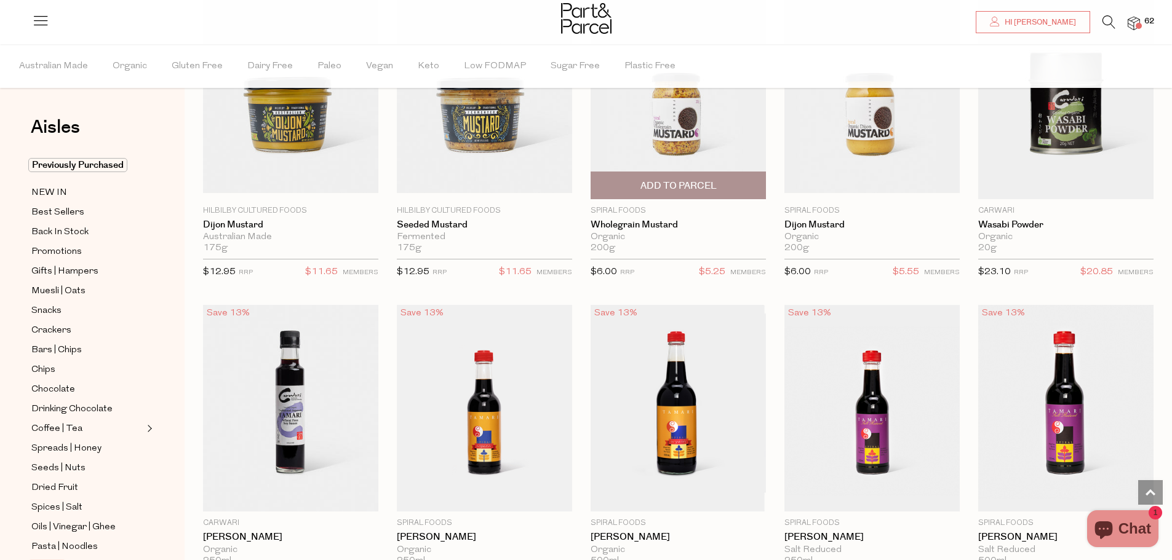
scroll to position [2891, 0]
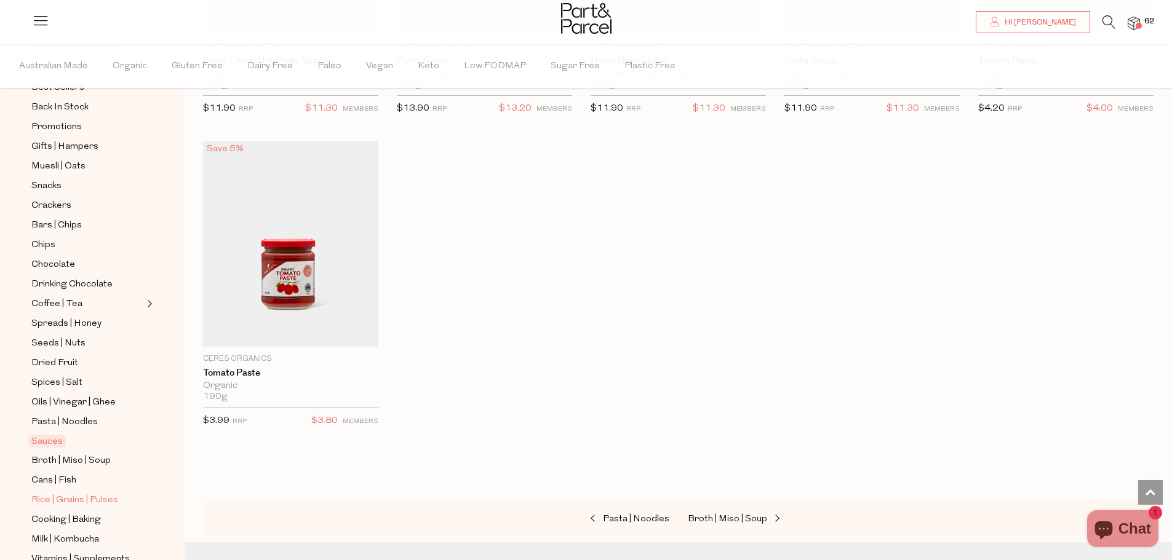
scroll to position [308, 0]
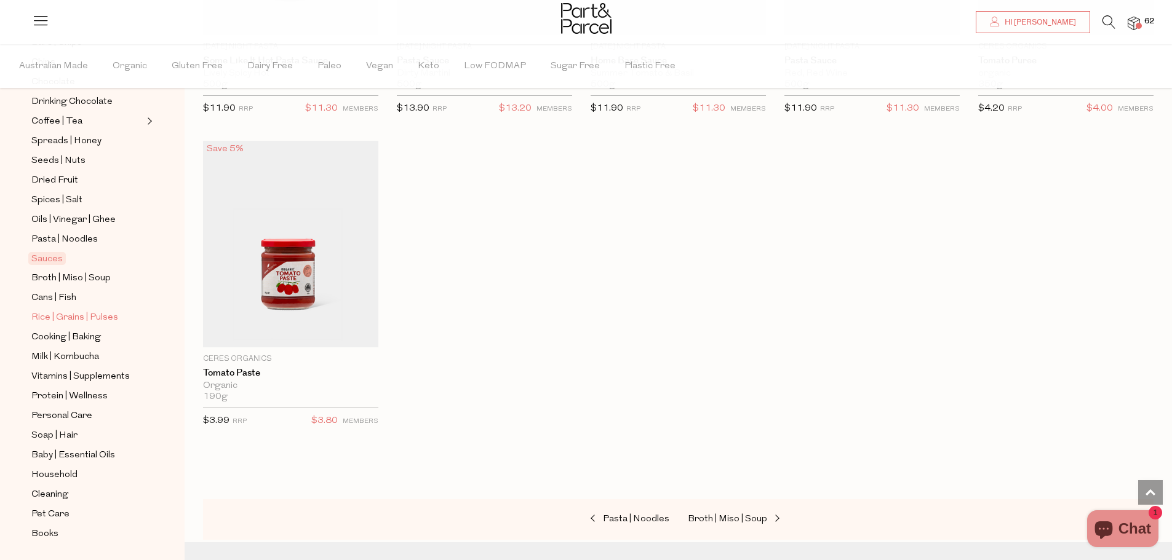
click at [103, 311] on span "Rice | Grains | Pulses" at bounding box center [74, 318] width 87 height 15
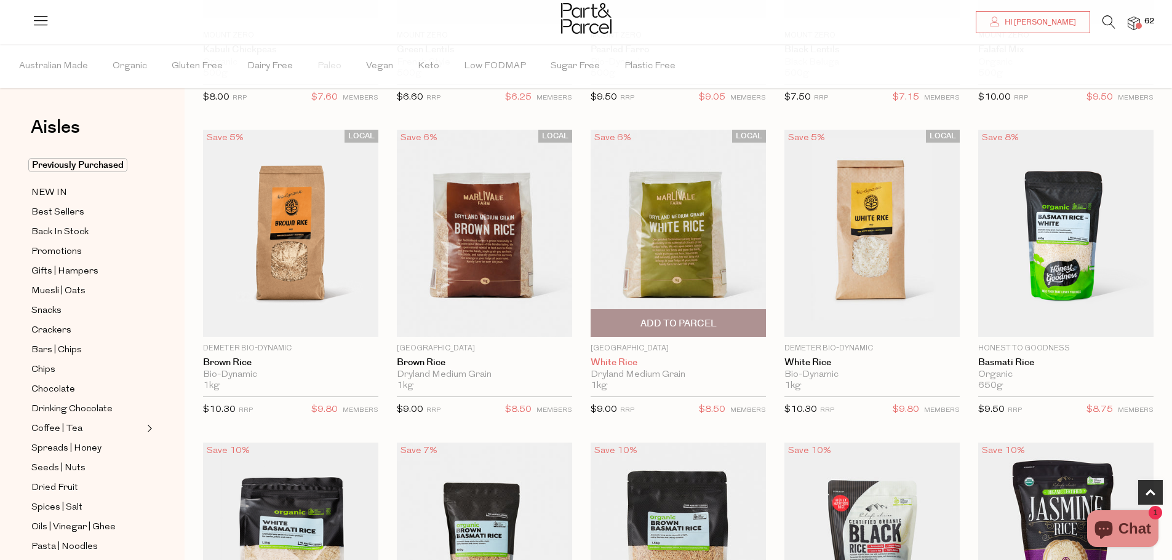
scroll to position [369, 0]
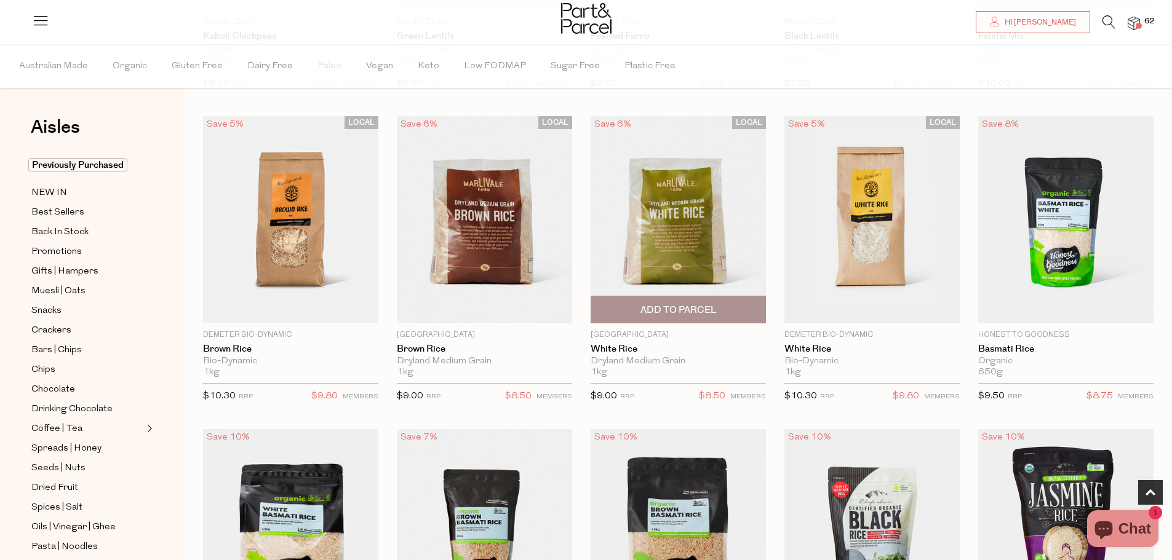
click at [697, 304] on span "Add To Parcel" at bounding box center [678, 310] width 76 height 13
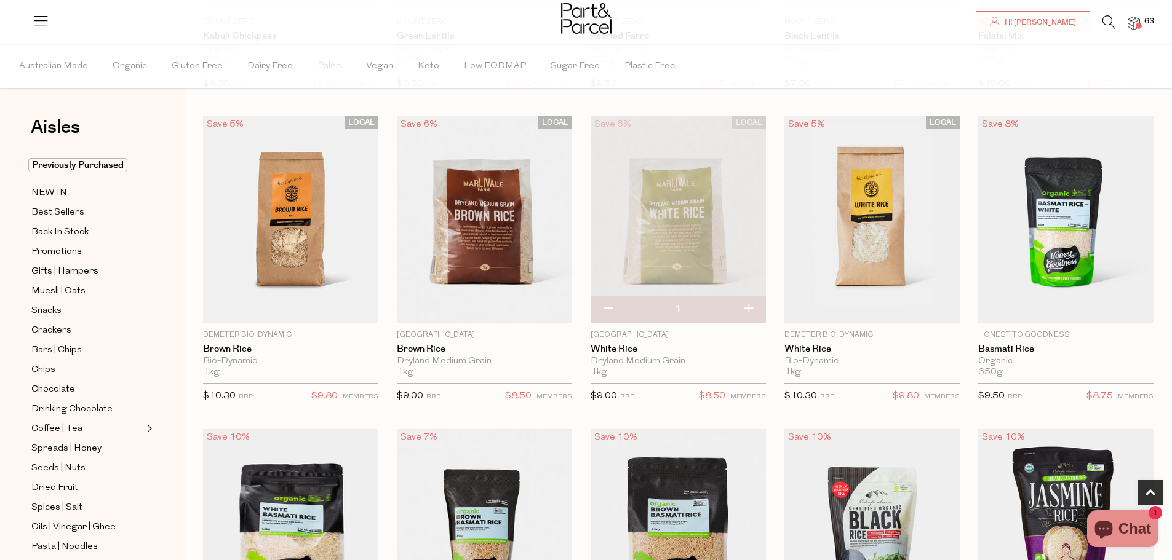
click at [750, 306] on button "button" at bounding box center [748, 309] width 35 height 27
type input "2"
click at [750, 306] on button "button" at bounding box center [748, 309] width 35 height 27
type input "3"
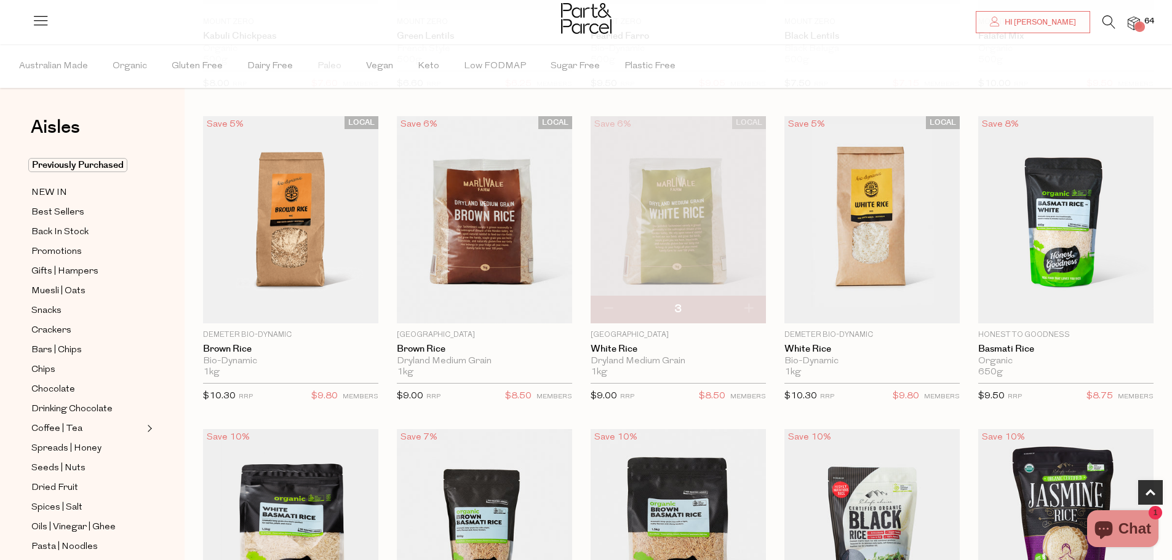
click at [750, 304] on button "button" at bounding box center [748, 309] width 35 height 27
type input "4"
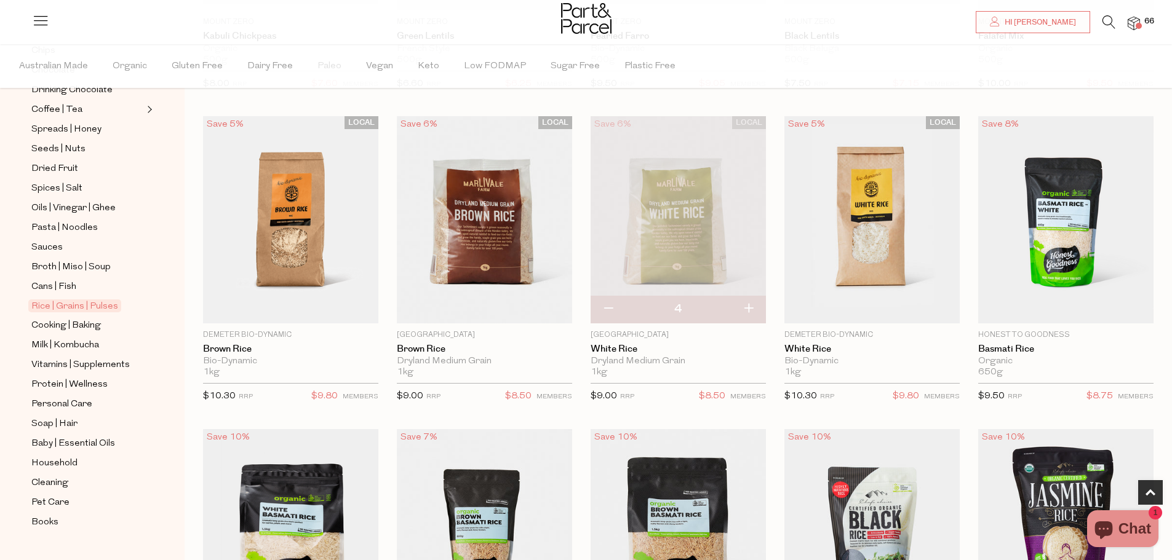
scroll to position [322, 0]
click at [84, 316] on span "Cooking | Baking" at bounding box center [66, 323] width 70 height 15
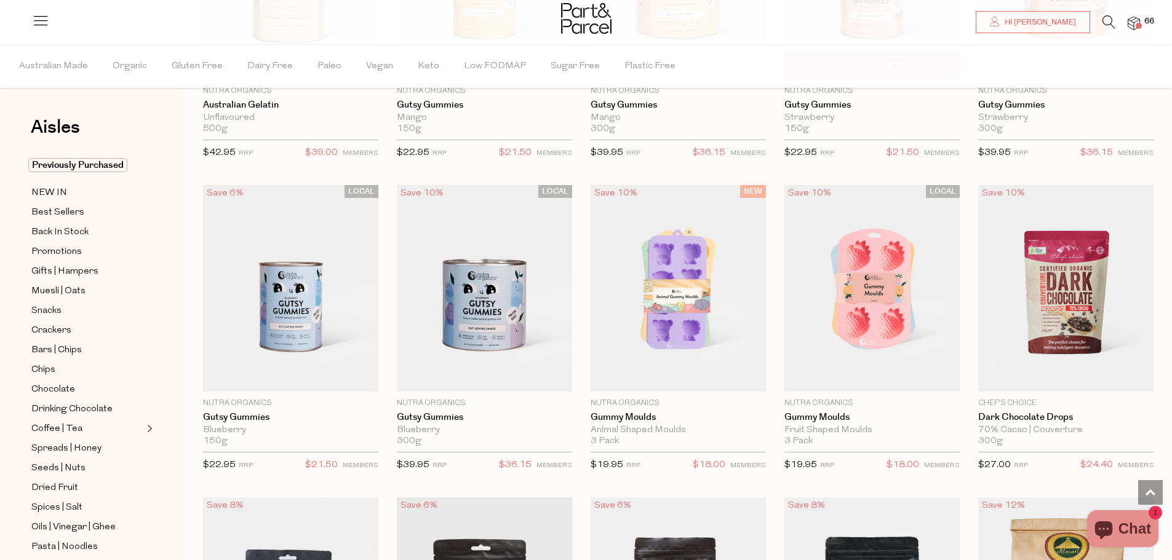
scroll to position [1292, 0]
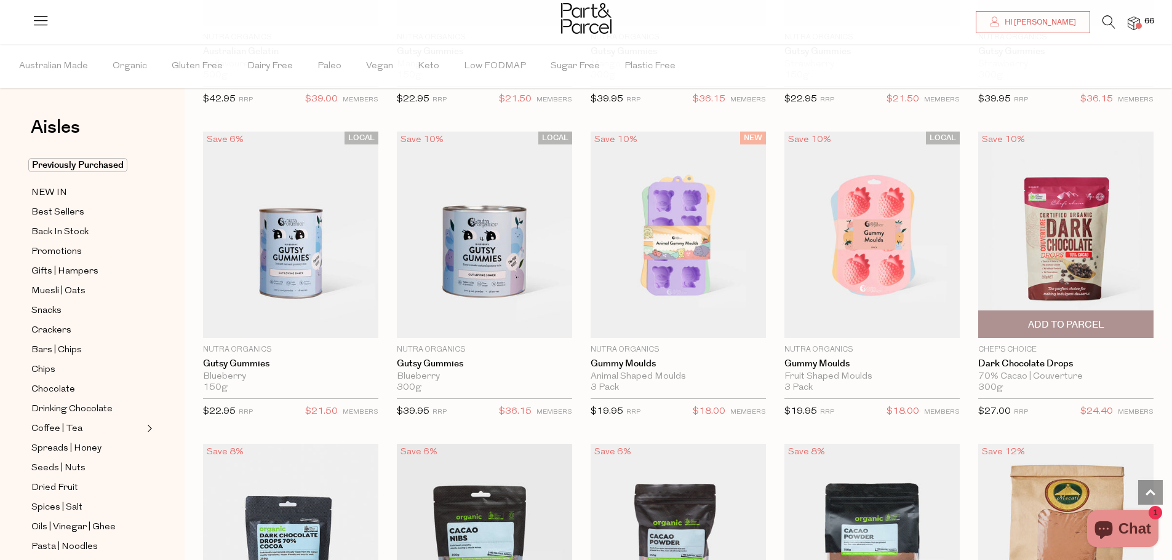
click at [1087, 319] on span "Add To Parcel" at bounding box center [1066, 325] width 76 height 13
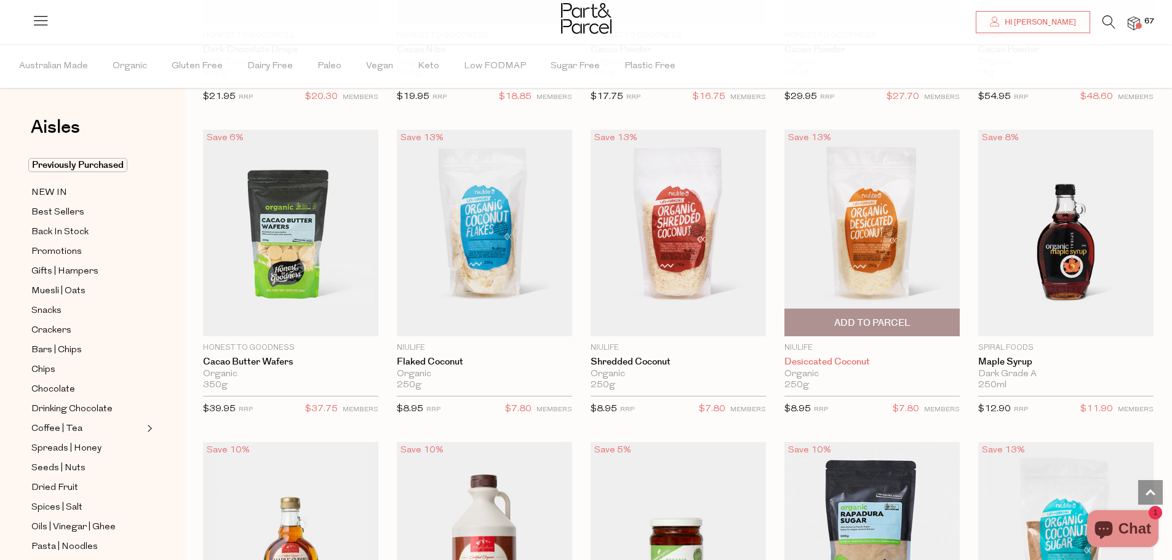
scroll to position [1845, 0]
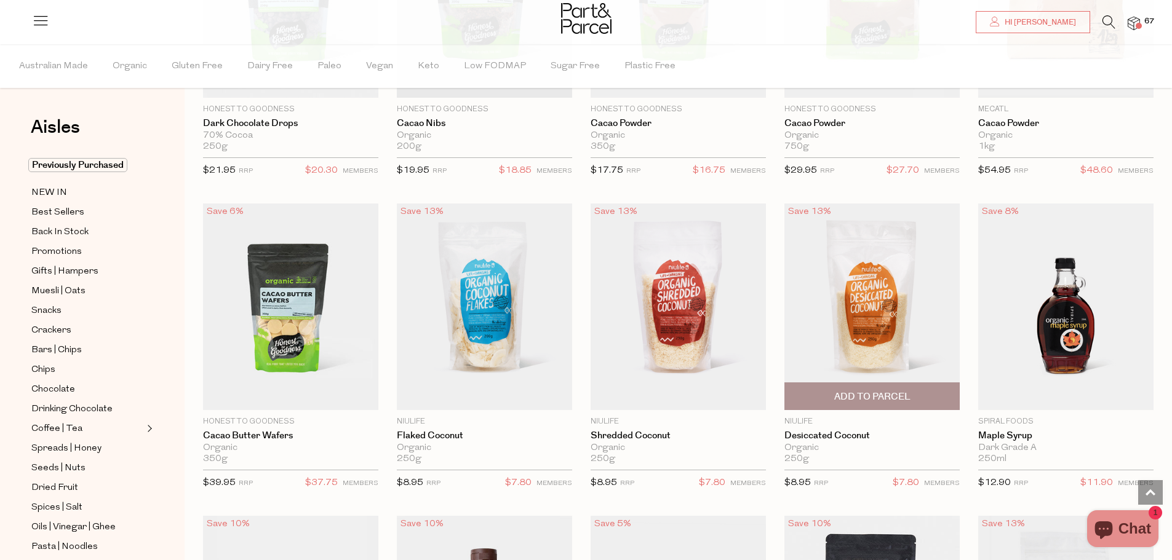
click at [907, 391] on span "Add To Parcel" at bounding box center [872, 397] width 76 height 13
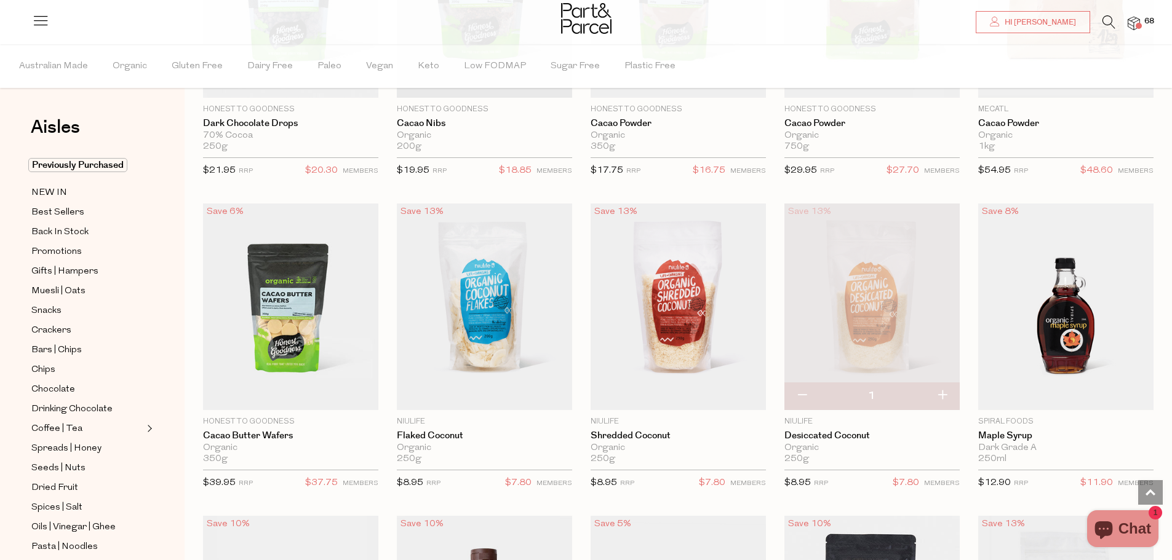
click at [942, 386] on button "button" at bounding box center [941, 396] width 35 height 27
type input "2"
click at [942, 388] on button "button" at bounding box center [941, 396] width 35 height 27
type input "3"
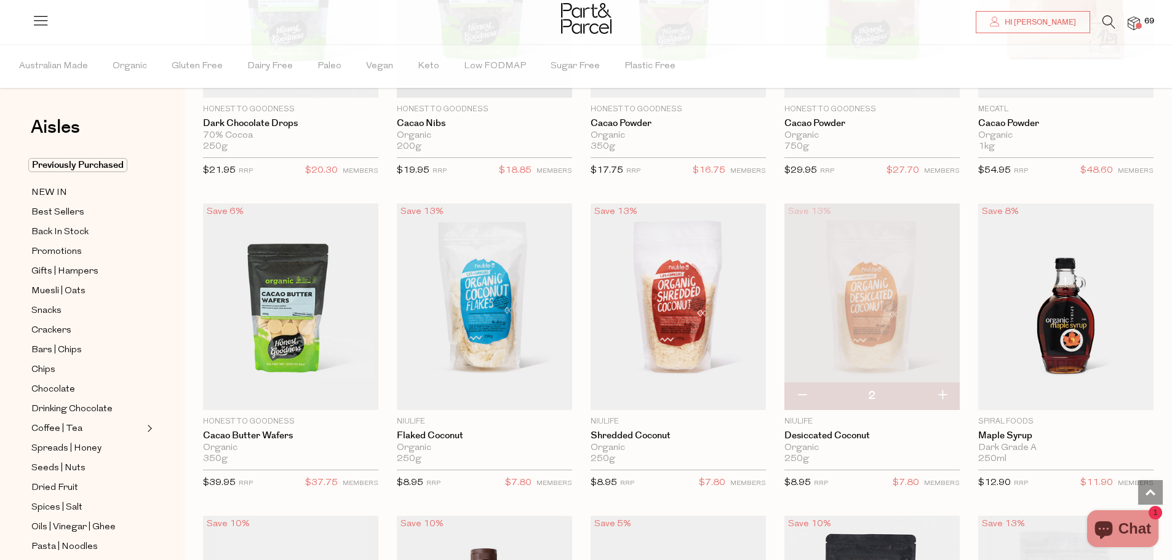
type input "3"
click at [941, 388] on button "button" at bounding box center [941, 396] width 35 height 27
type input "4"
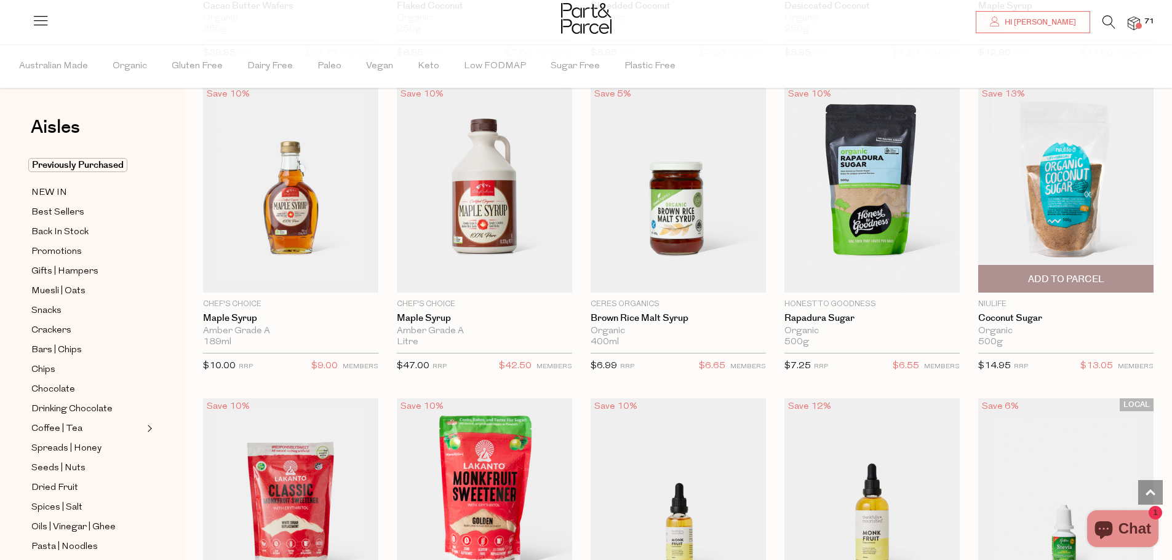
scroll to position [2276, 0]
click at [1099, 272] on span "Add To Parcel" at bounding box center [1066, 278] width 76 height 13
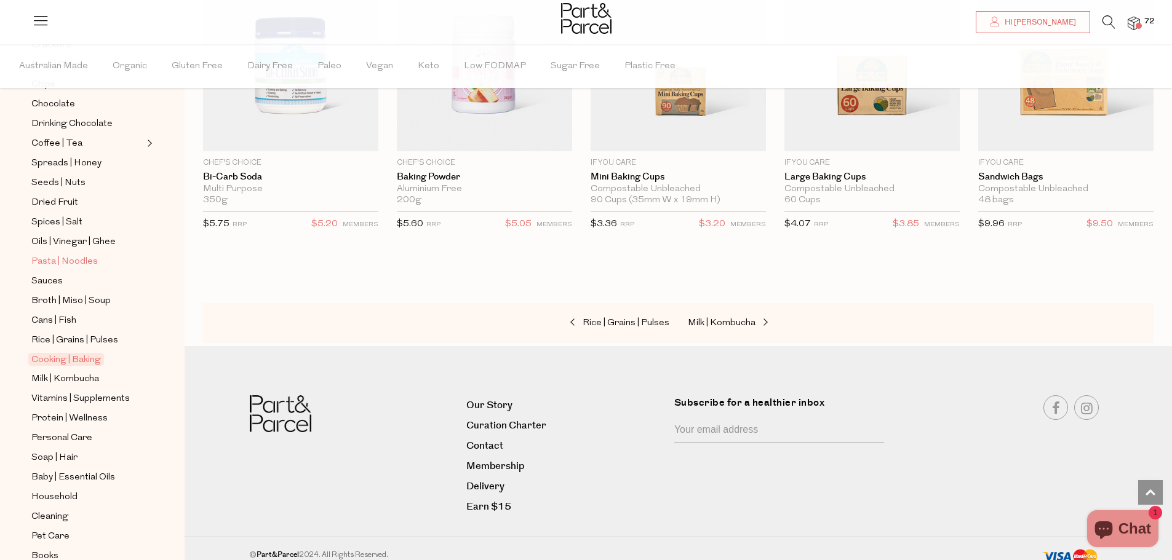
scroll to position [322, 0]
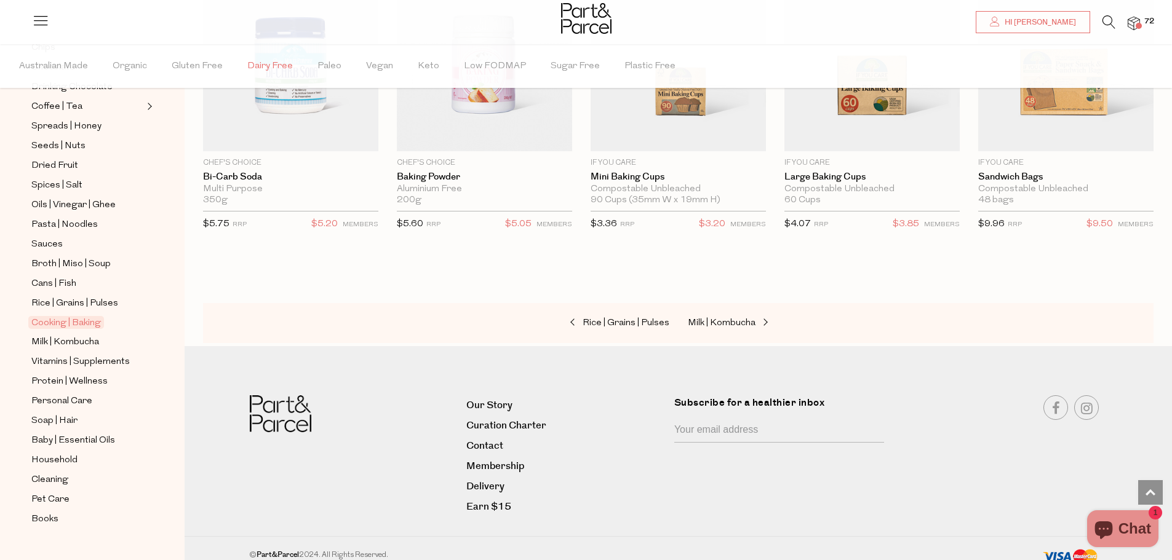
click at [269, 64] on span "Dairy Free" at bounding box center [270, 66] width 46 height 43
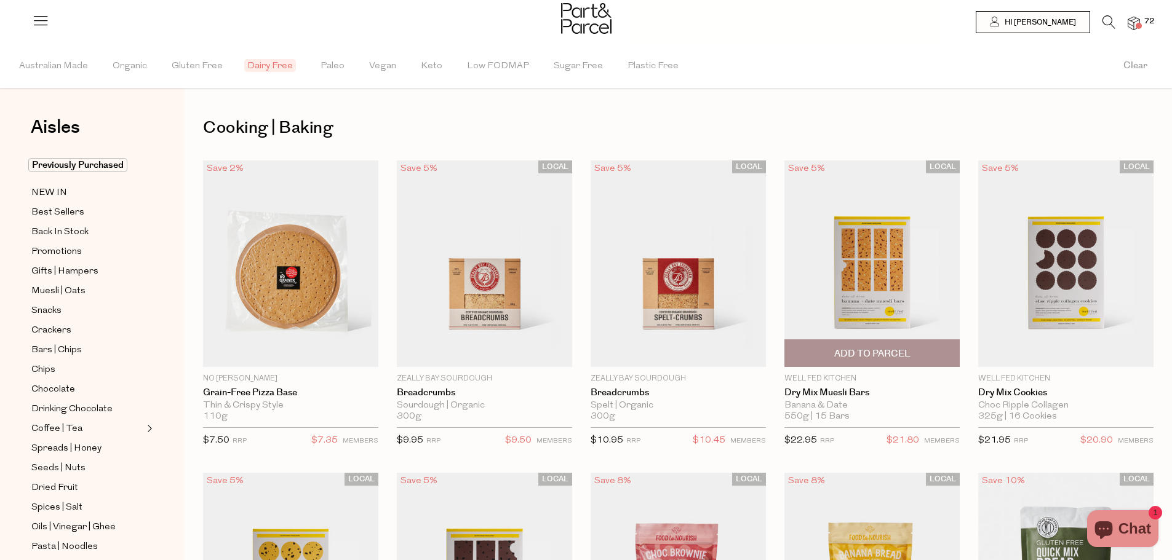
type input "4"
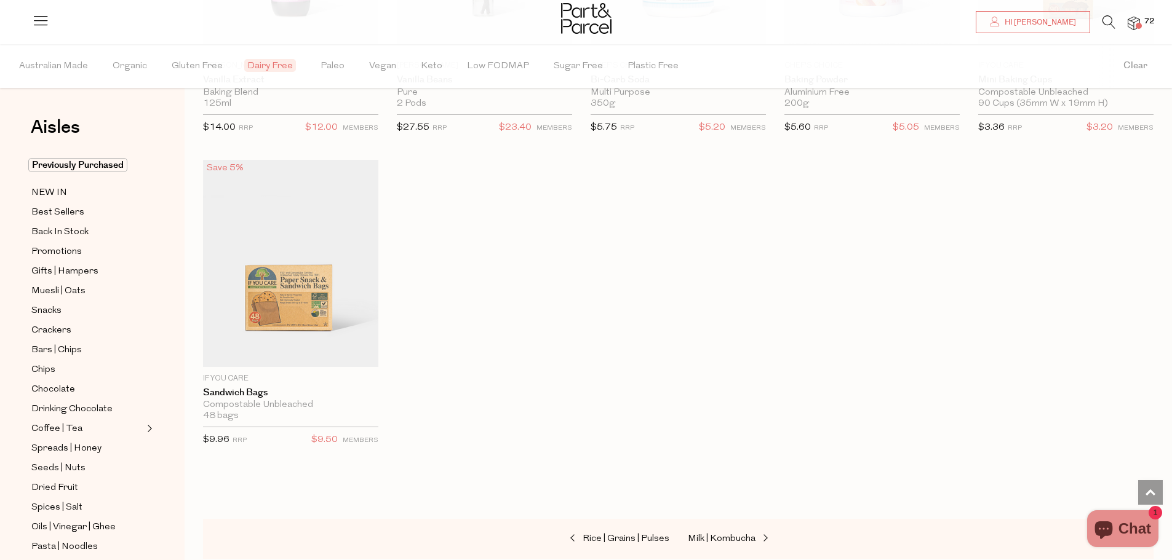
scroll to position [4838, 0]
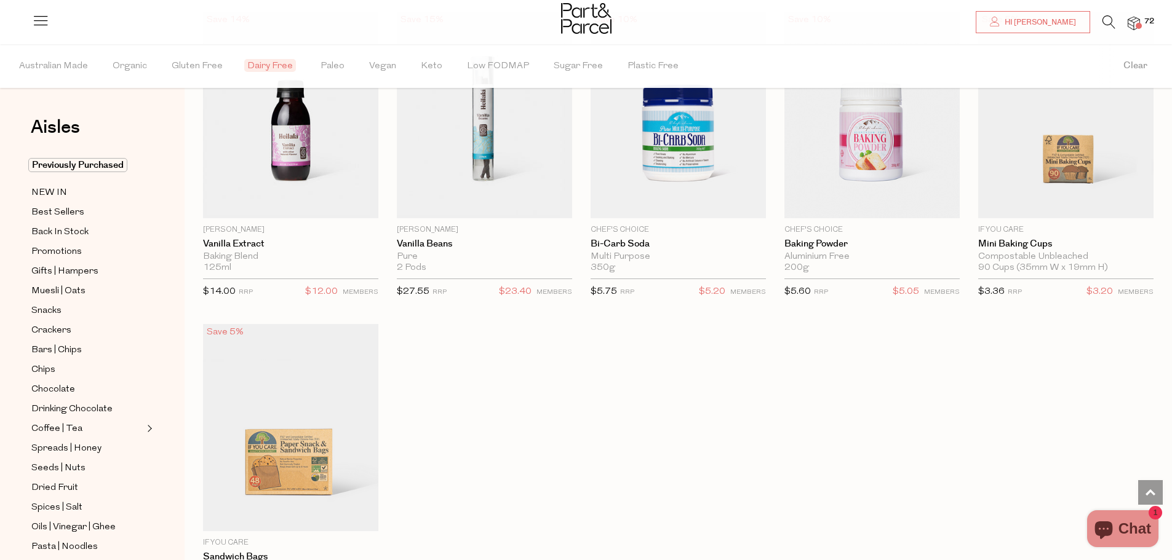
click at [1139, 22] on img at bounding box center [1133, 24] width 12 height 14
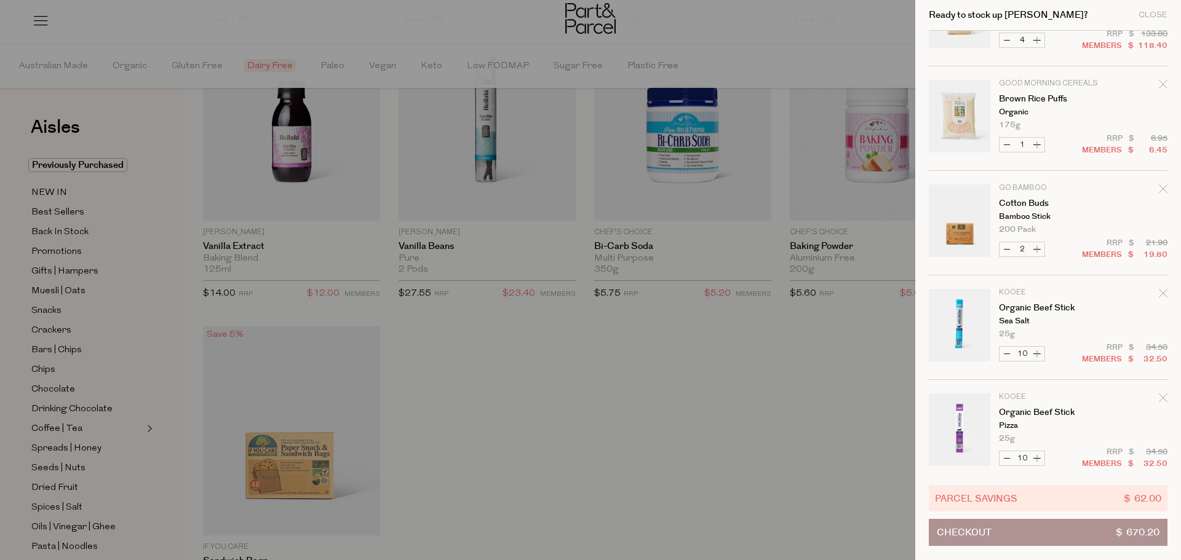
scroll to position [2069, 0]
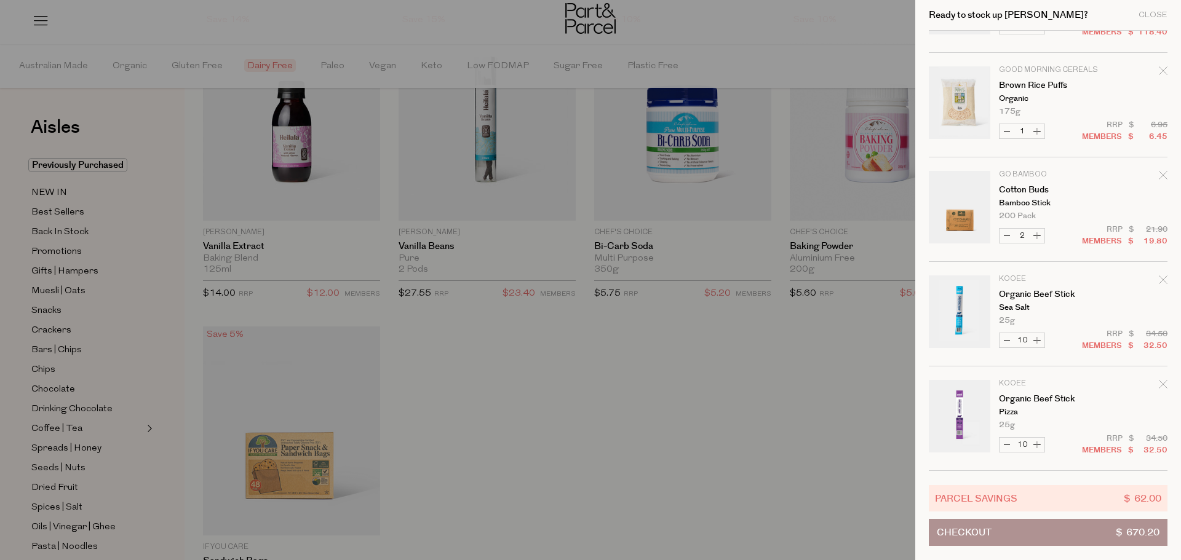
click at [1002, 530] on button "Checkout $ 670.20" at bounding box center [1048, 532] width 239 height 27
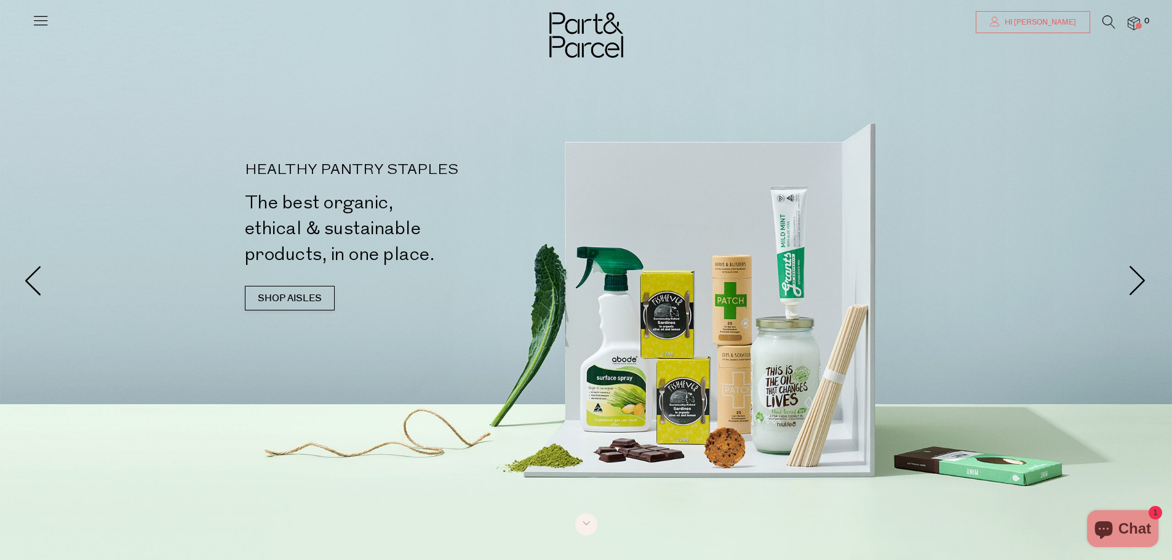
click at [1084, 28] on link "Hi [PERSON_NAME]" at bounding box center [1033, 22] width 114 height 22
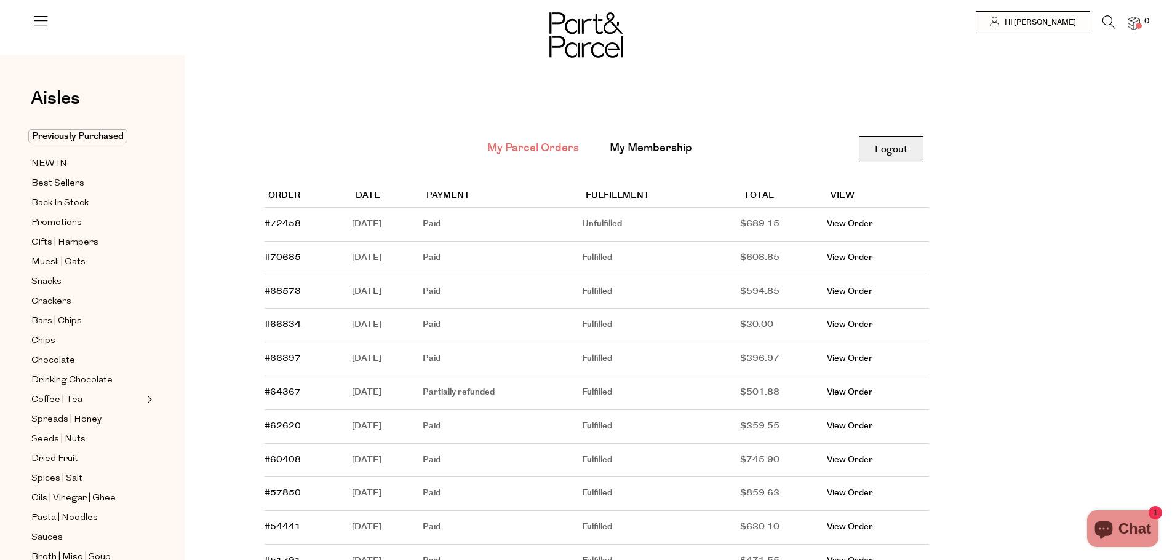
click at [904, 146] on link "Logout" at bounding box center [891, 150] width 65 height 26
